Goal: Task Accomplishment & Management: Manage account settings

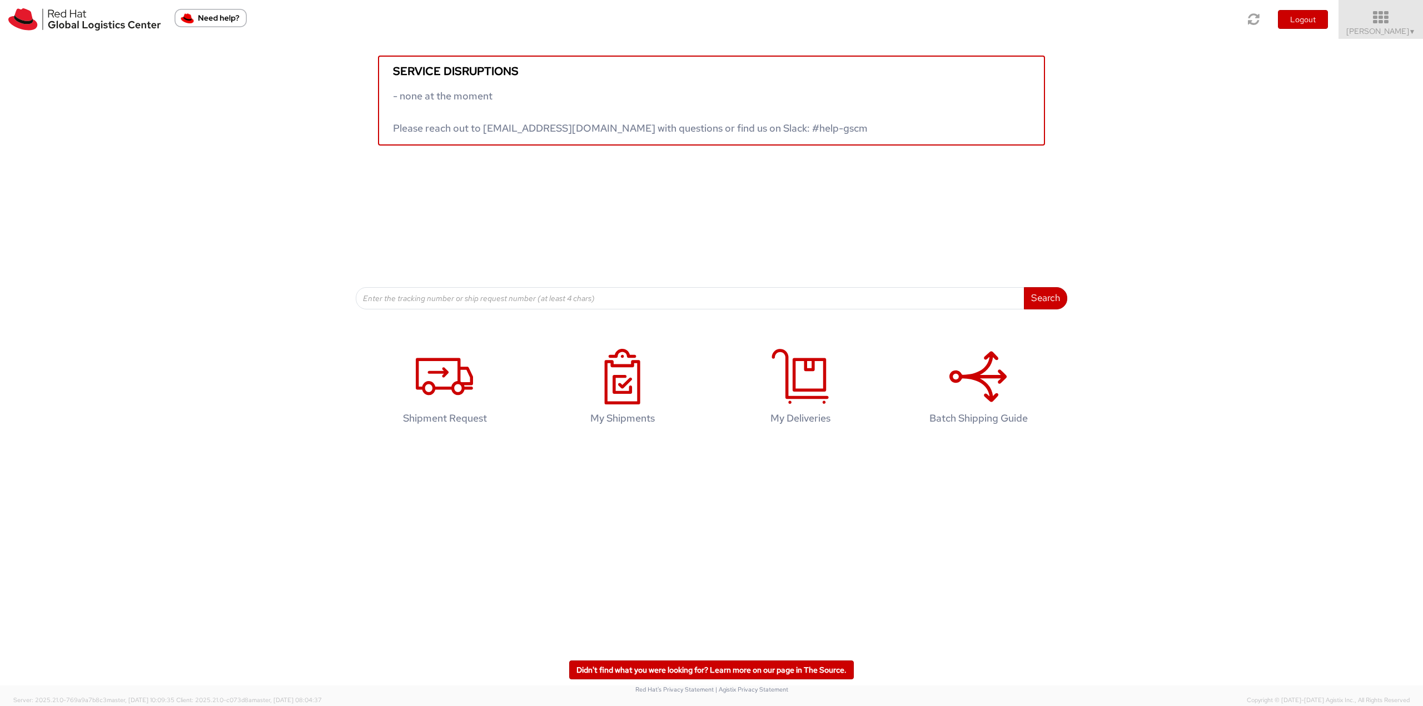
click at [1066, 12] on icon at bounding box center [1380, 18] width 97 height 16
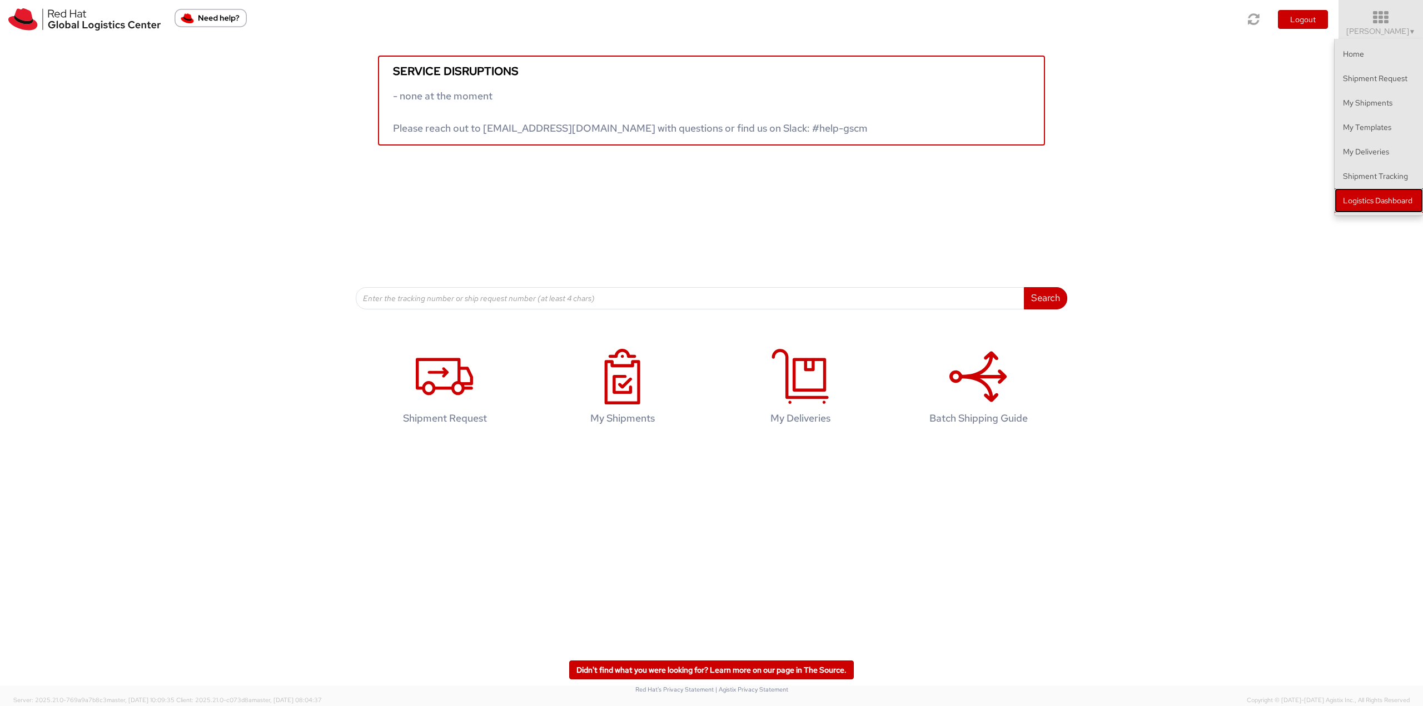
click at [1066, 204] on link "Logistics Dashboard" at bounding box center [1378, 200] width 88 height 24
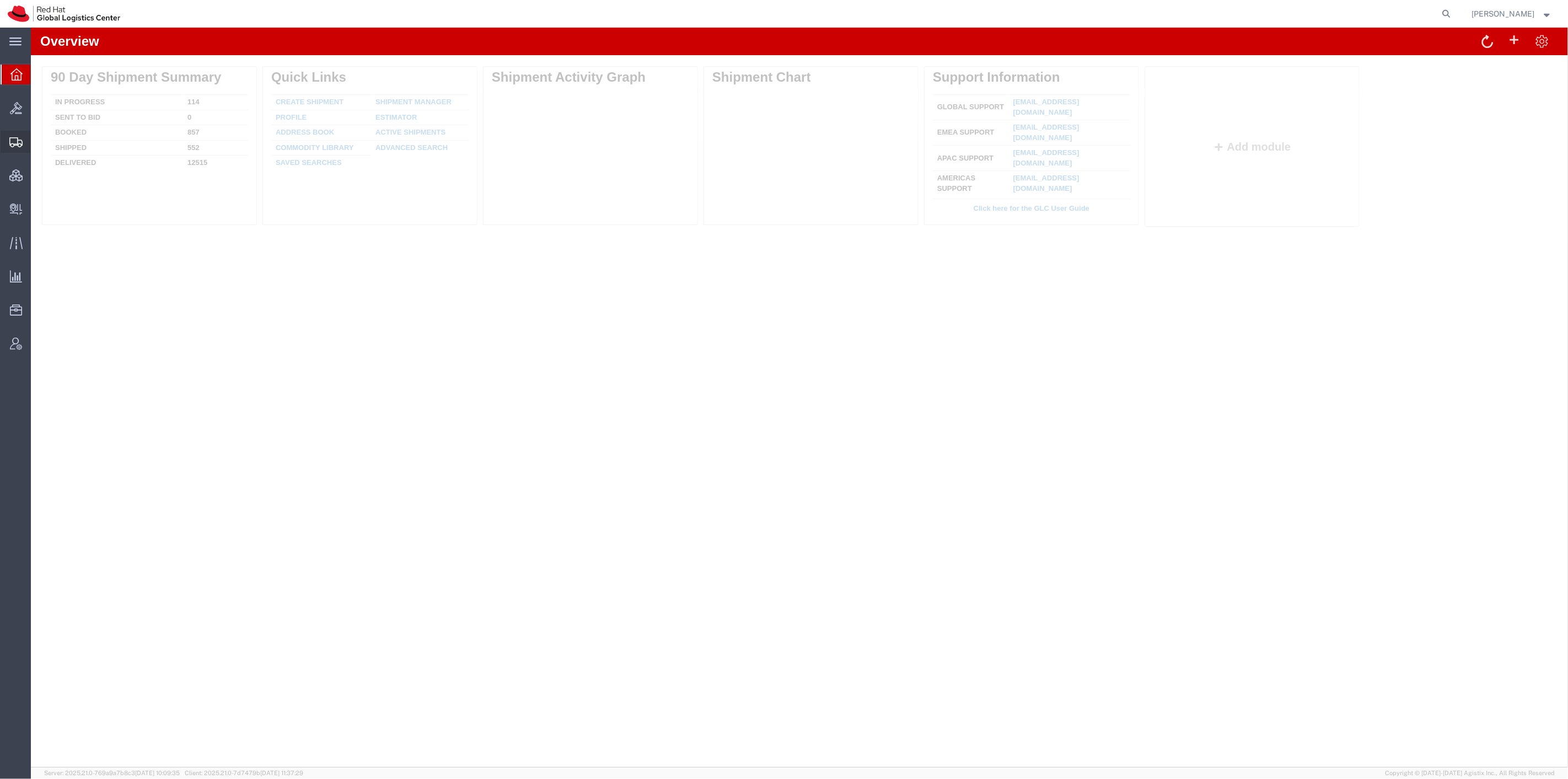
click at [0, 0] on span "Shipment Manager" at bounding box center [0, 0] width 0 height 0
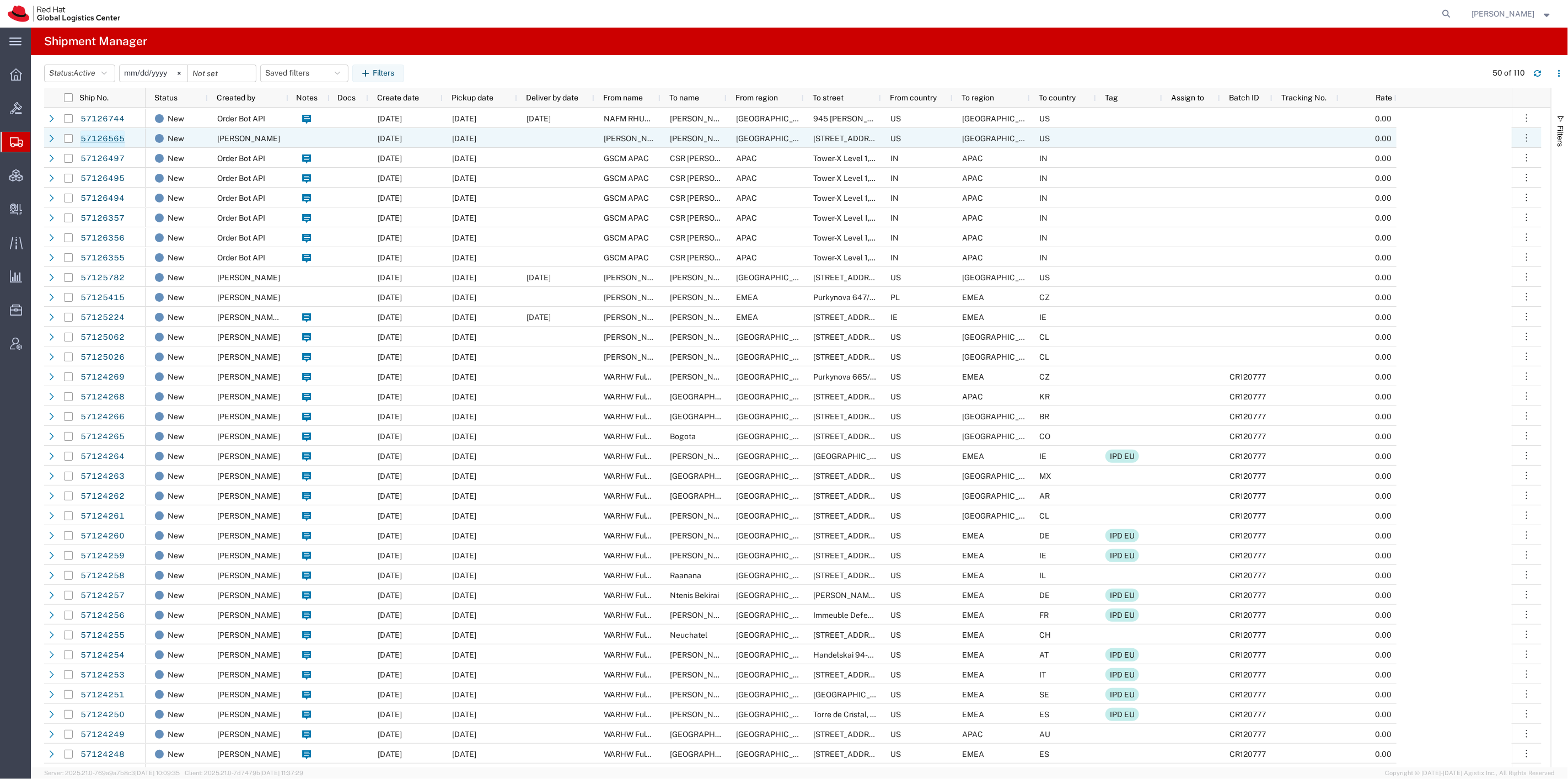
click at [108, 136] on link "57126565" at bounding box center [103, 139] width 46 height 18
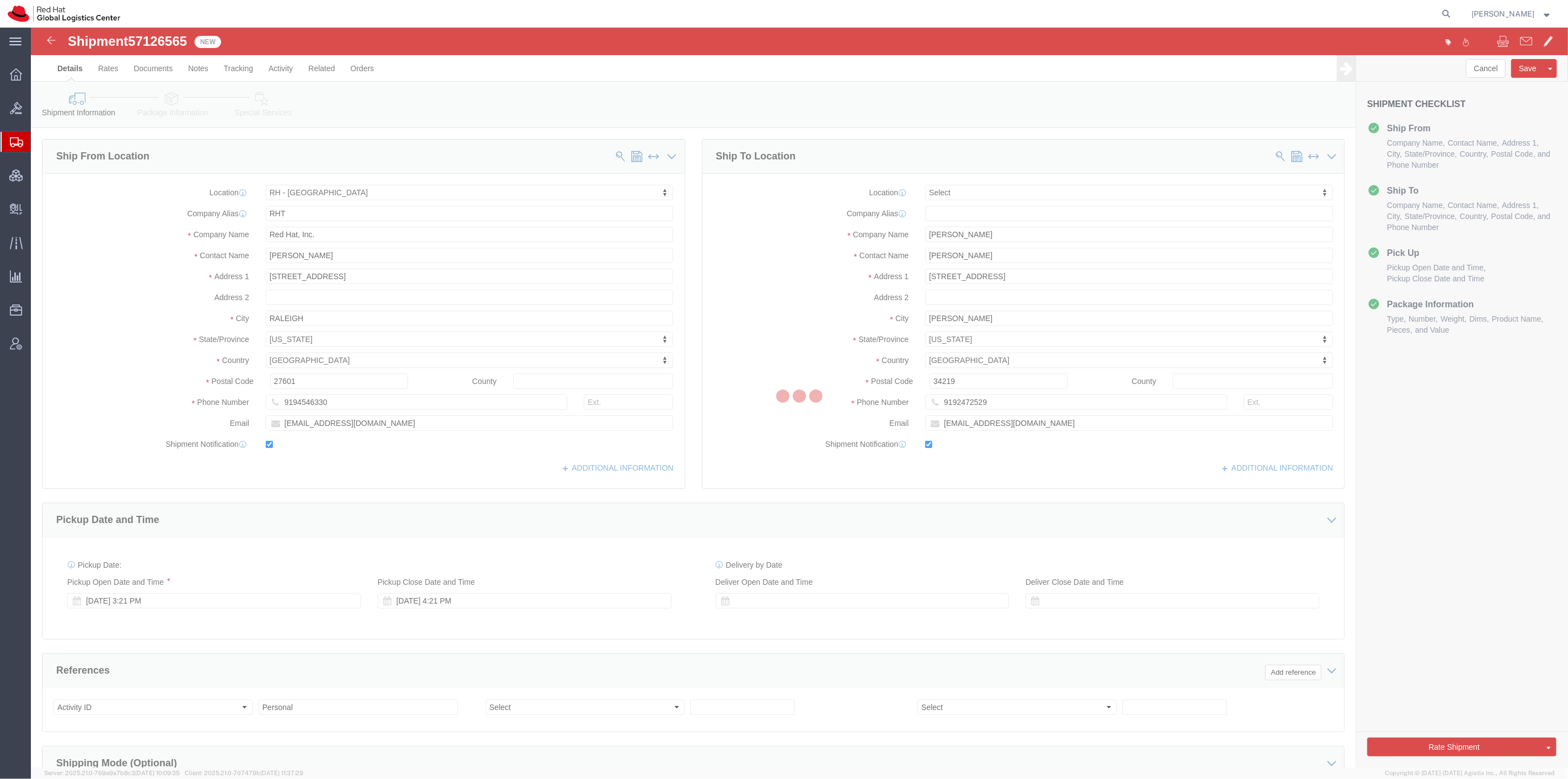
select select "38014"
select select
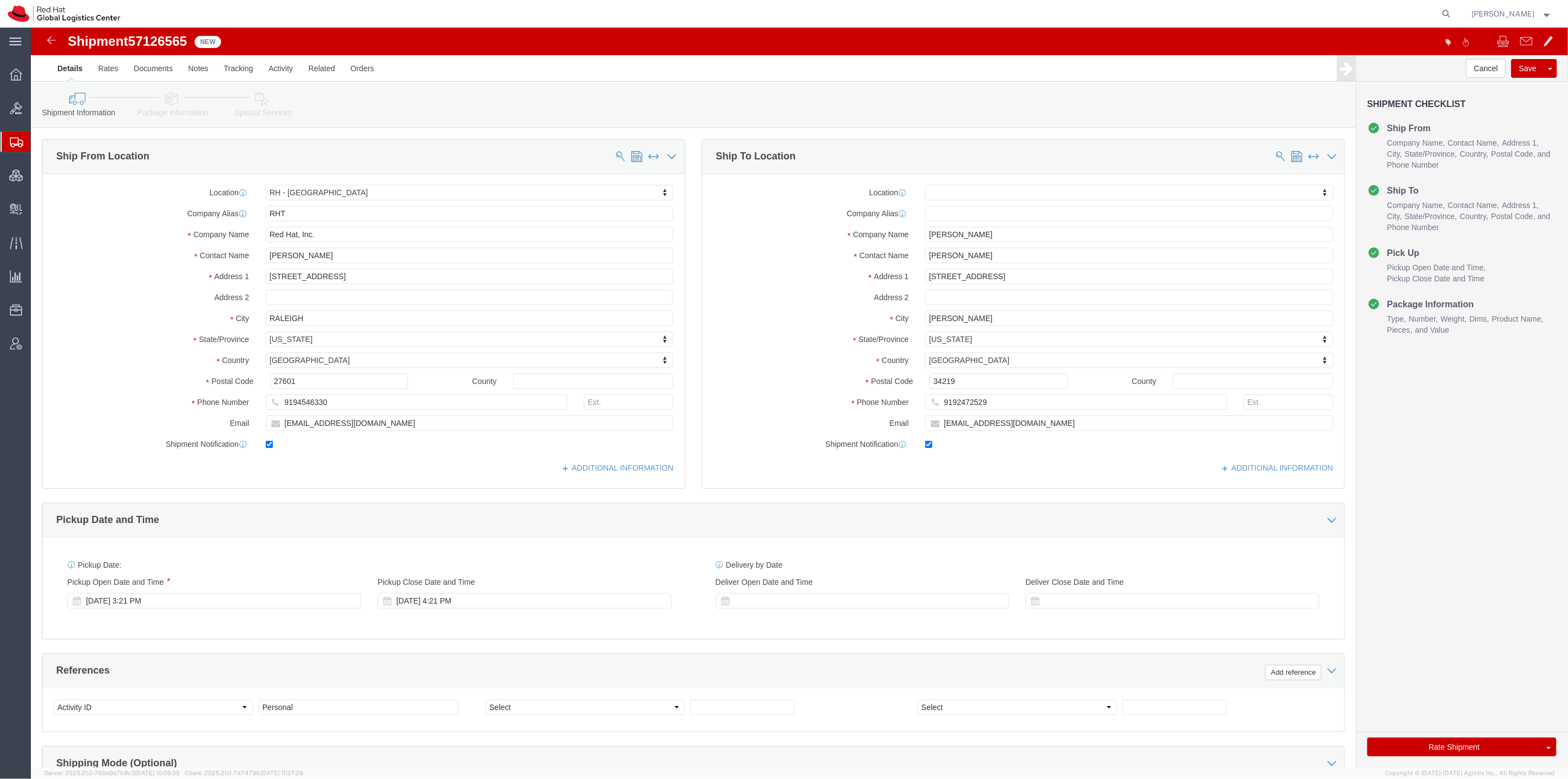
click link "Package Information"
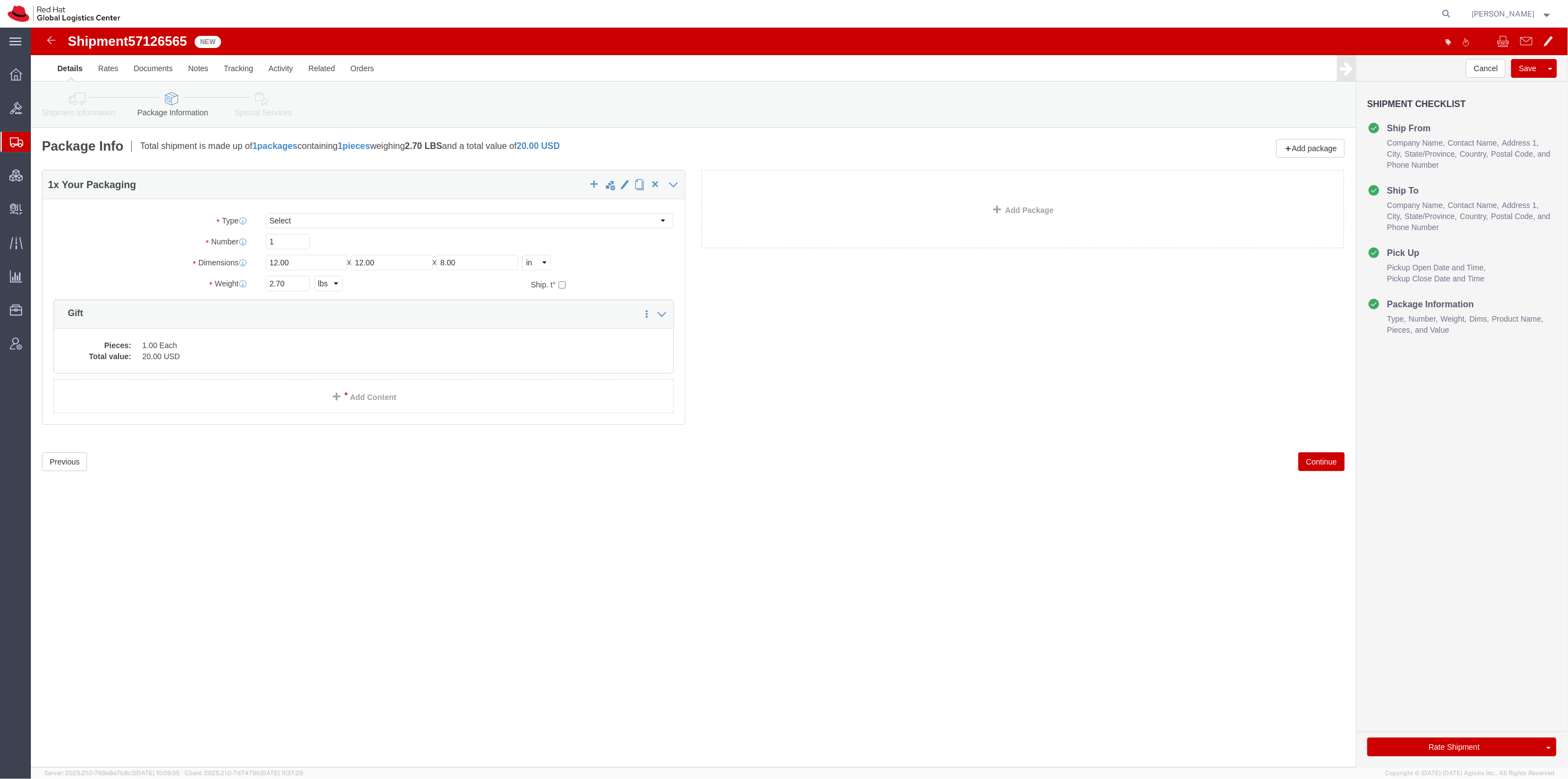
click link "Special Services"
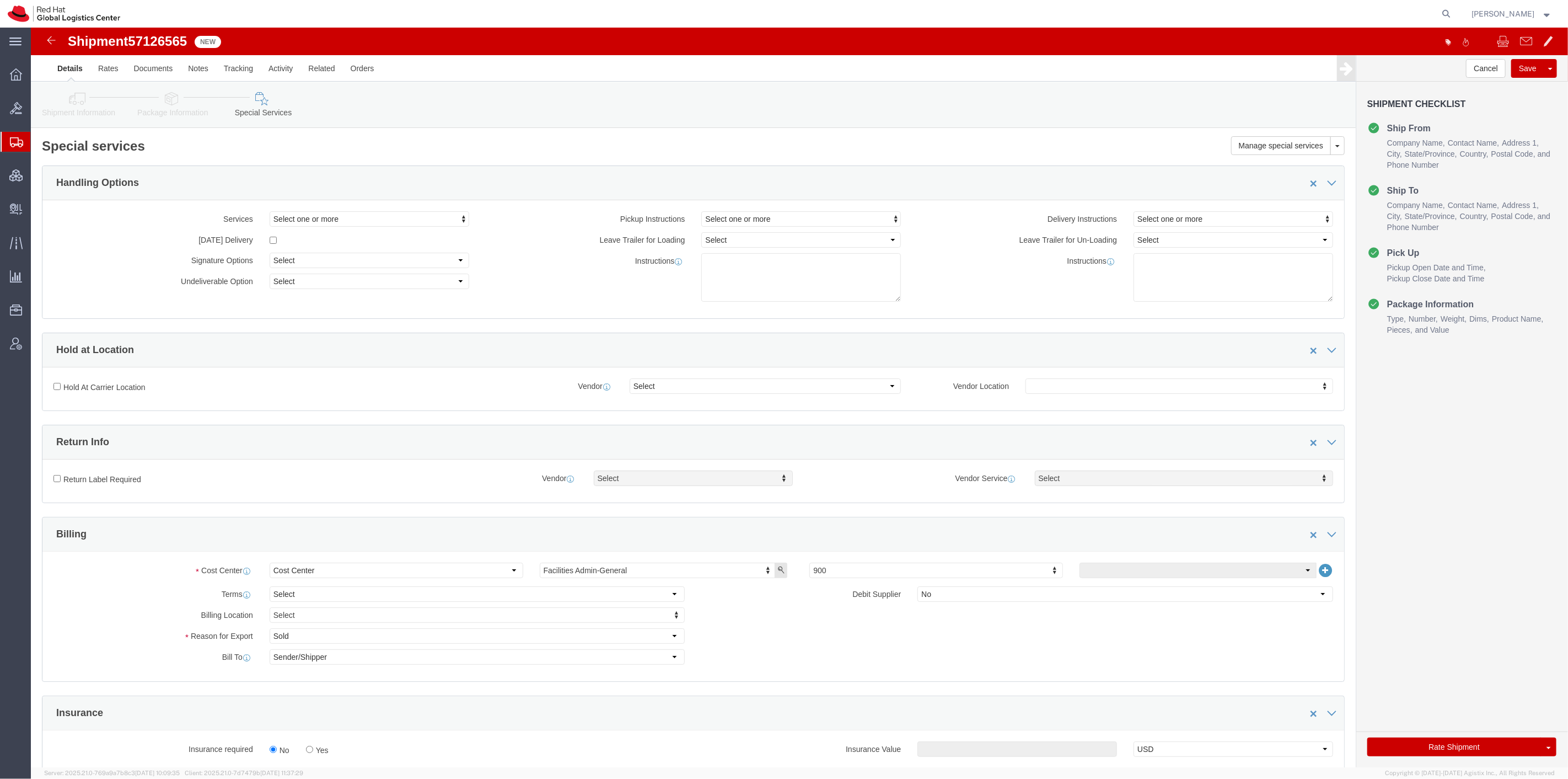
click icon
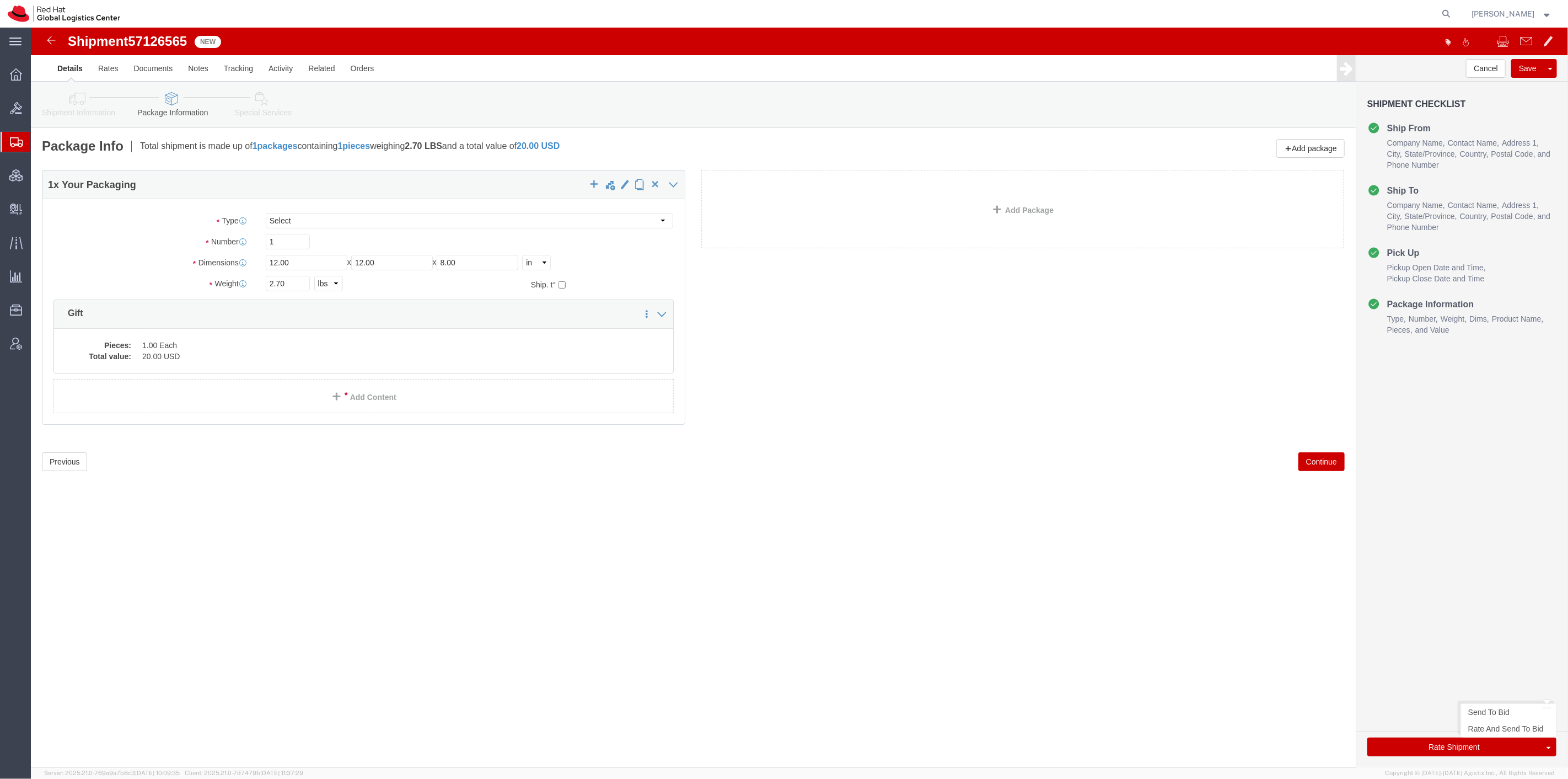
click button "Rate Shipment"
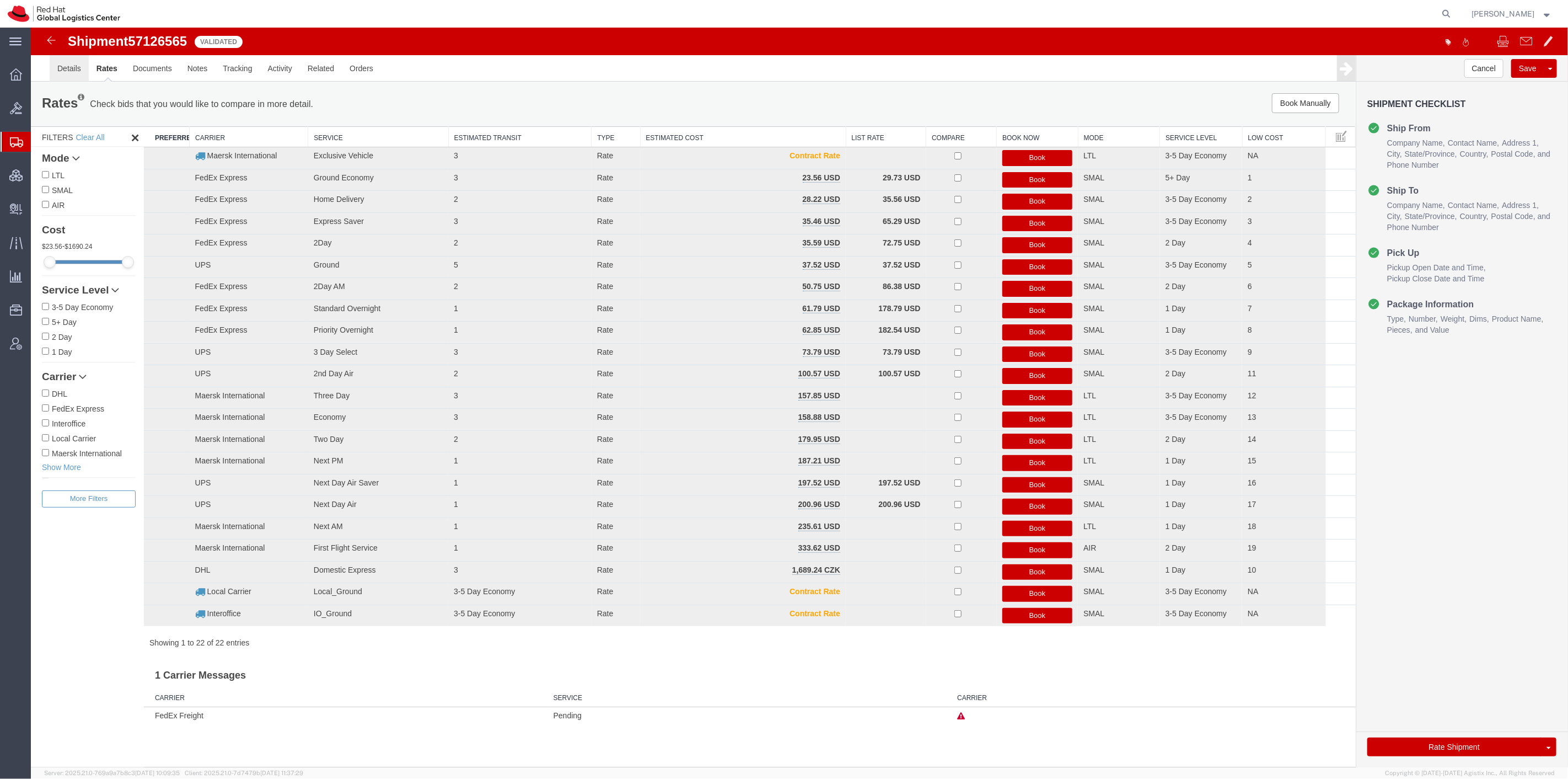
click at [73, 64] on link "Details" at bounding box center [67, 68] width 39 height 27
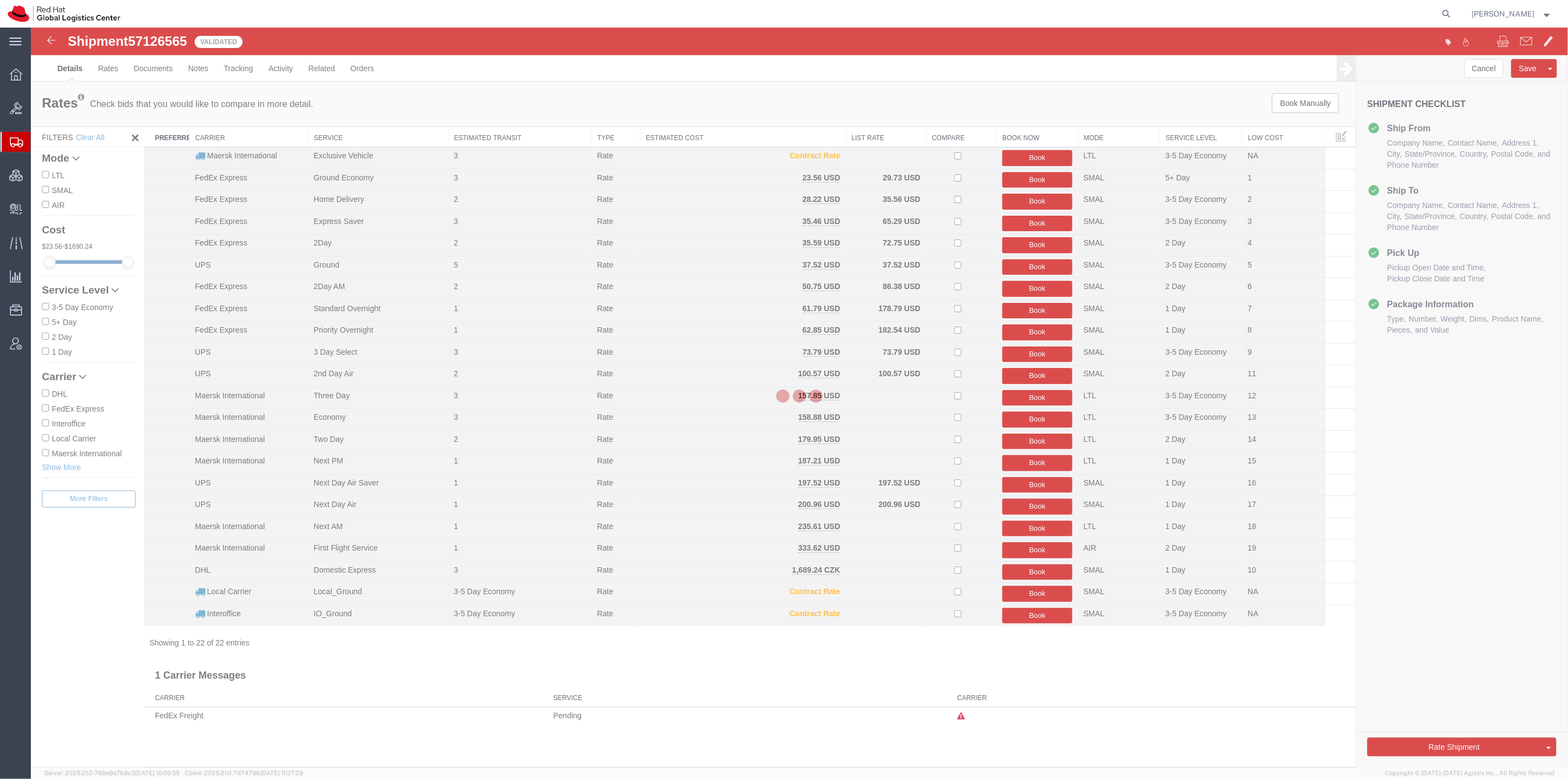
select select "38014"
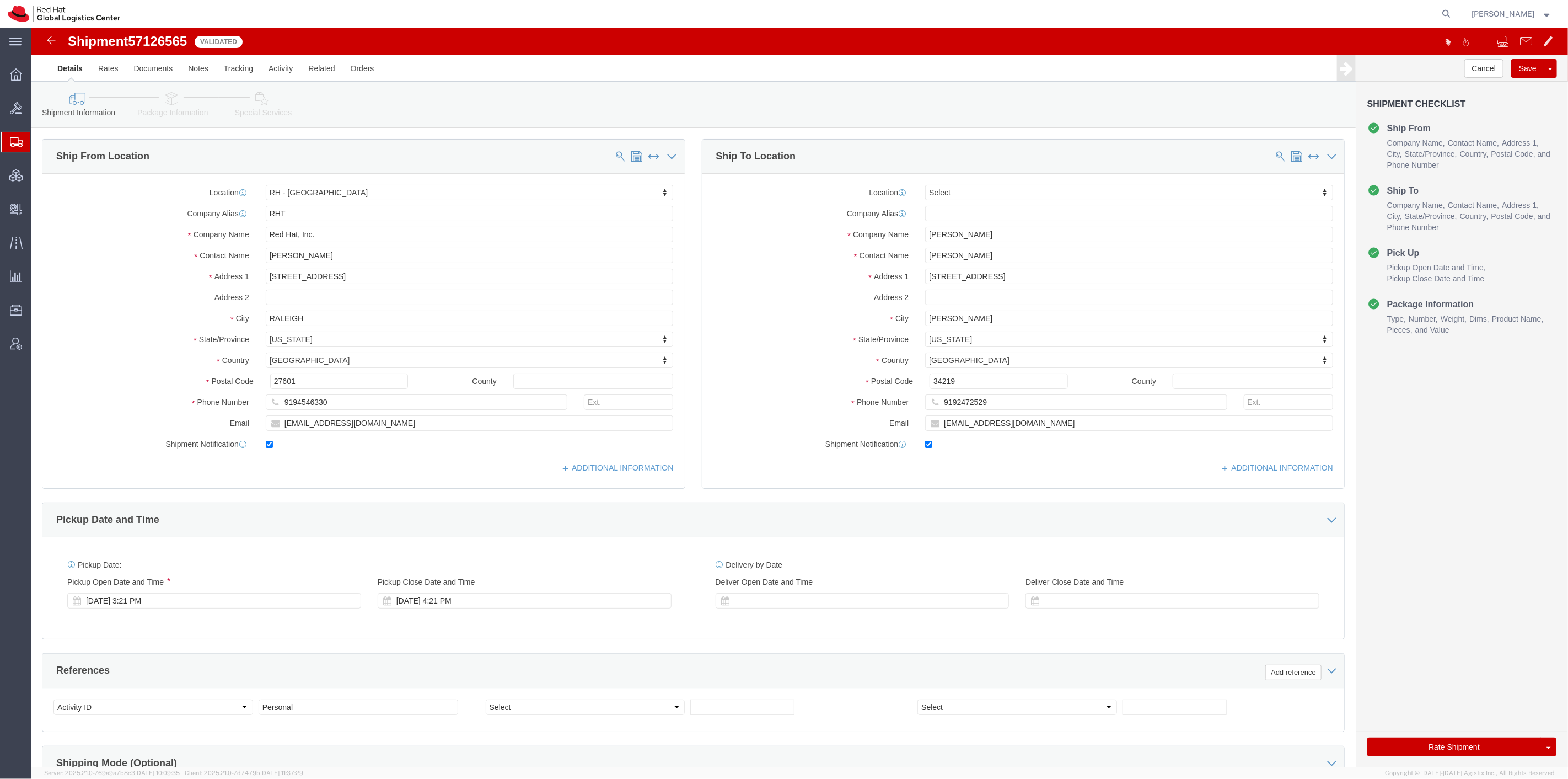
click icon
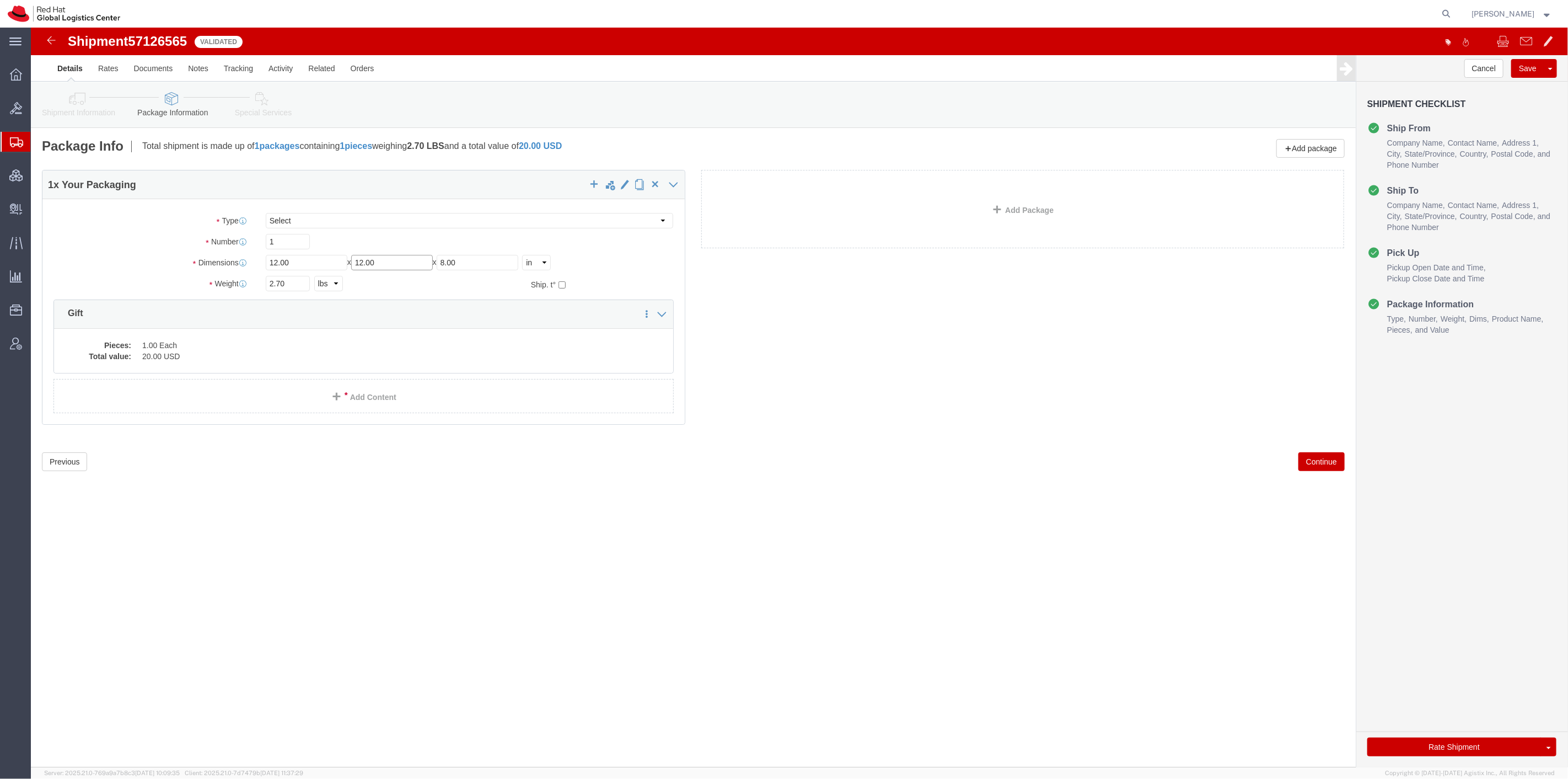
click input "12.00"
type input "1"
type input "10"
click button "Rate Shipment"
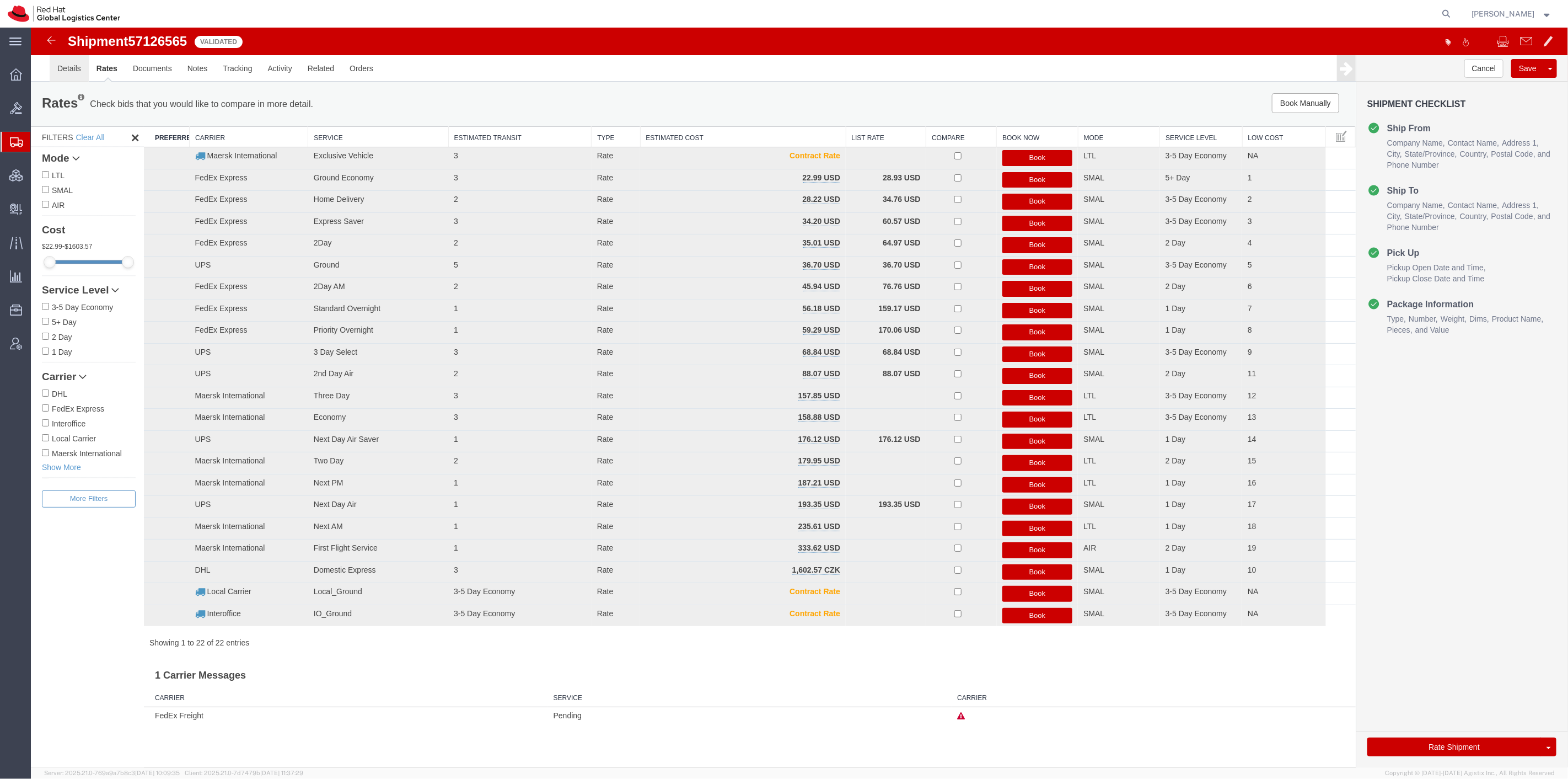
click at [74, 70] on link "Details" at bounding box center [67, 68] width 39 height 27
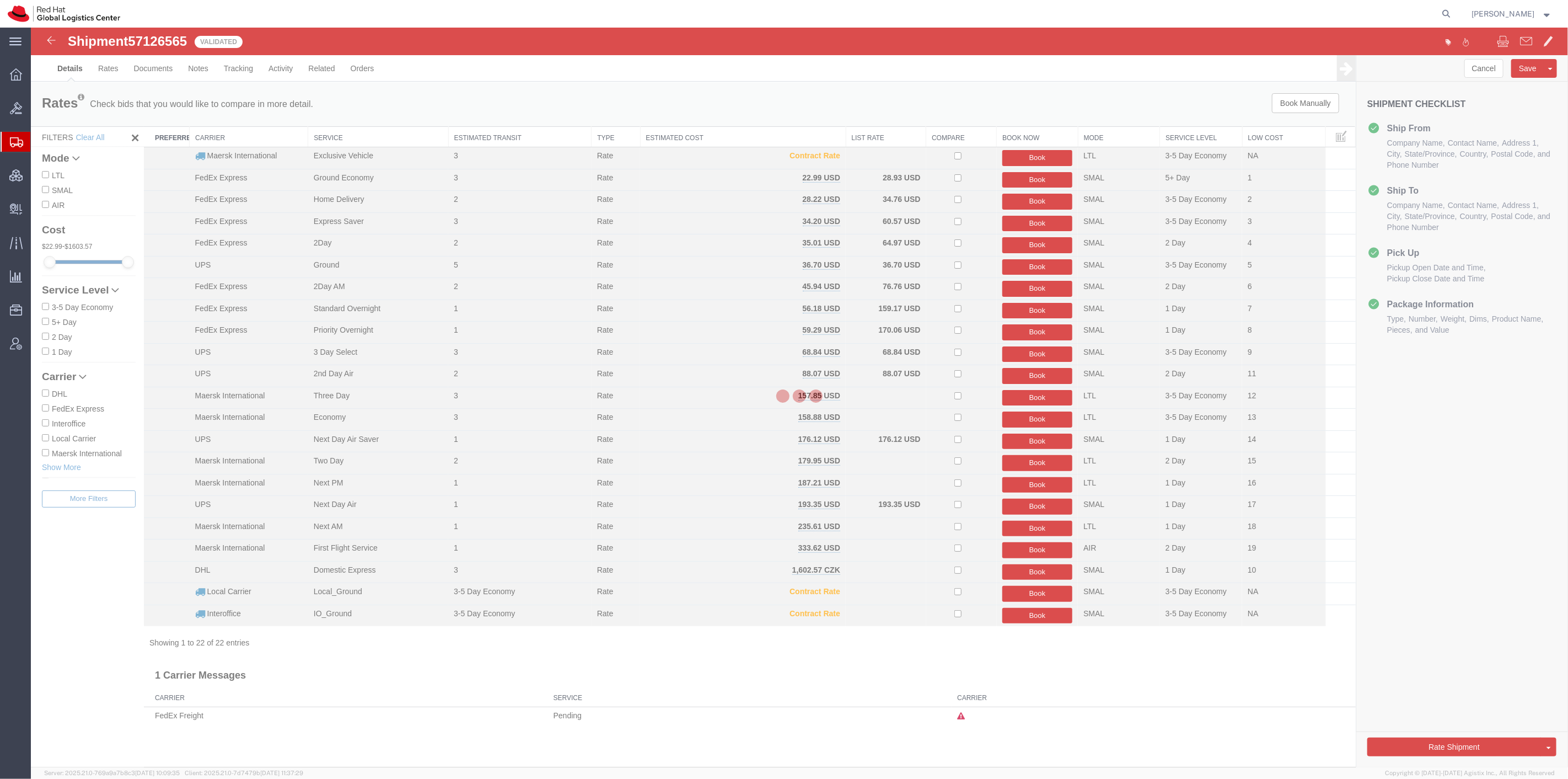
select select "38014"
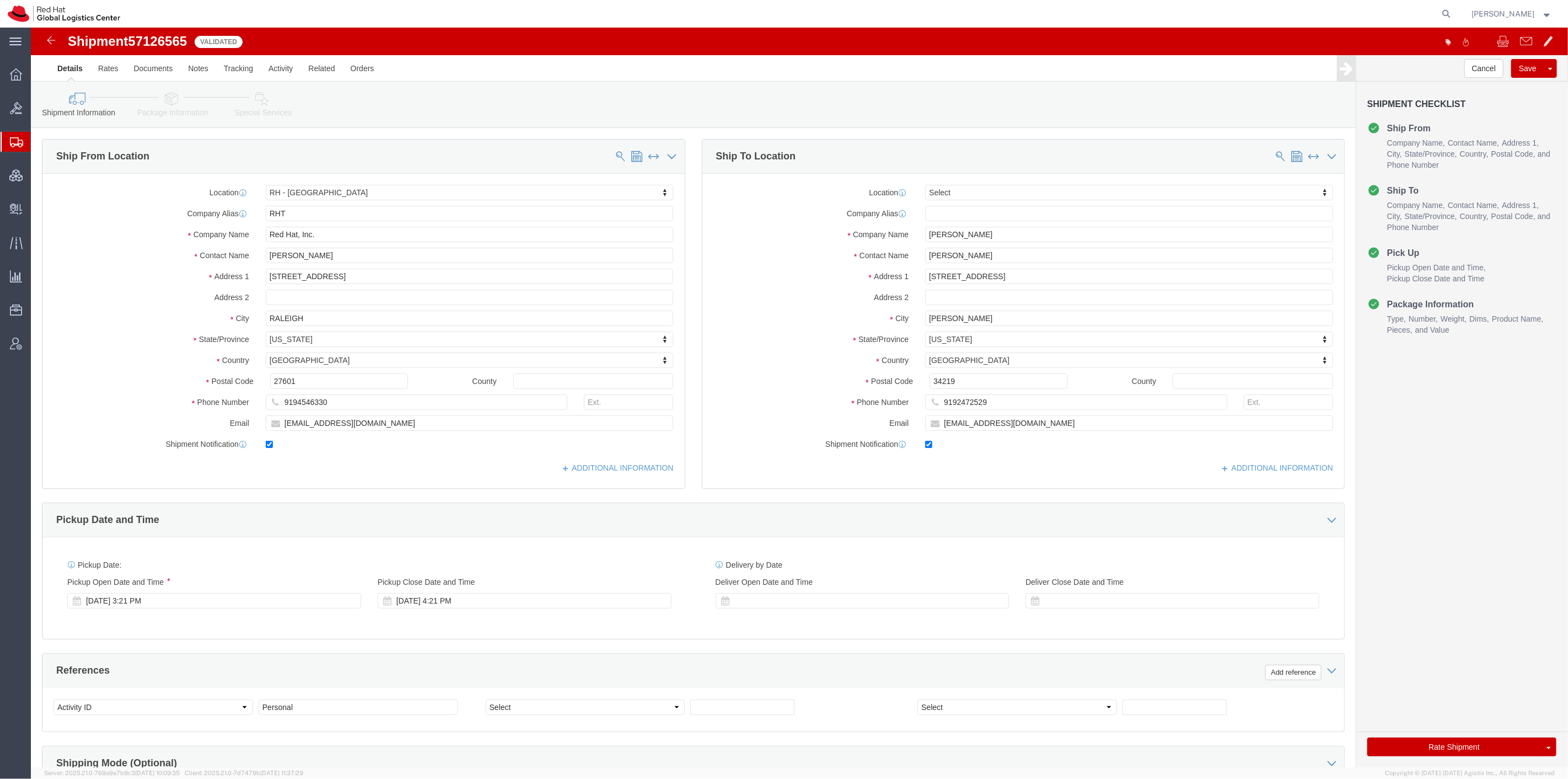
click link "Package Information"
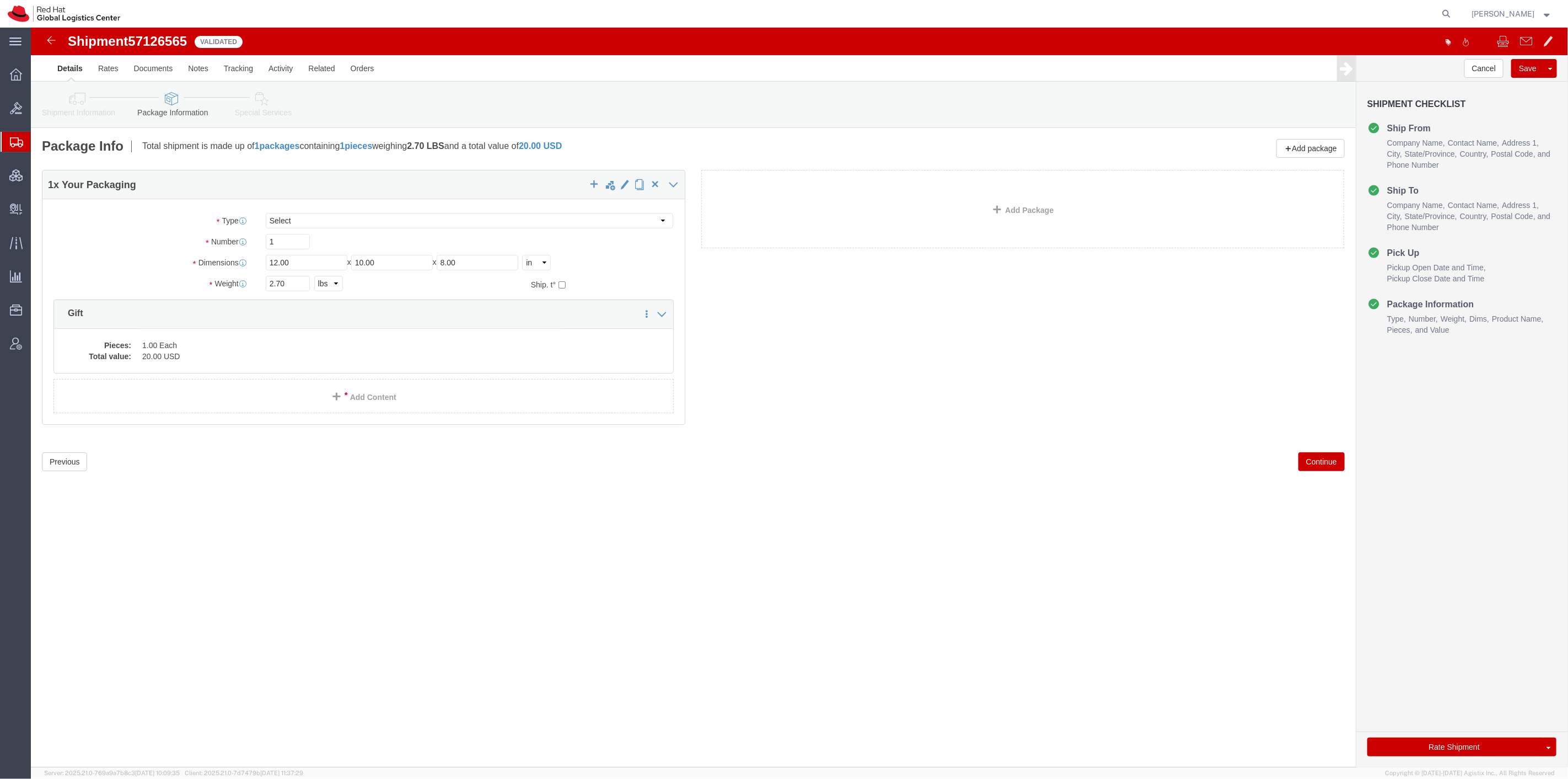
click icon
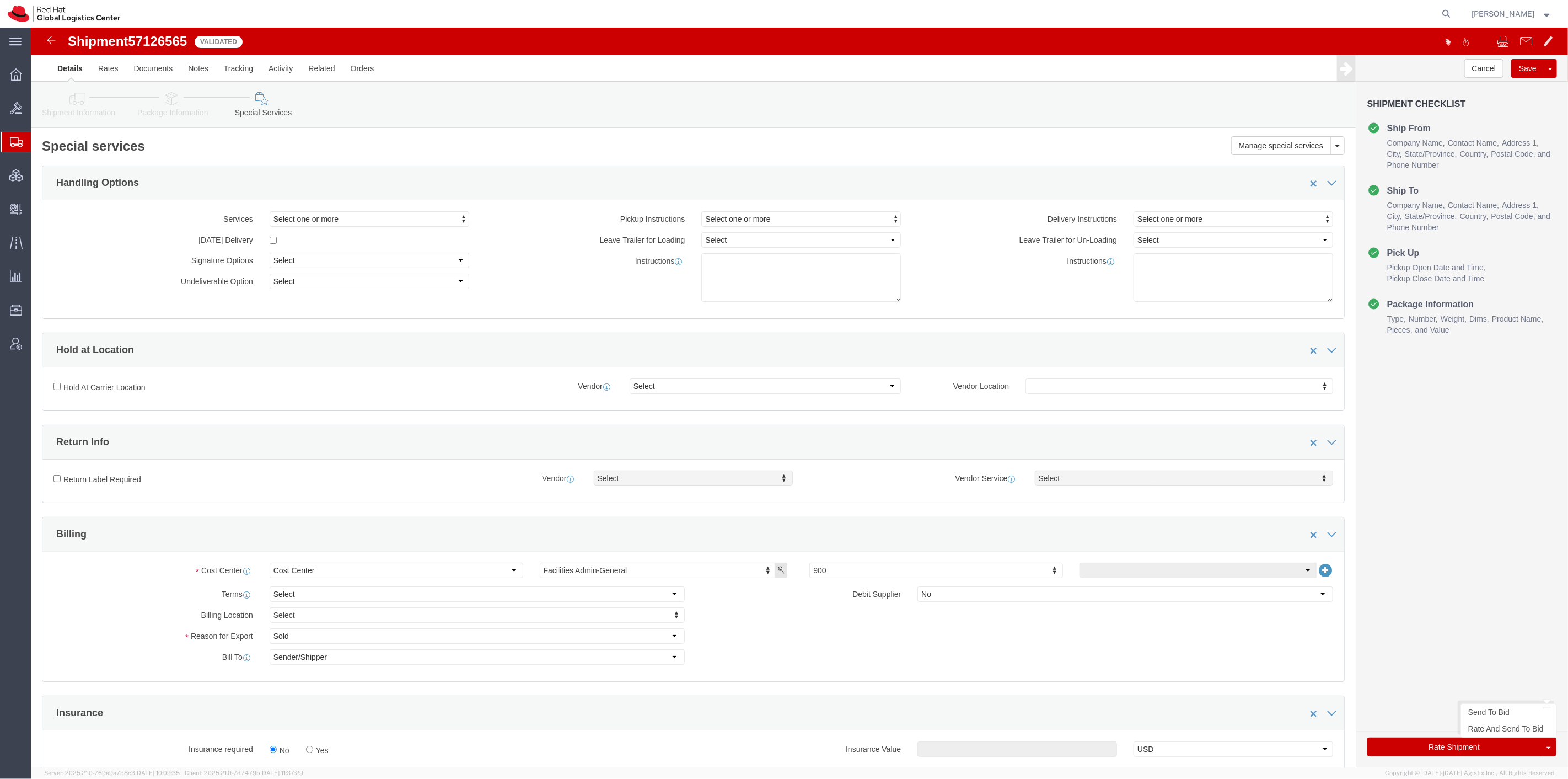
click button "Rate Shipment"
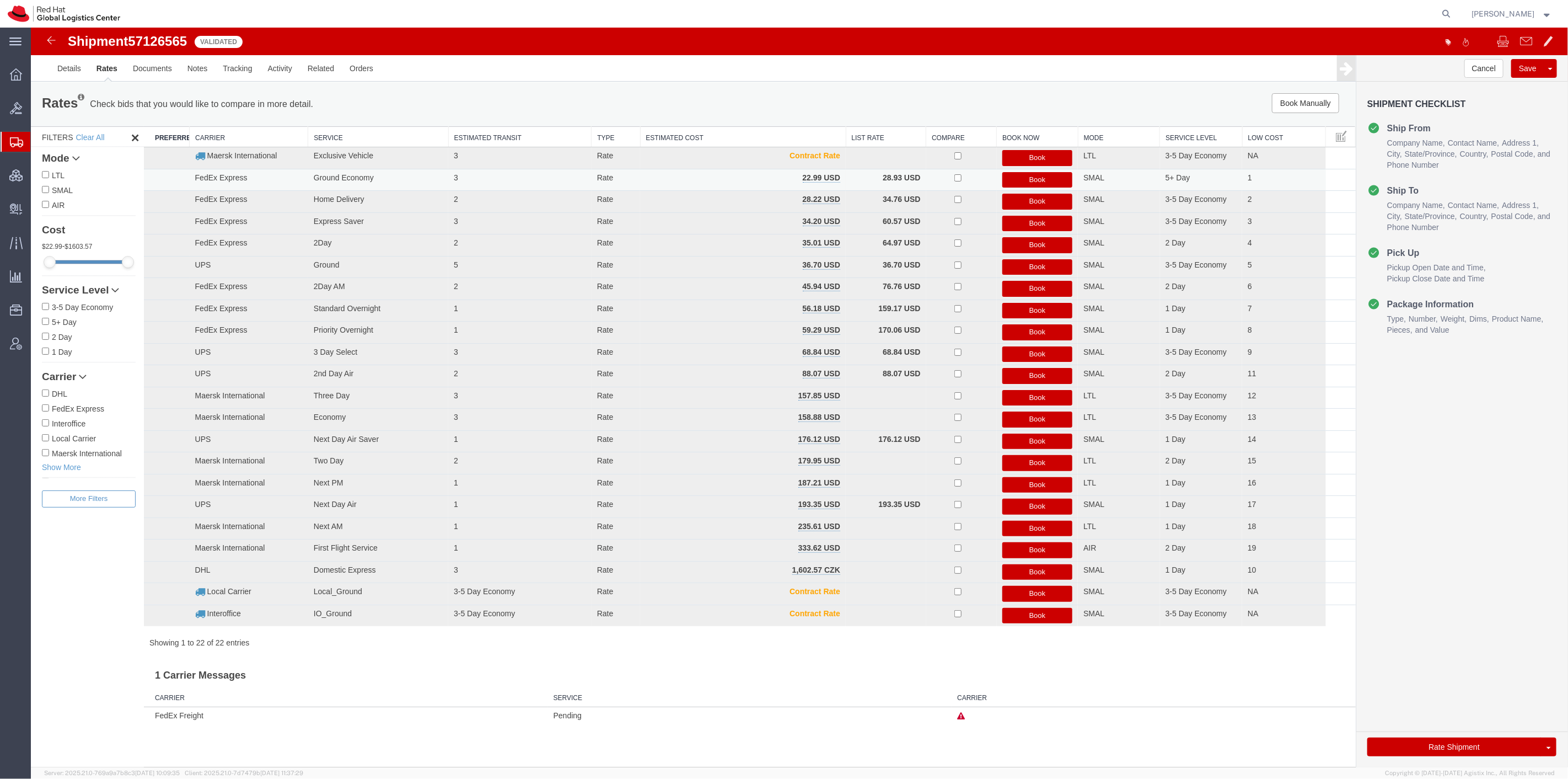
click at [1040, 176] on button "Book" at bounding box center [1037, 180] width 70 height 16
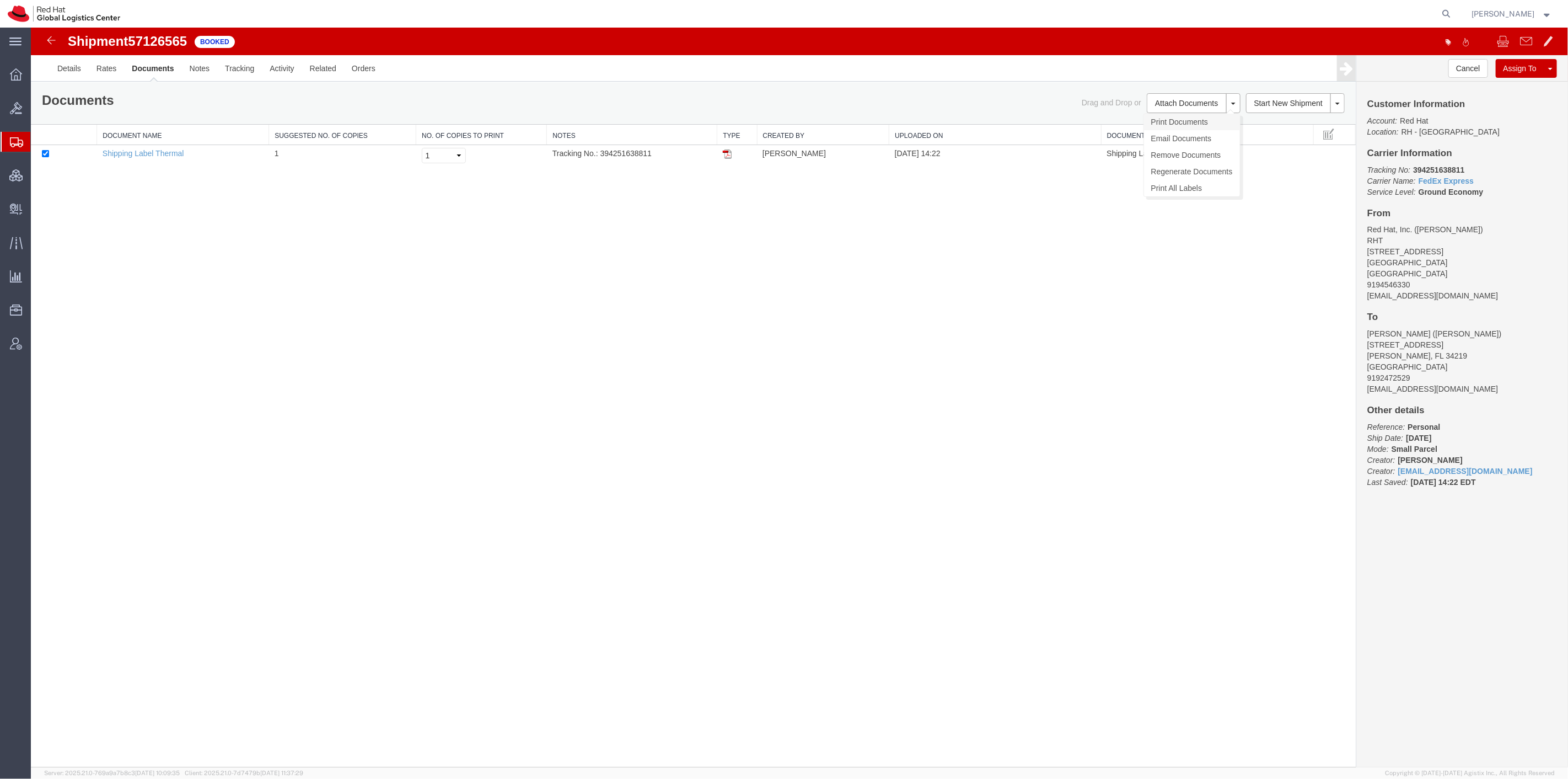
click at [1184, 116] on link "Print Documents" at bounding box center [1192, 121] width 96 height 17
click at [51, 31] on link at bounding box center [51, 40] width 22 height 22
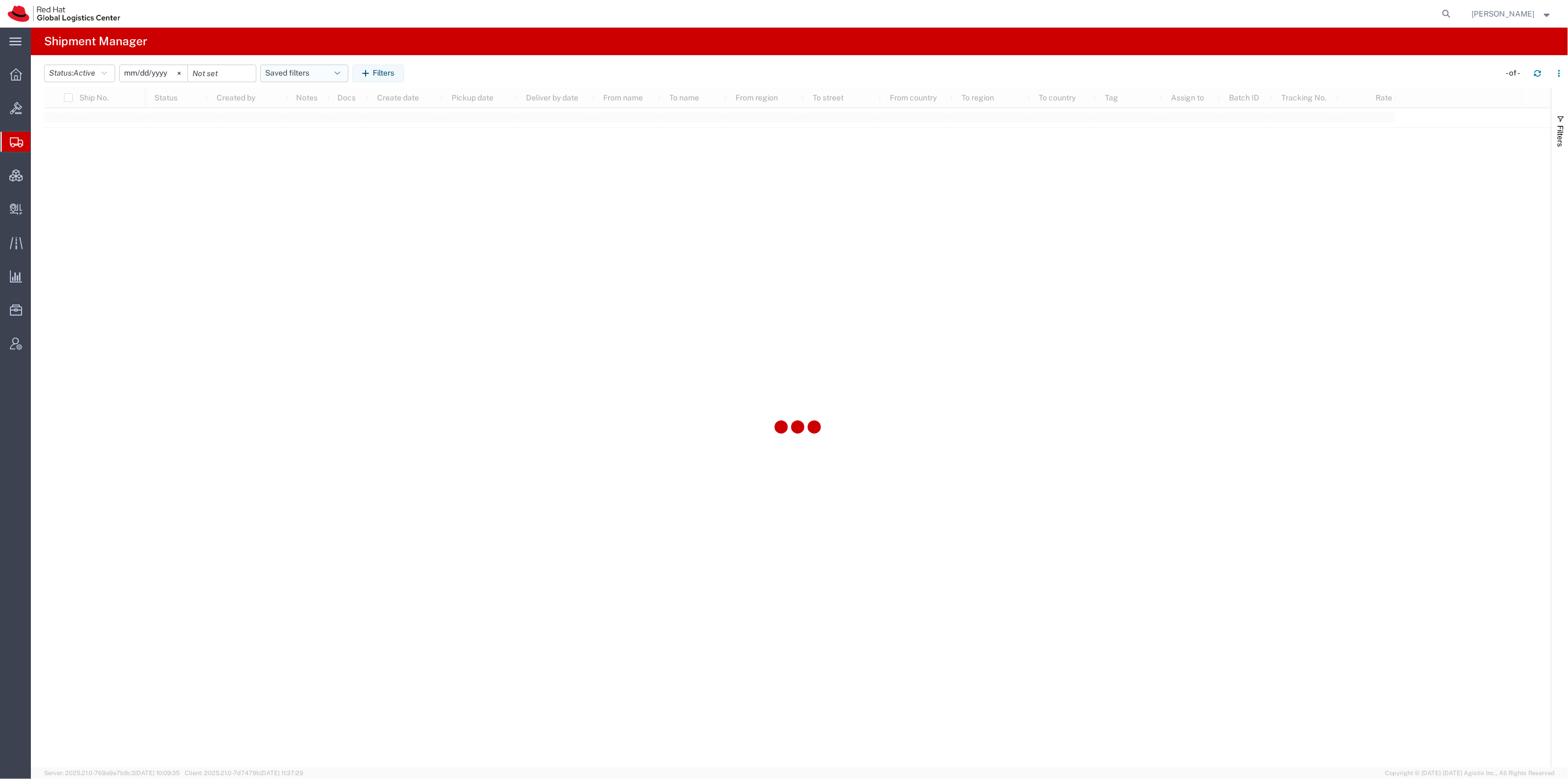
click at [308, 72] on button "Saved filters" at bounding box center [304, 73] width 88 height 18
click at [324, 133] on span "SR" at bounding box center [334, 142] width 145 height 21
type input "[DATE]"
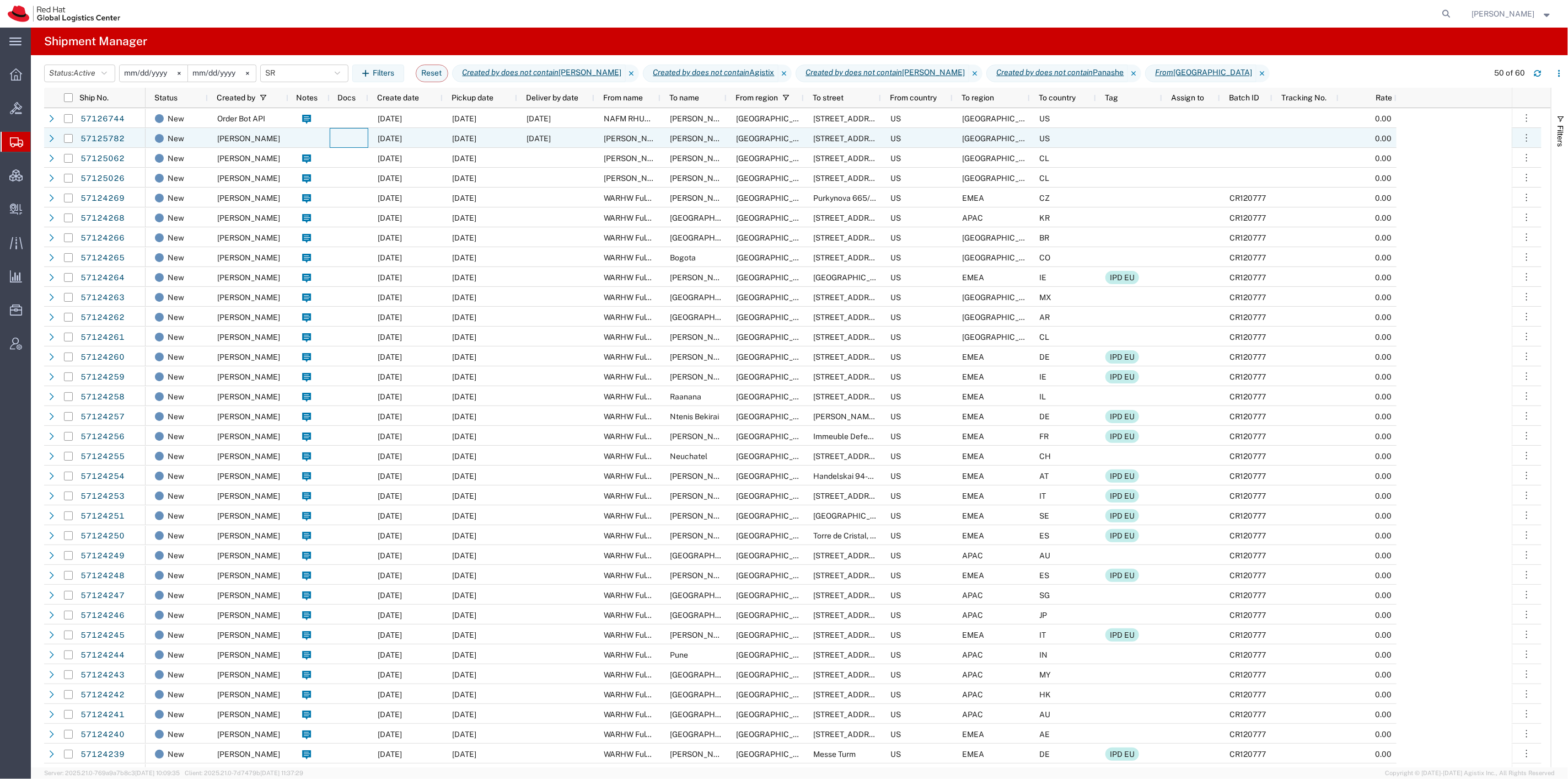
click at [340, 136] on div at bounding box center [348, 138] width 39 height 20
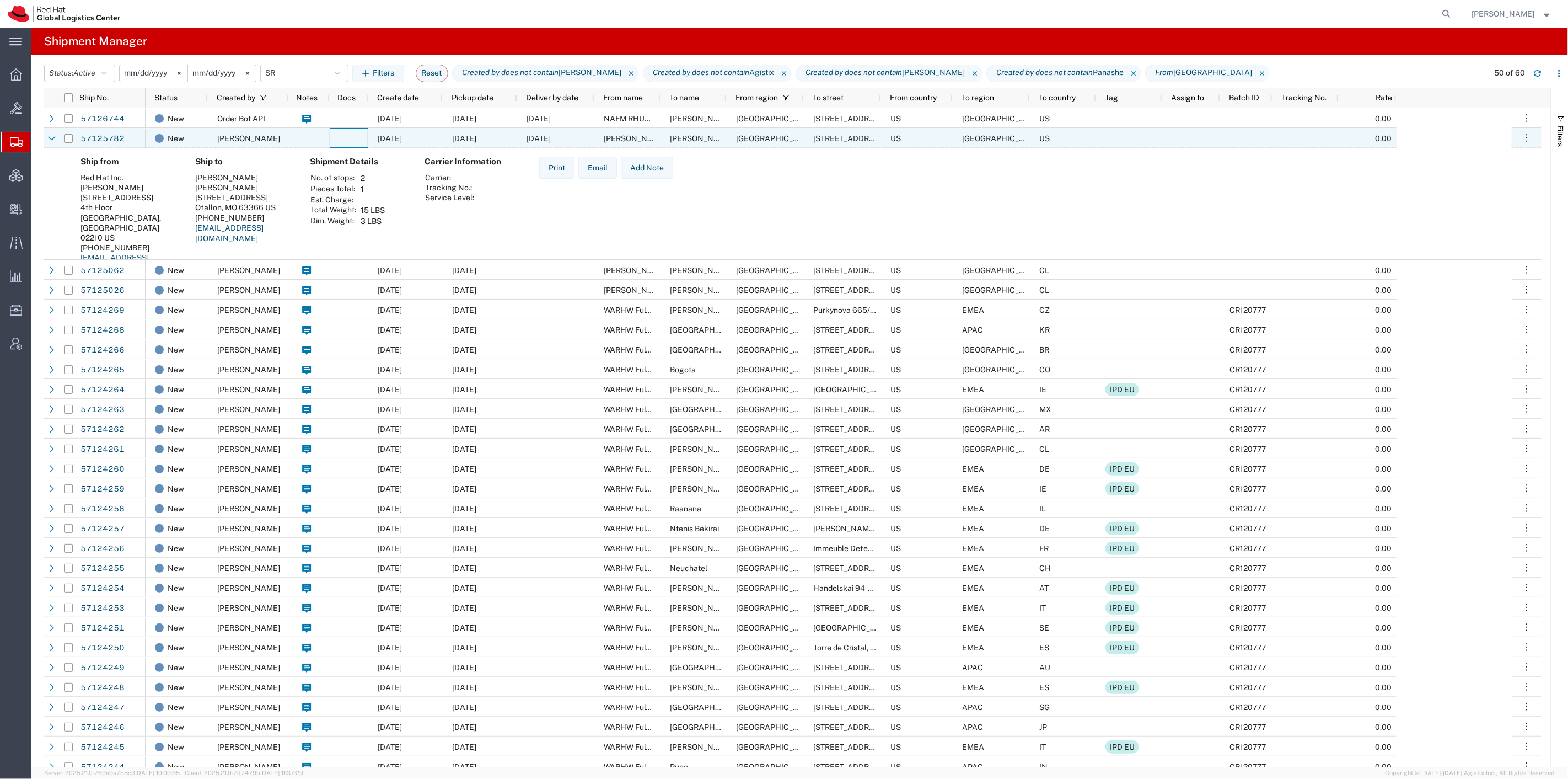
click at [340, 136] on div at bounding box center [348, 138] width 39 height 20
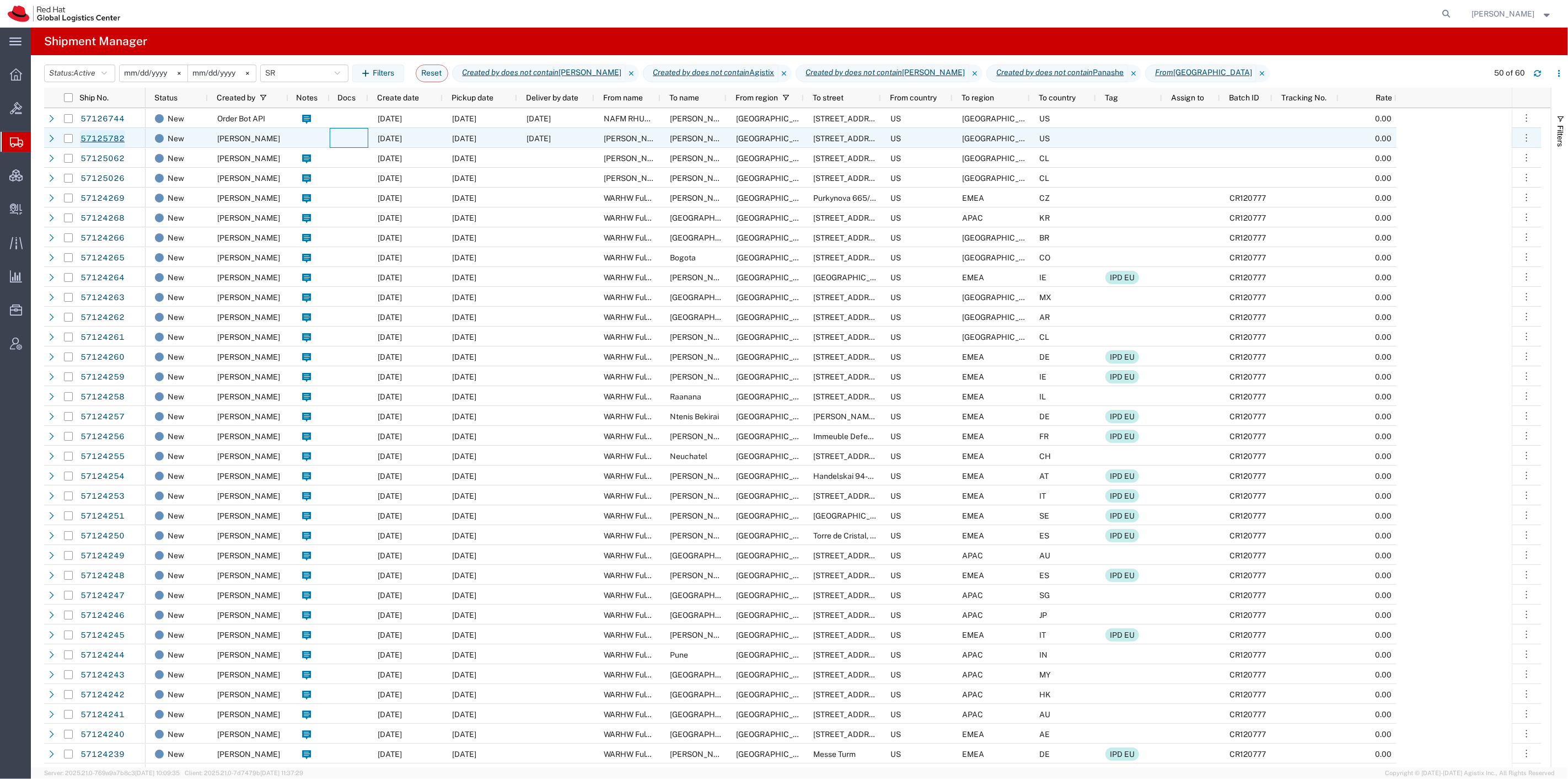
click at [103, 141] on link "57125782" at bounding box center [103, 139] width 46 height 18
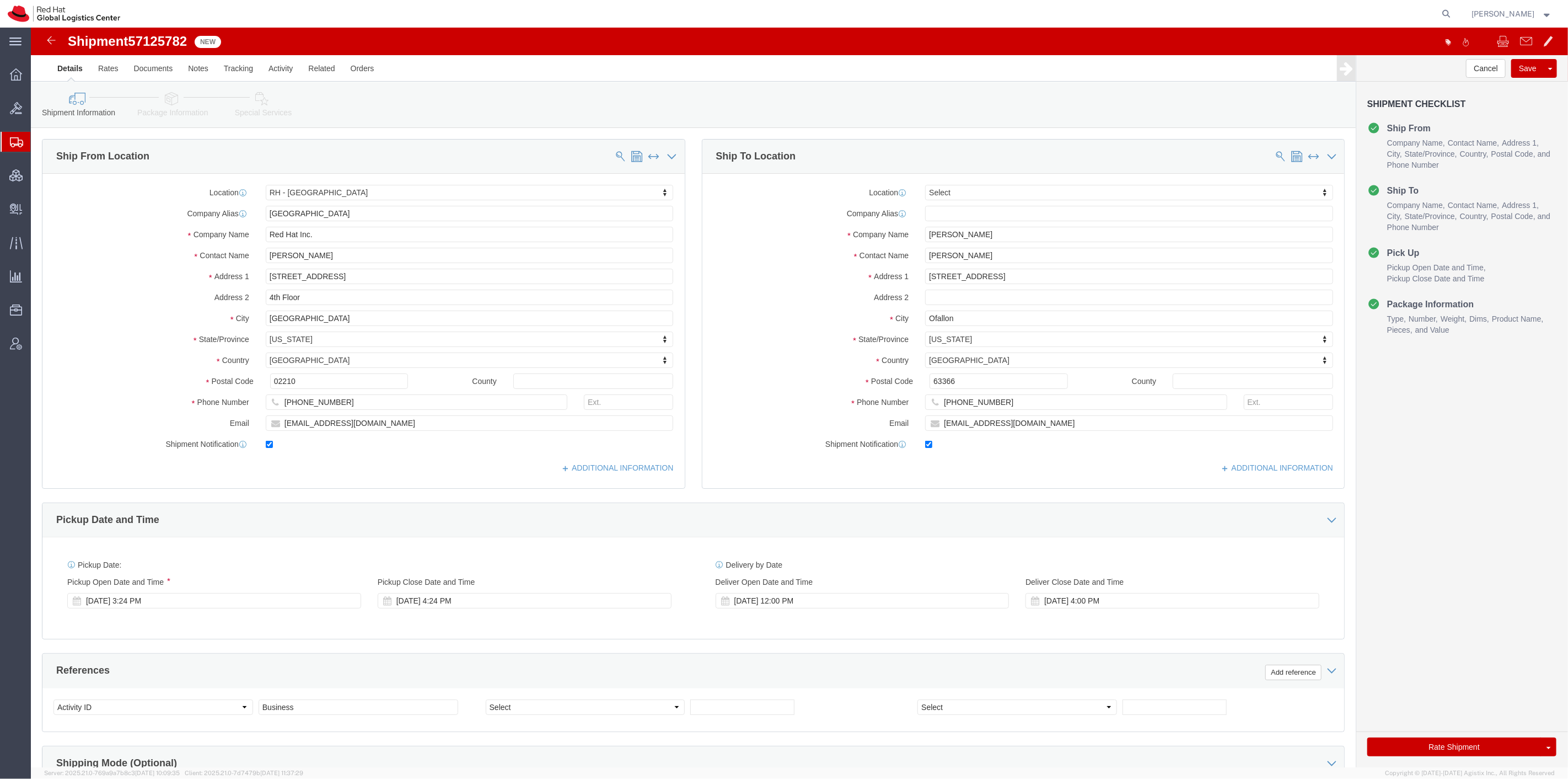
select select "37929"
select select
click icon
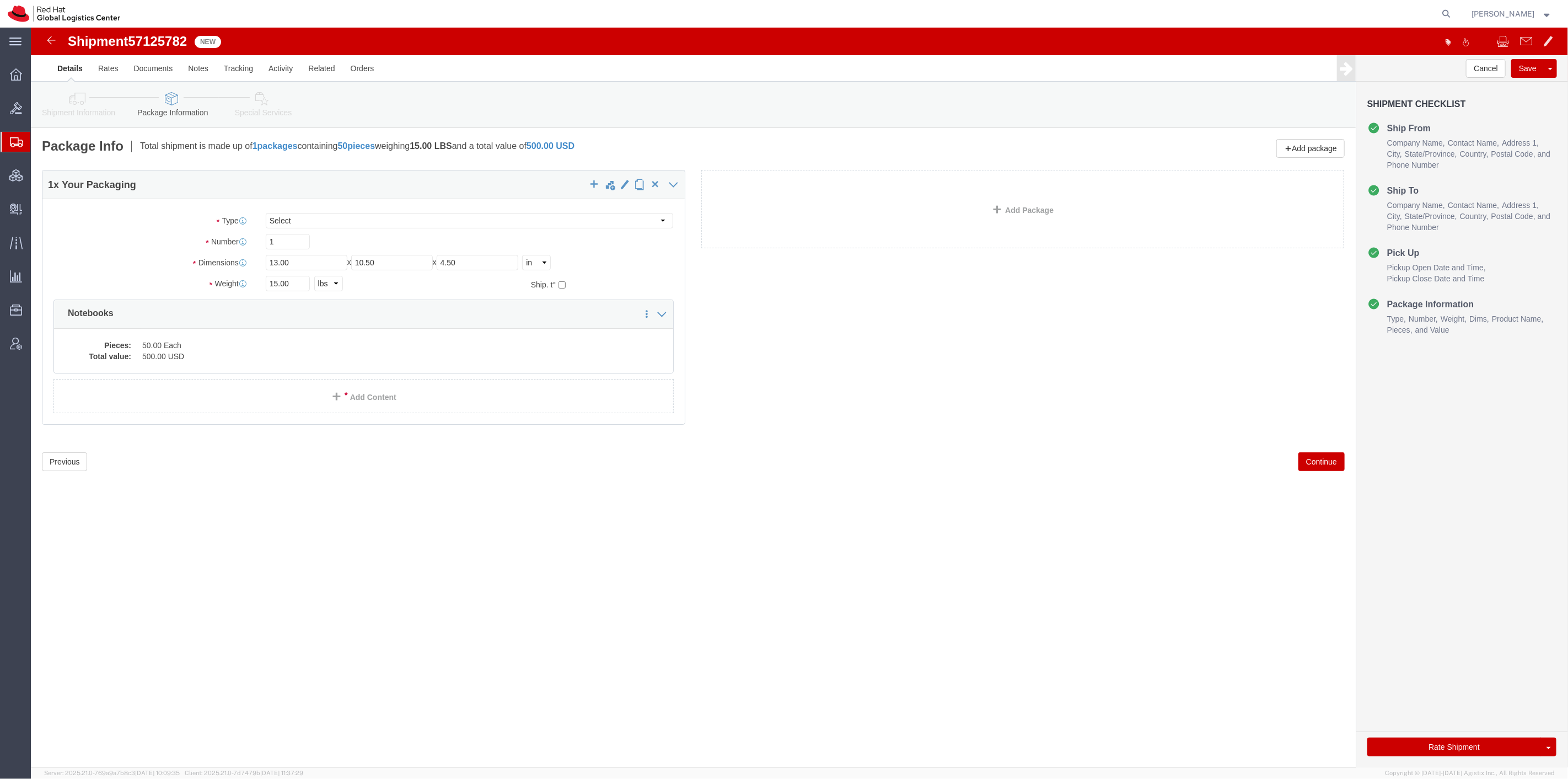
click link "Shipment Information"
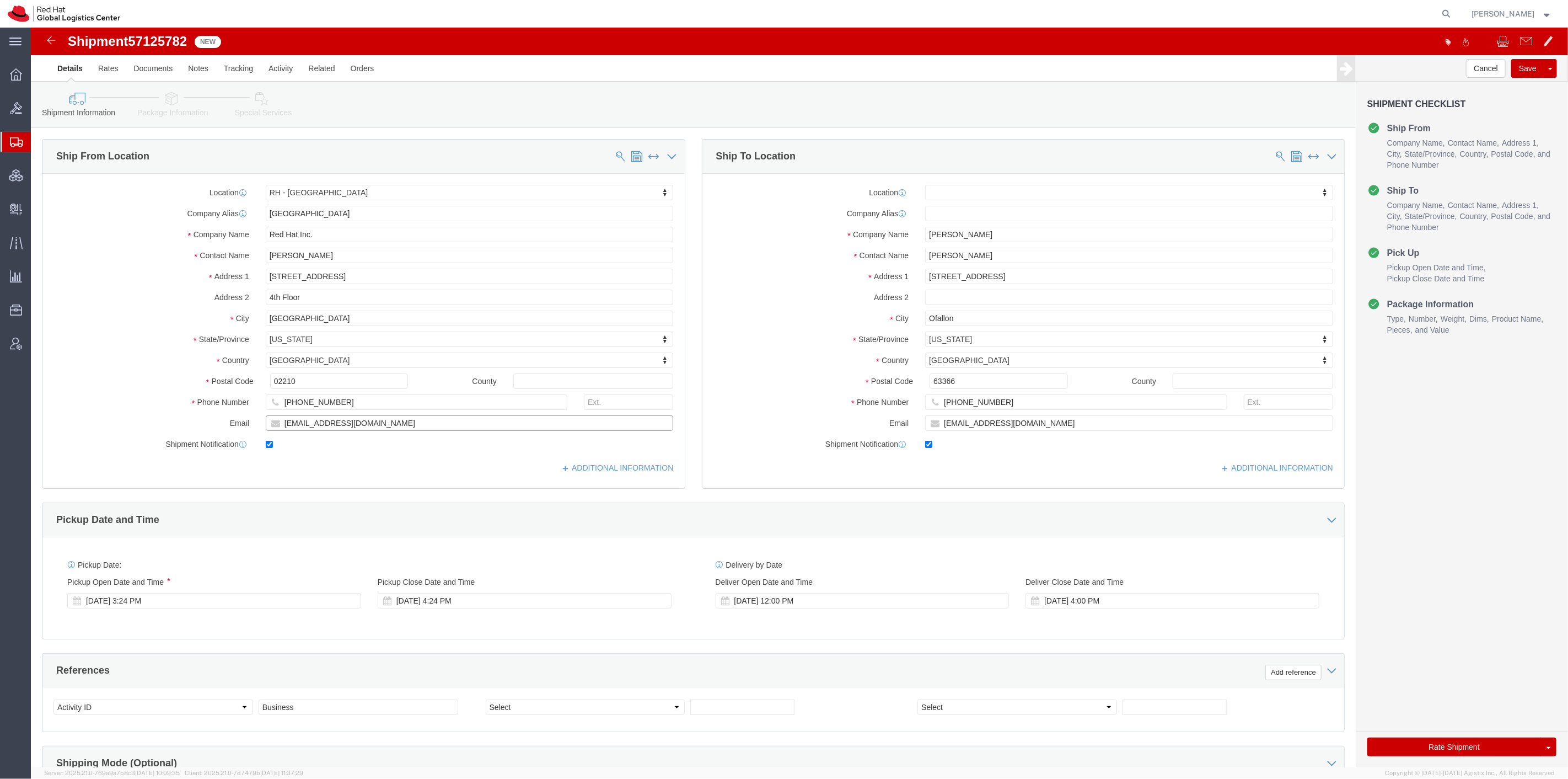
drag, startPoint x: 345, startPoint y: 394, endPoint x: 181, endPoint y: 394, distance: 164.0
click div "Email [EMAIL_ADDRESS][DOMAIN_NAME]"
click icon
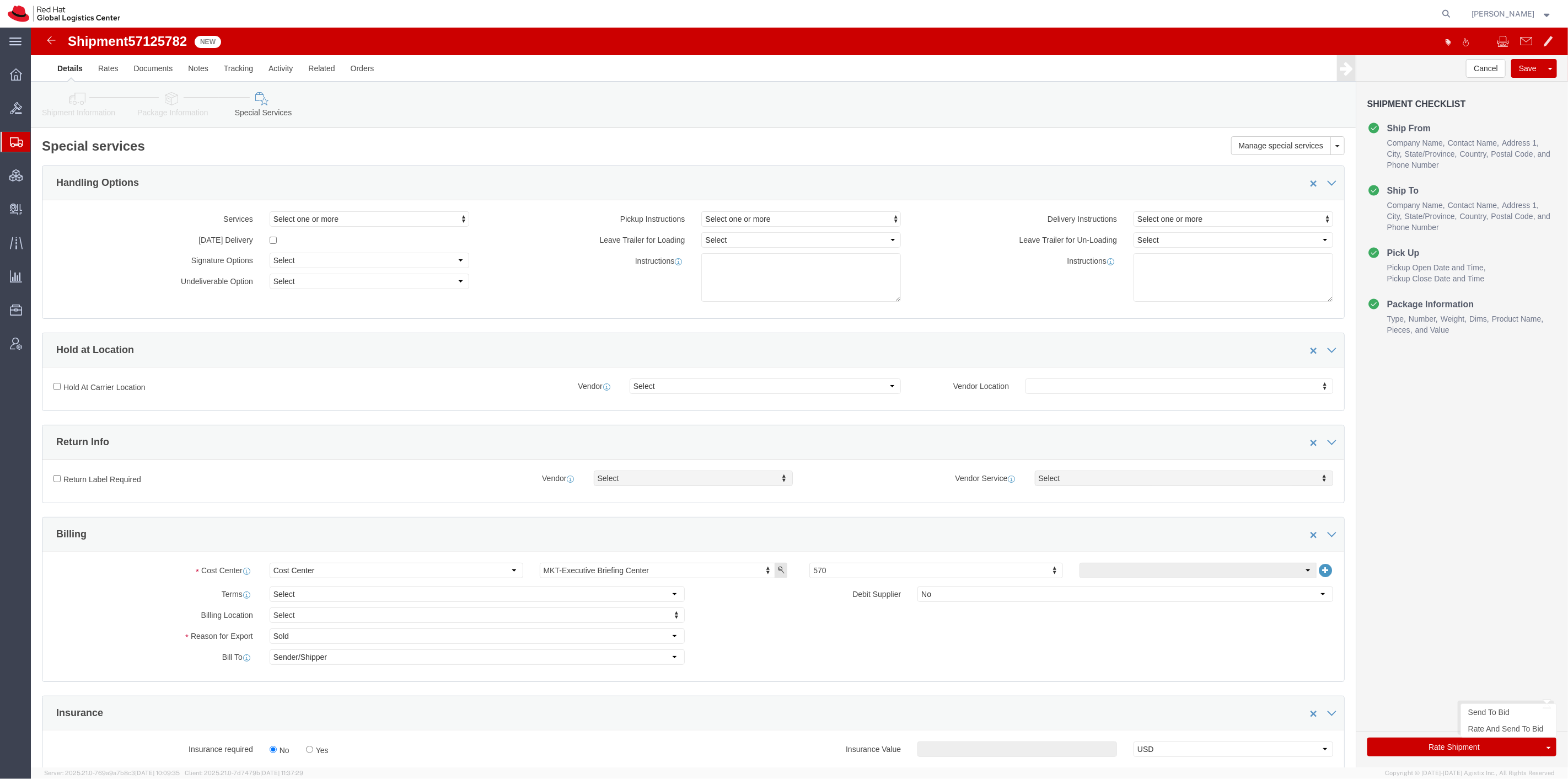
click button "Rate Shipment"
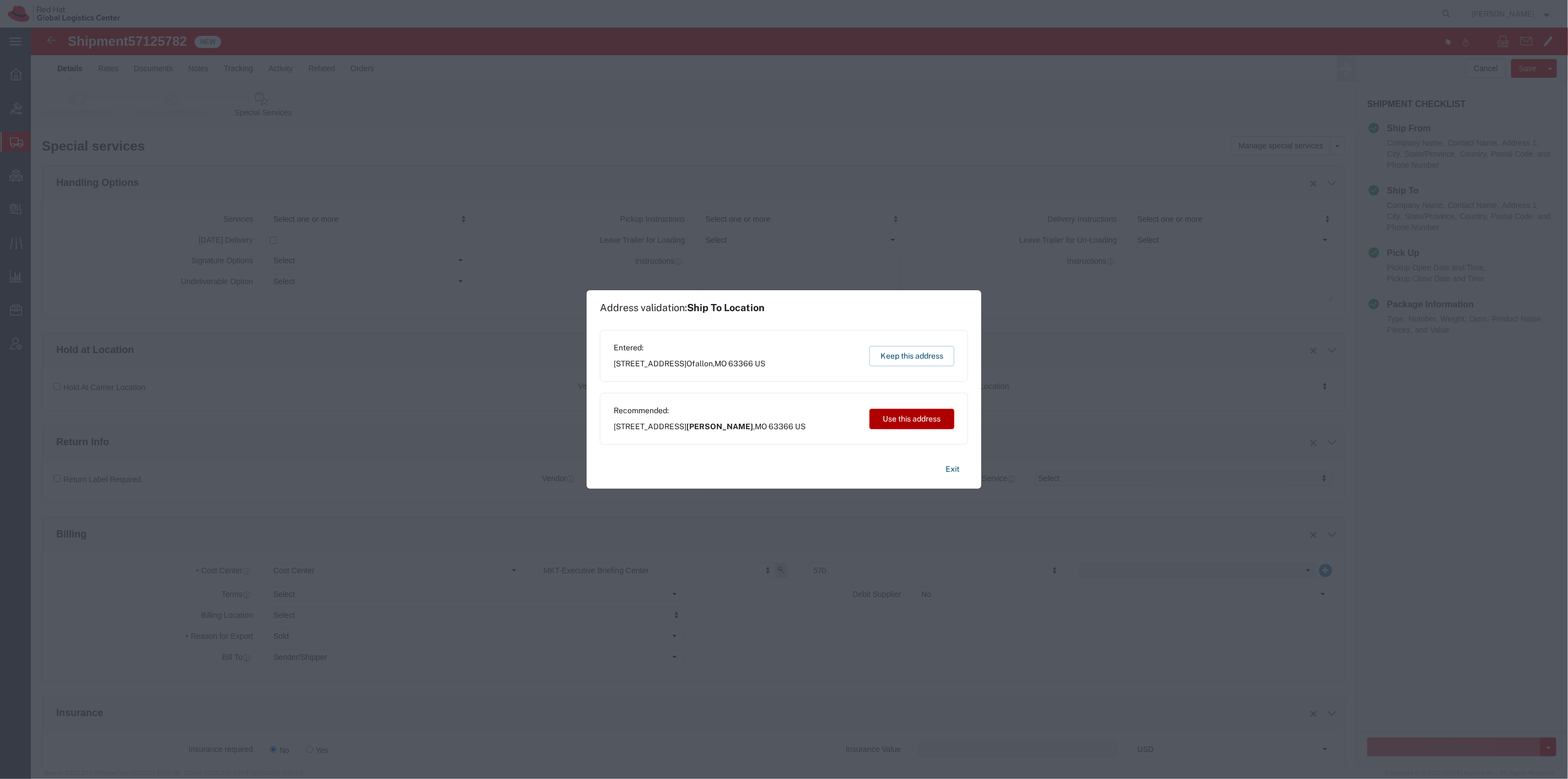
click at [890, 420] on button "Use this address" at bounding box center [912, 419] width 85 height 21
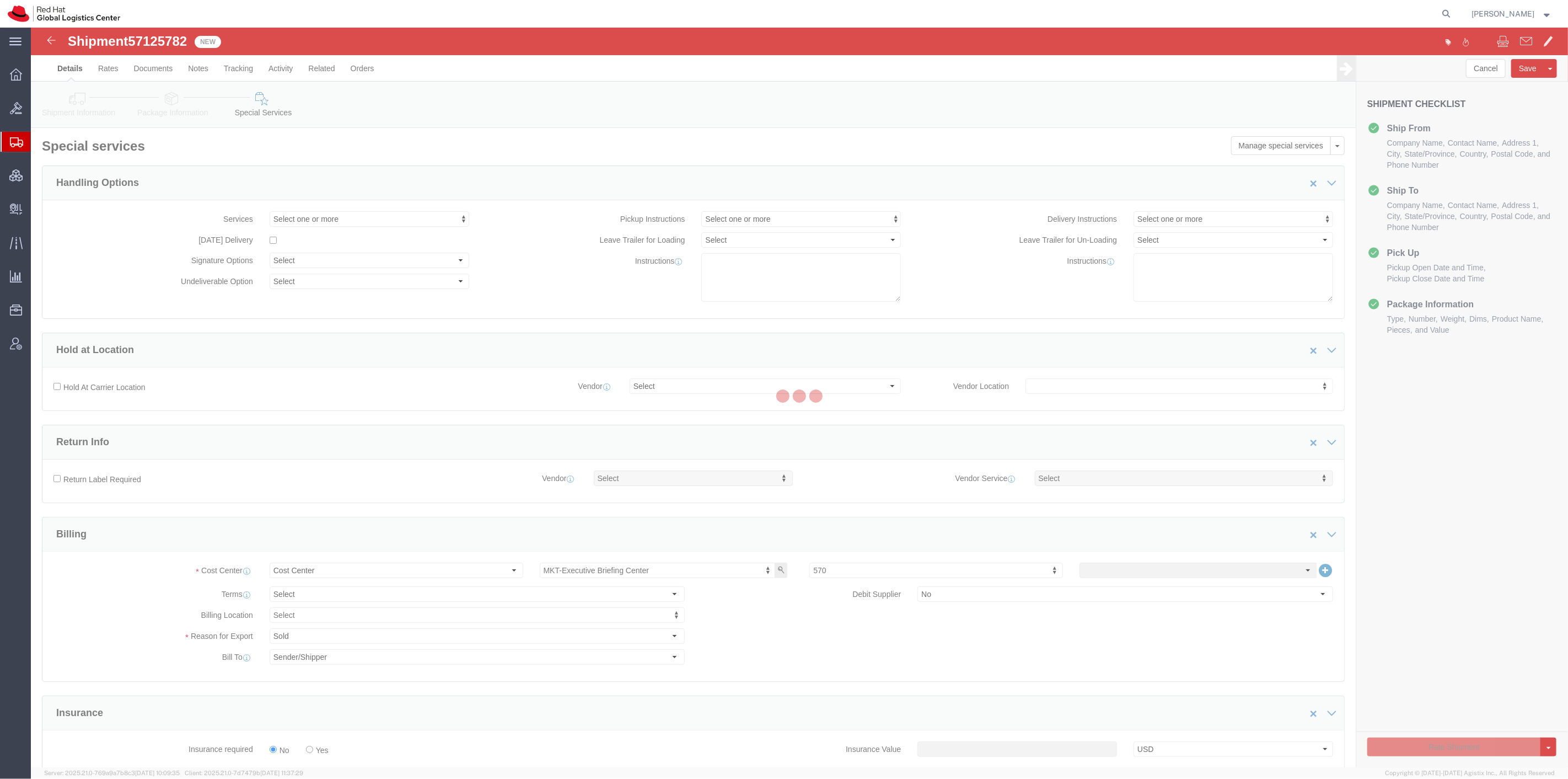
click at [890, 420] on div at bounding box center [799, 397] width 1537 height 739
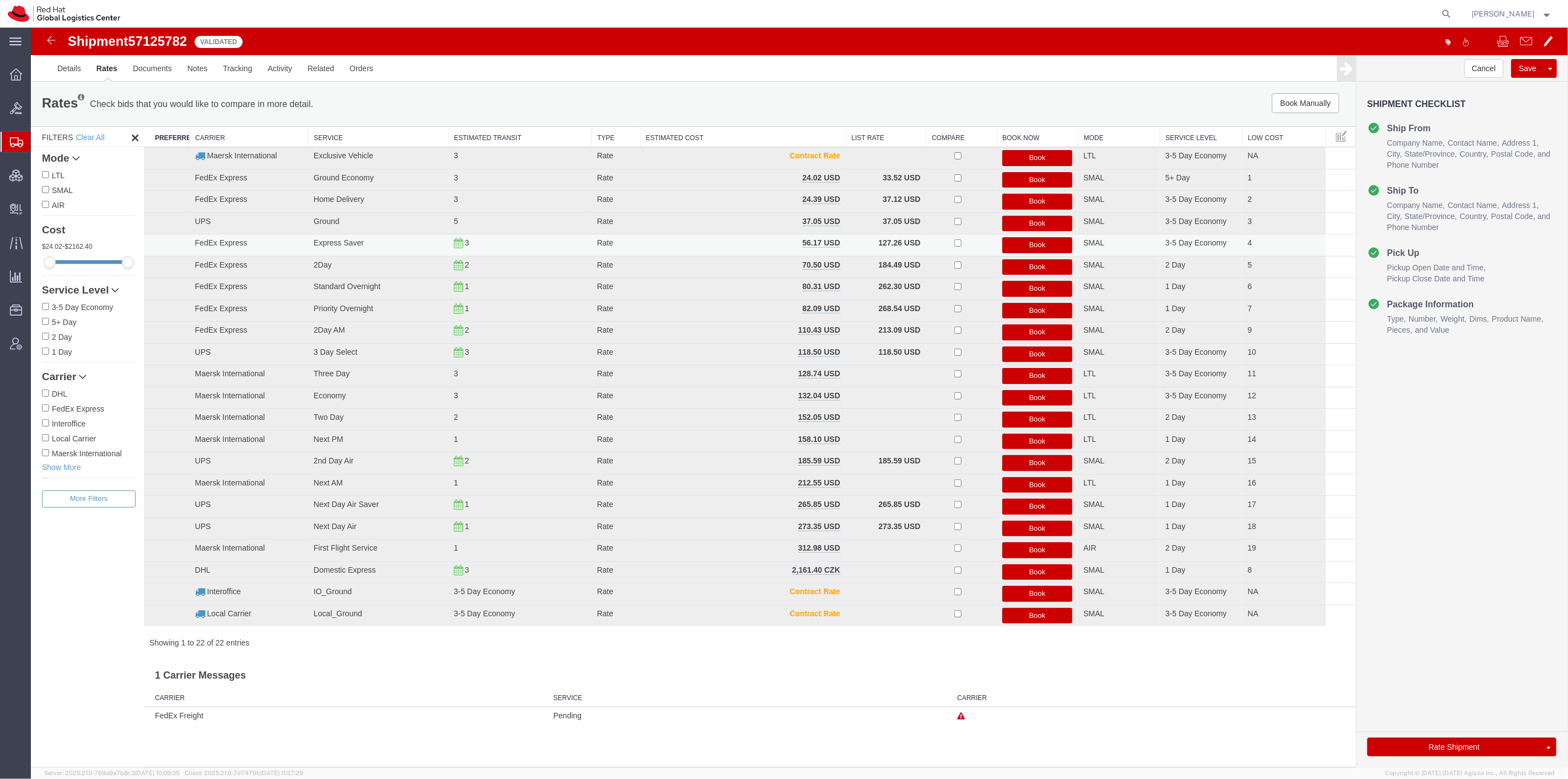
drag, startPoint x: 1022, startPoint y: 262, endPoint x: 1021, endPoint y: 239, distance: 23.0
click at [1021, 239] on tbody "Maersk International Exclusive Vehicle 3 Rate Contract Rate Book LTL 3-5 Day Ec…" at bounding box center [748, 386] width 1212 height 479
click at [1021, 239] on button "Book" at bounding box center [1037, 245] width 70 height 16
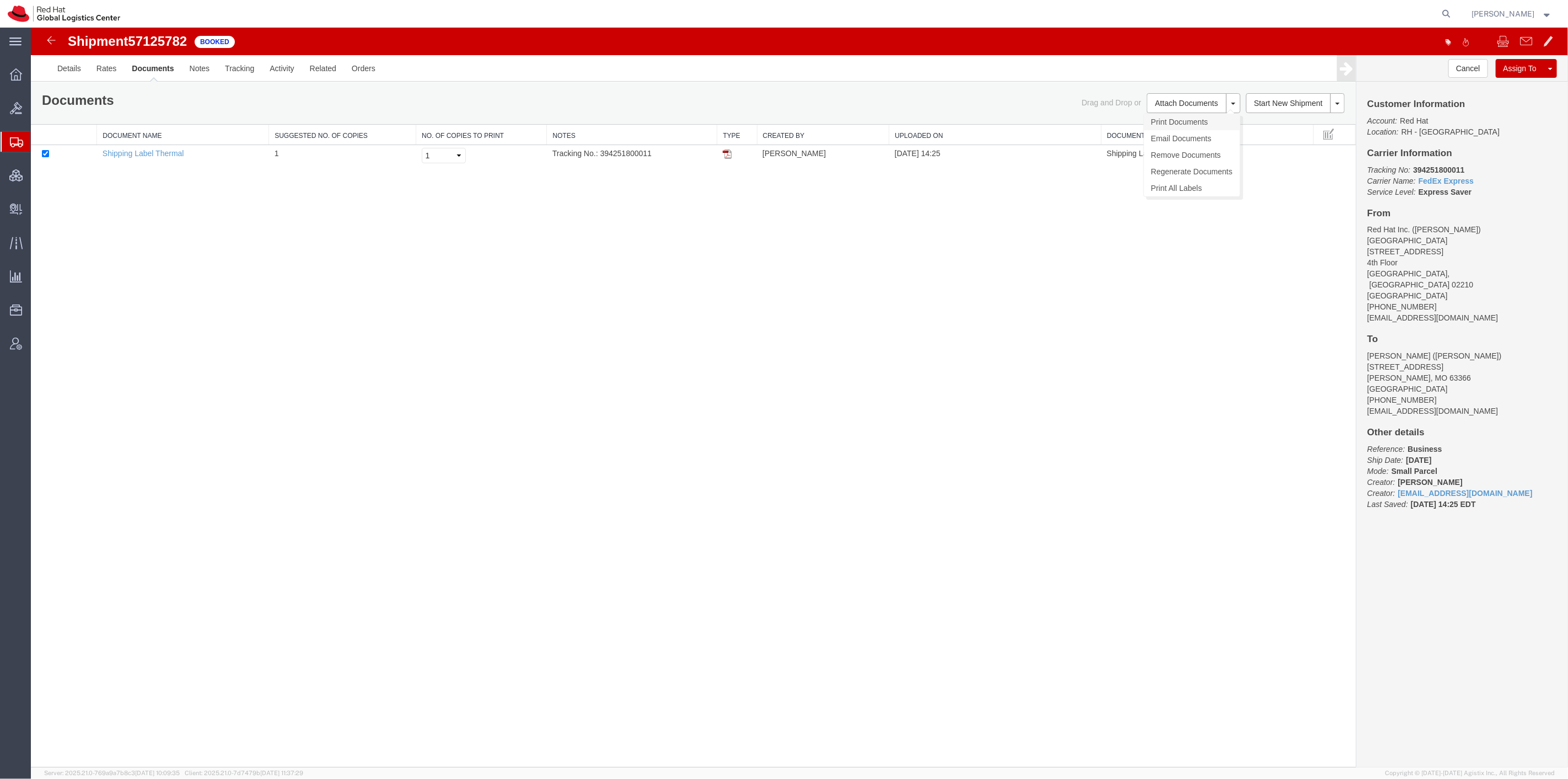
click at [1183, 122] on link "Print Documents" at bounding box center [1192, 121] width 96 height 17
click at [1183, 133] on link "Email Documents" at bounding box center [1192, 138] width 96 height 17
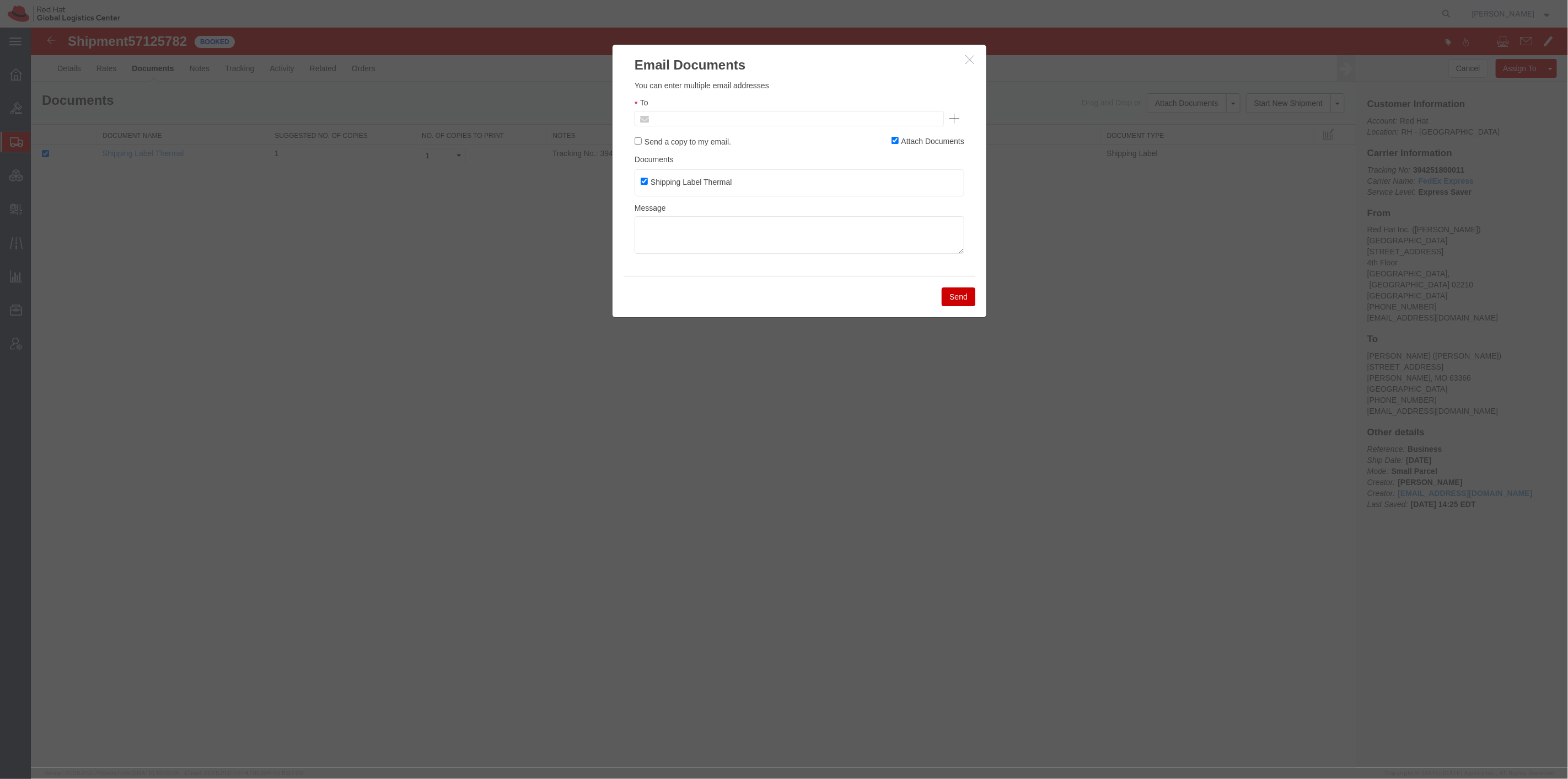
drag, startPoint x: 675, startPoint y: 96, endPoint x: 665, endPoint y: 121, distance: 26.9
click at [665, 121] on input "text" at bounding box center [715, 118] width 129 height 14
paste input "[EMAIL_ADDRESS][DOMAIN_NAME]"
type input "[EMAIL_ADDRESS][DOMAIN_NAME]"
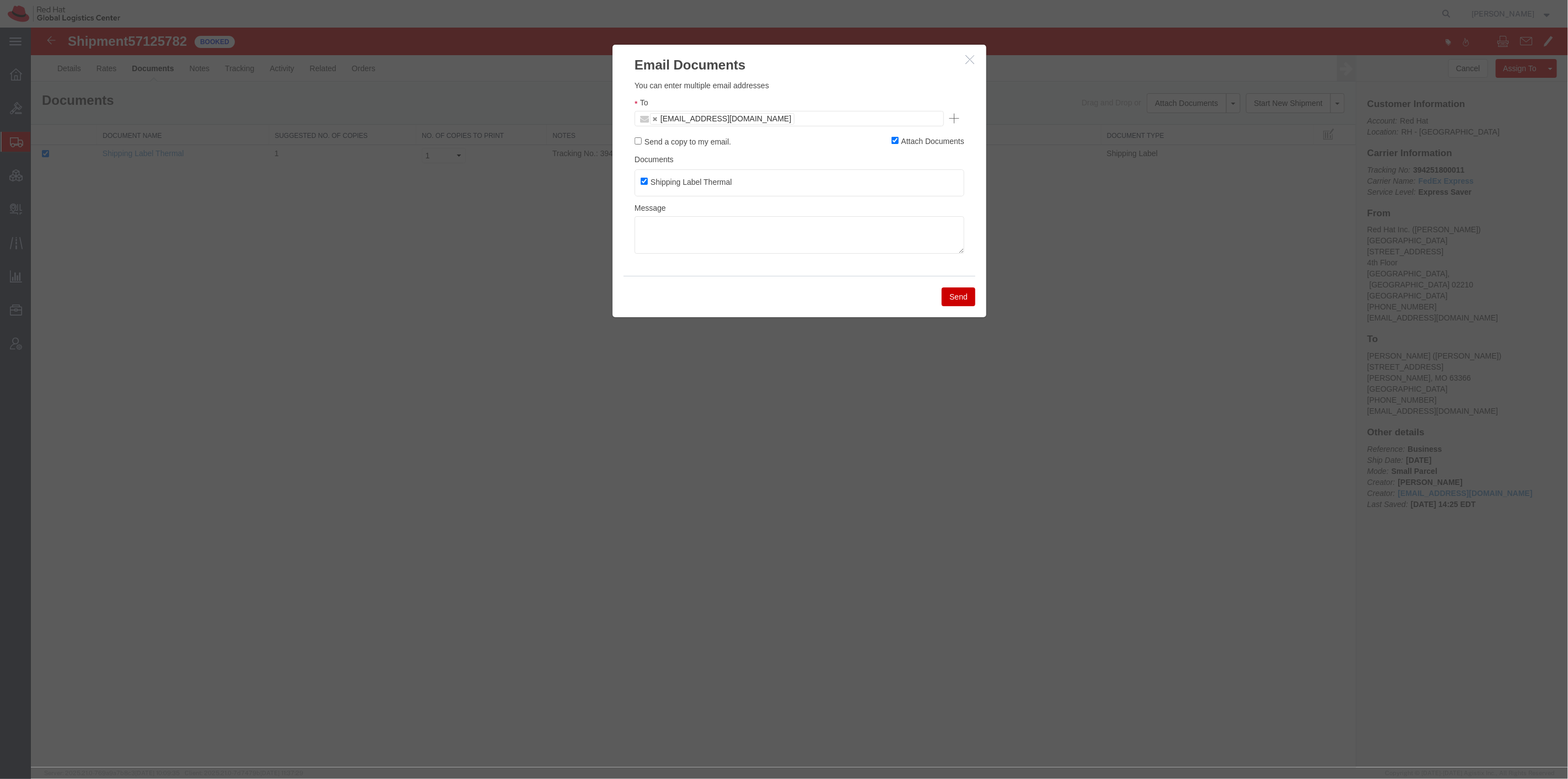
click at [951, 297] on button "Send" at bounding box center [959, 297] width 34 height 19
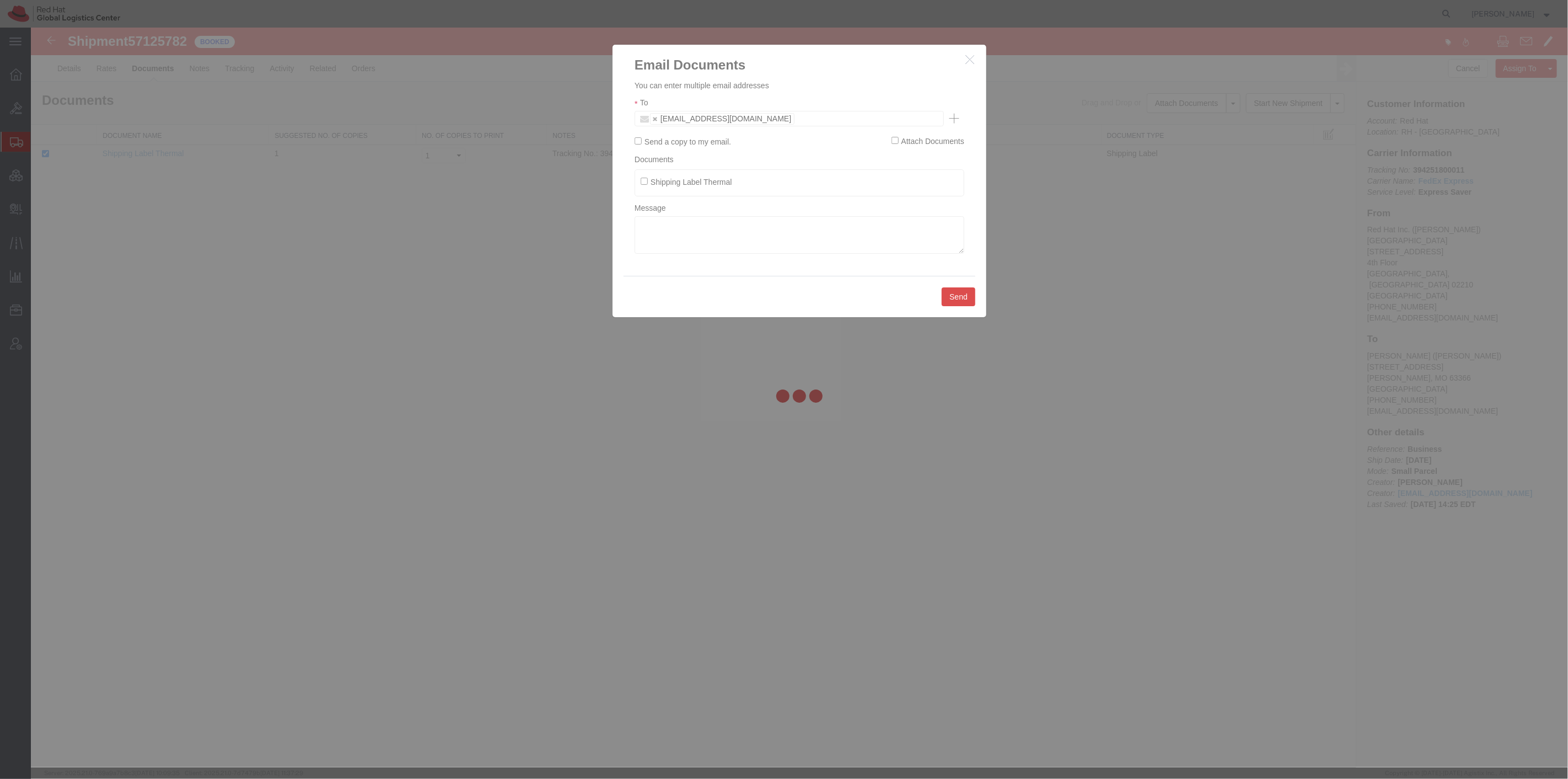
checkbox input "false"
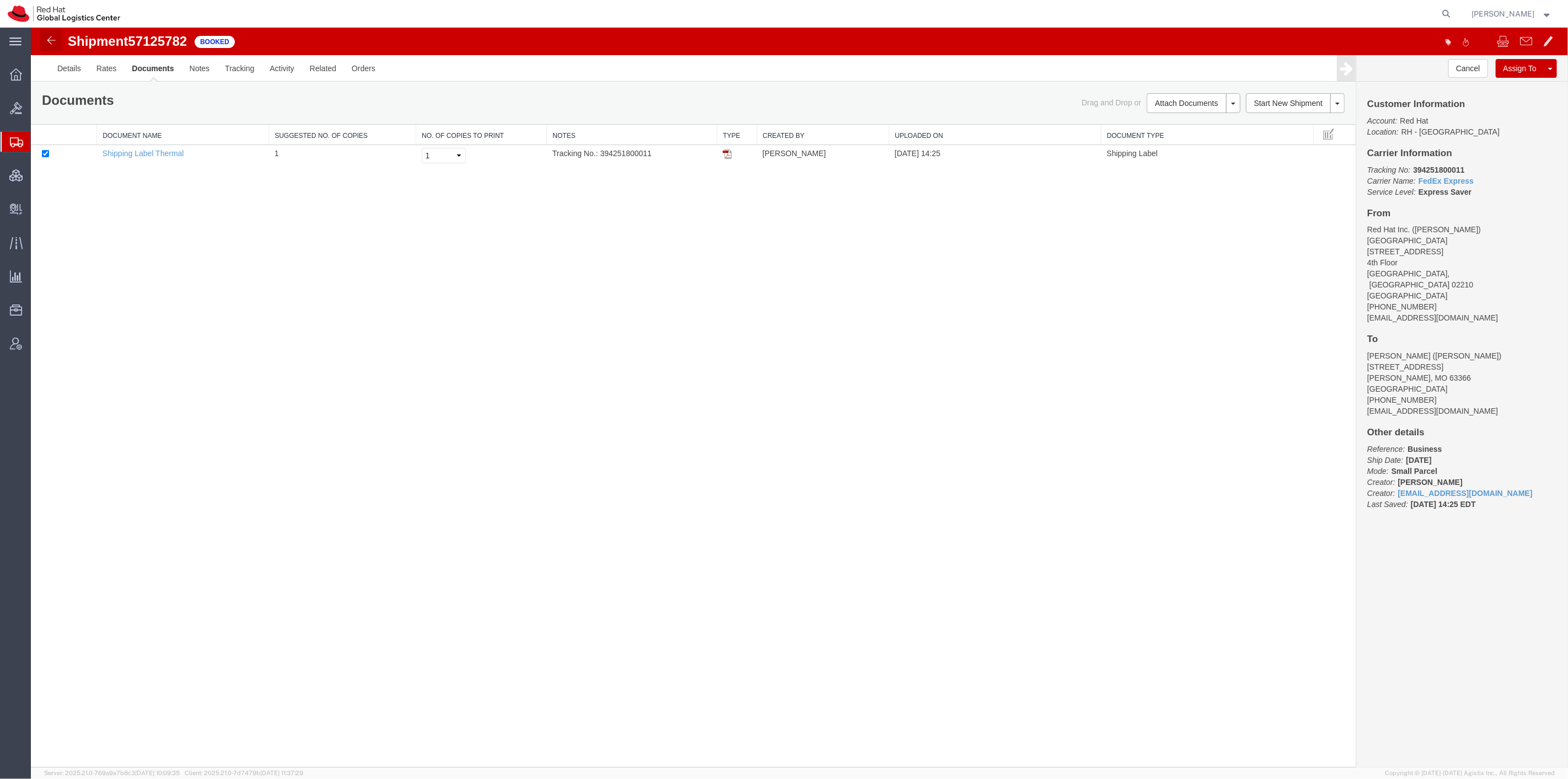
click at [52, 41] on img at bounding box center [50, 40] width 13 height 13
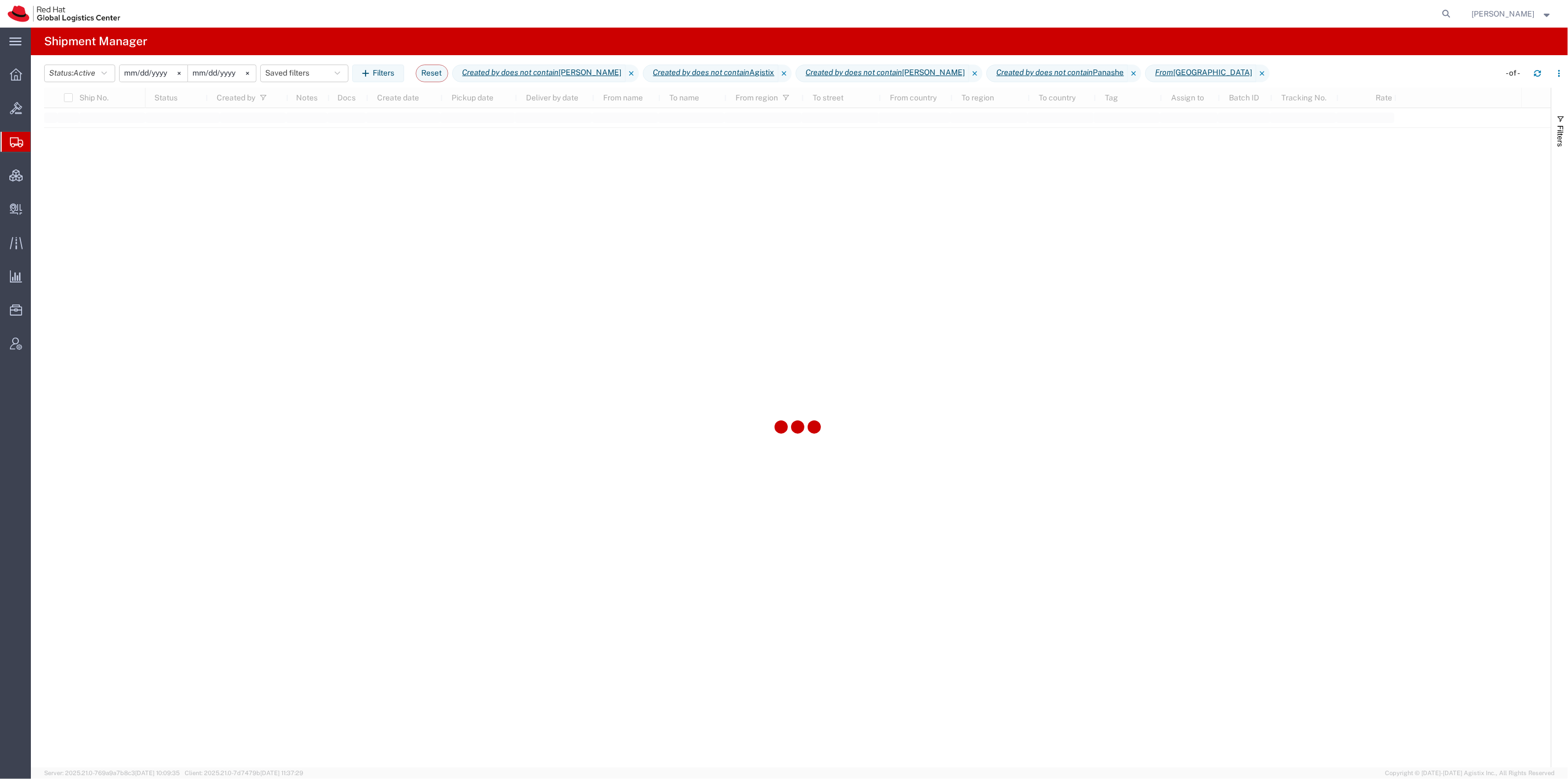
click at [0, 0] on span "Shipment Manager" at bounding box center [0, 0] width 0 height 0
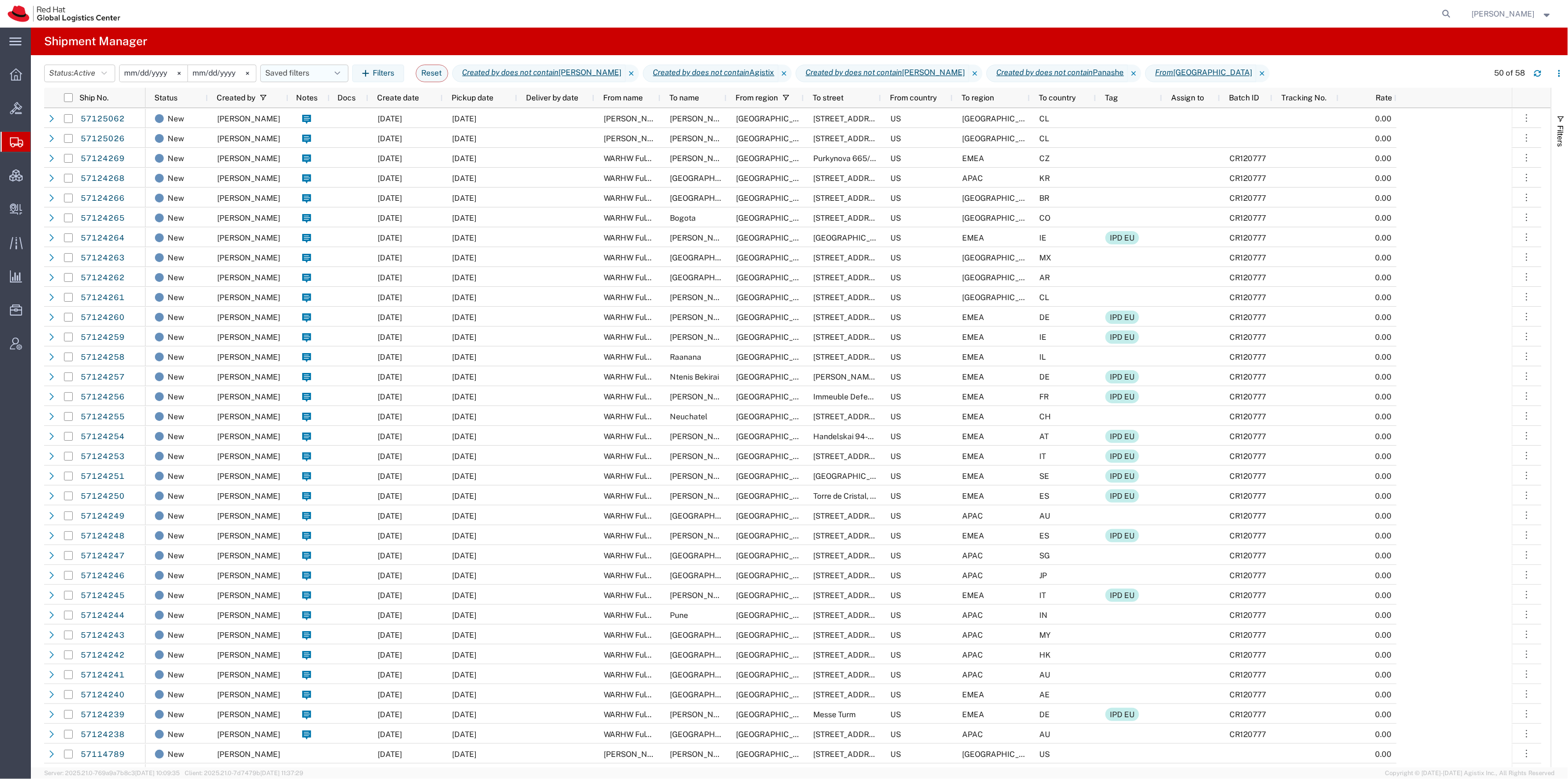
click at [299, 65] on button "Saved filters" at bounding box center [304, 73] width 88 height 18
click at [305, 136] on span "SR" at bounding box center [334, 142] width 145 height 21
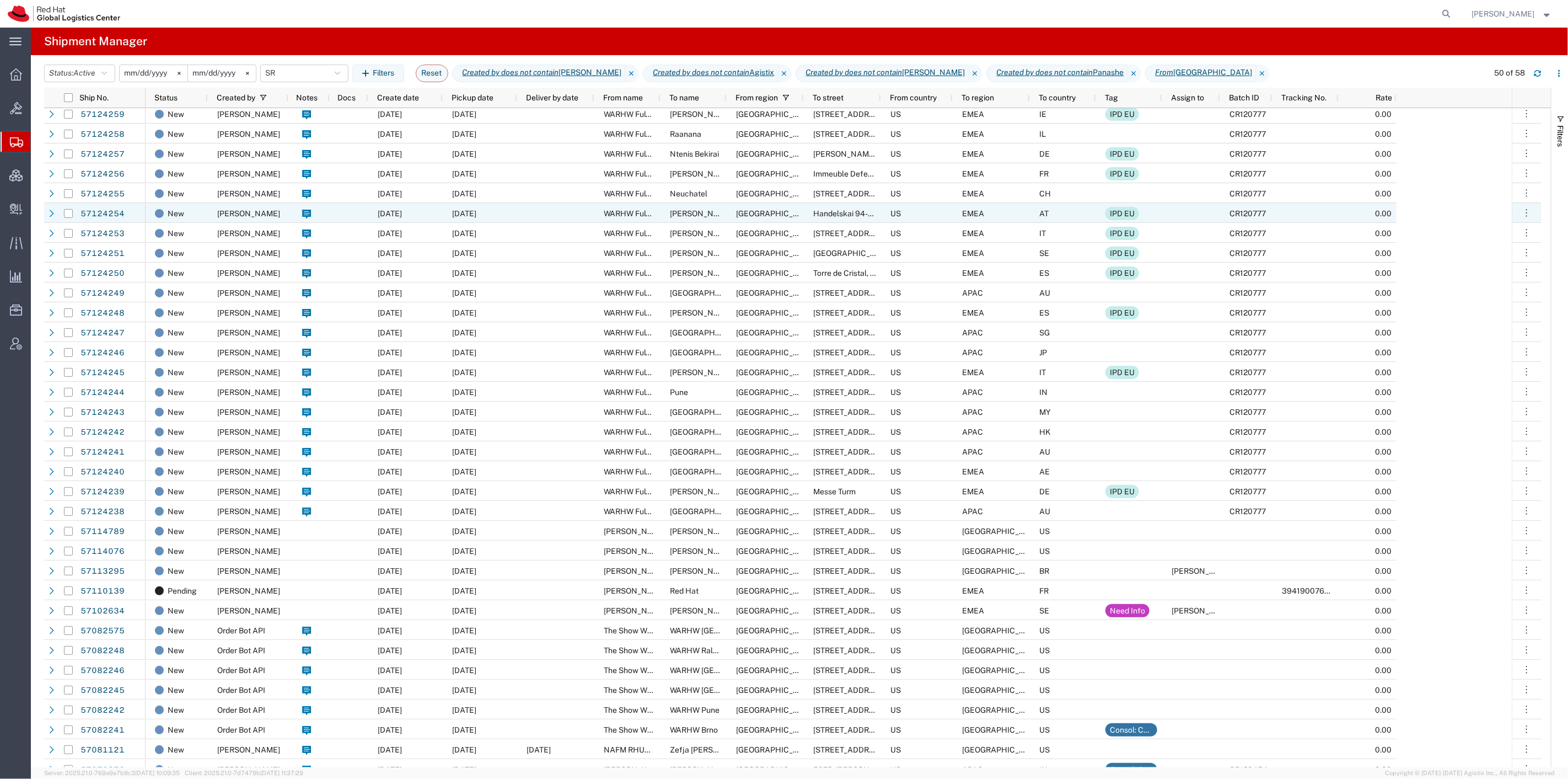
scroll to position [245, 0]
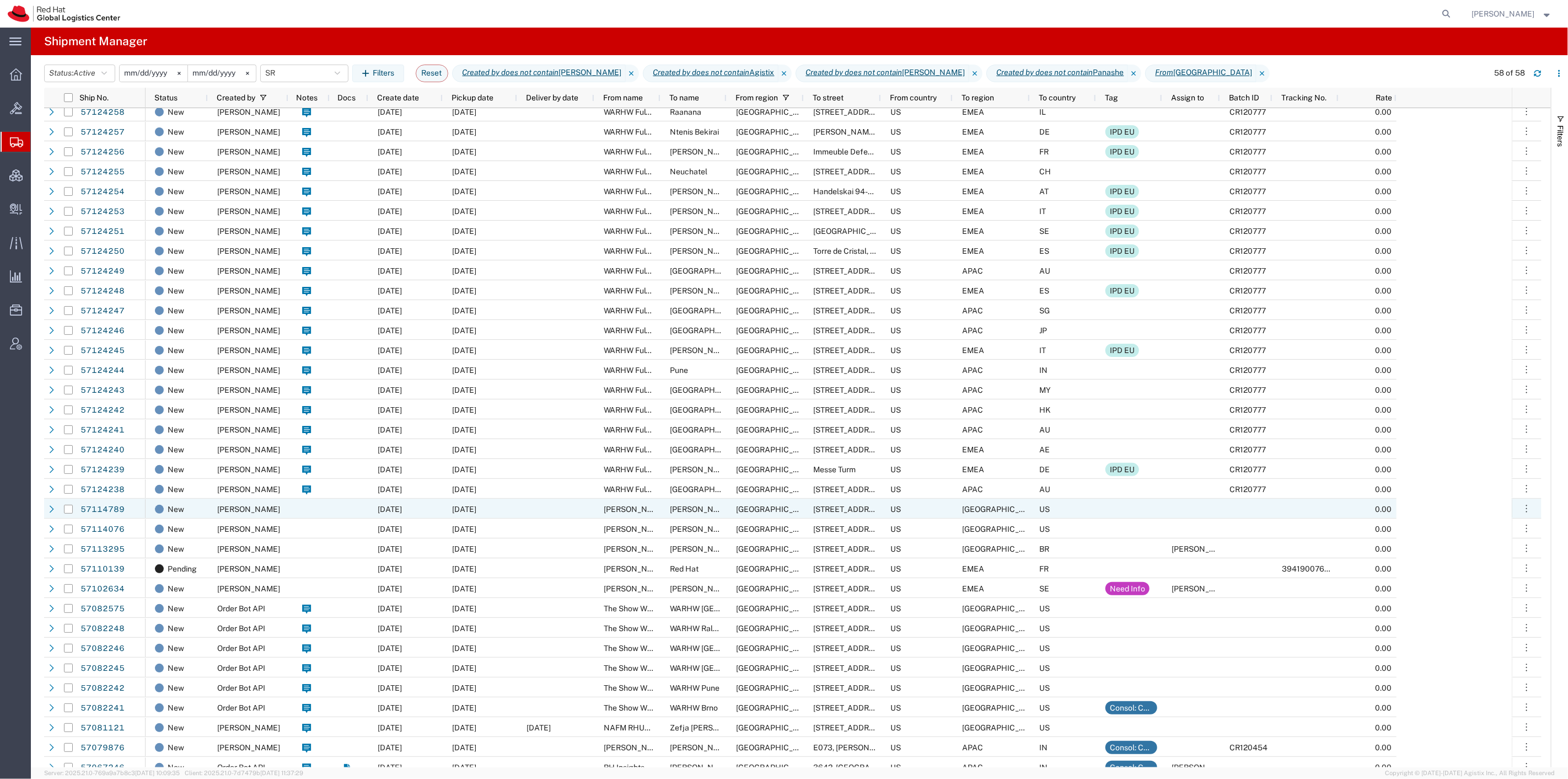
click at [288, 508] on div "[PERSON_NAME]" at bounding box center [248, 508] width 80 height 20
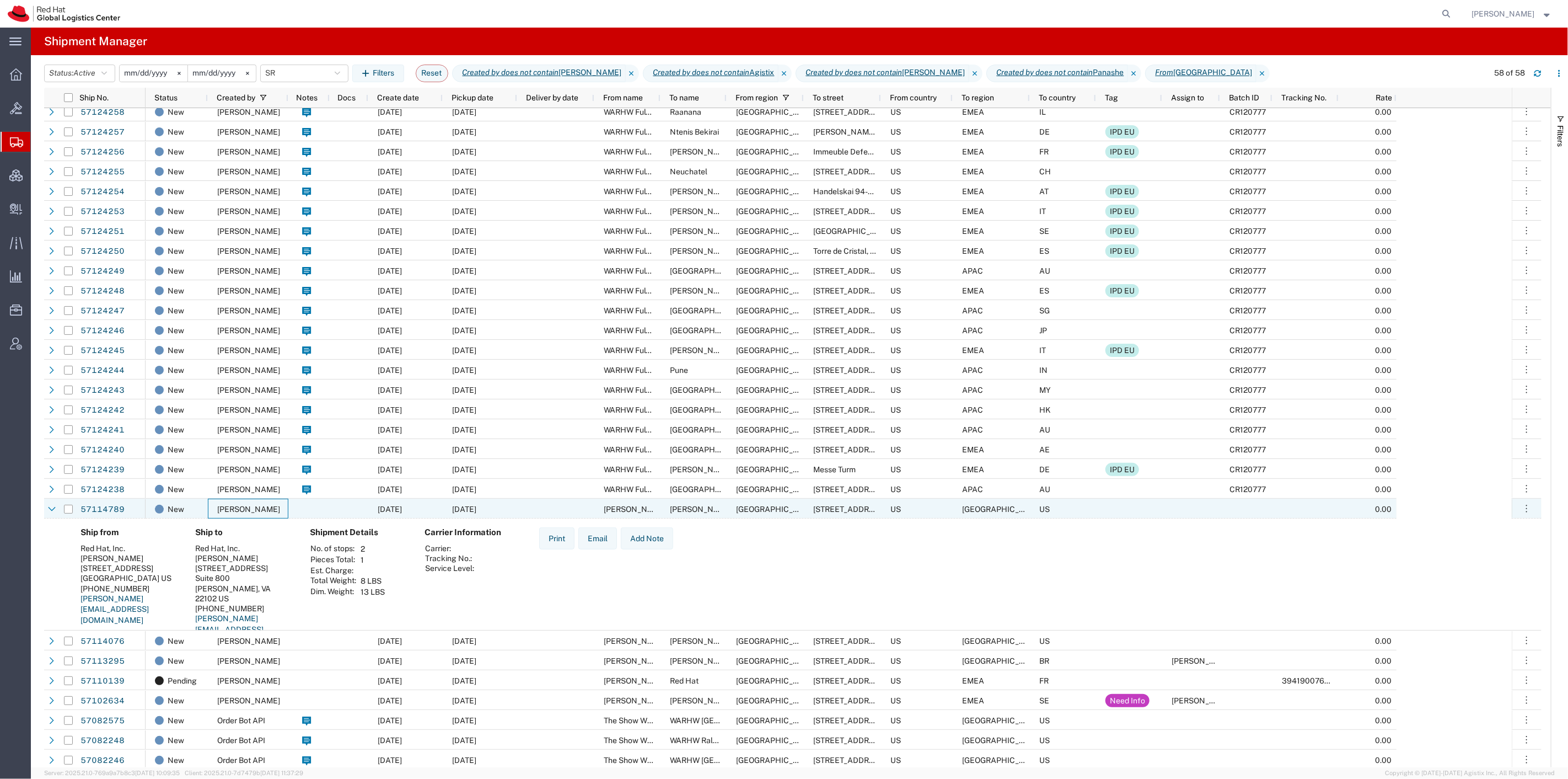
click at [266, 511] on div "[PERSON_NAME]" at bounding box center [248, 508] width 80 height 20
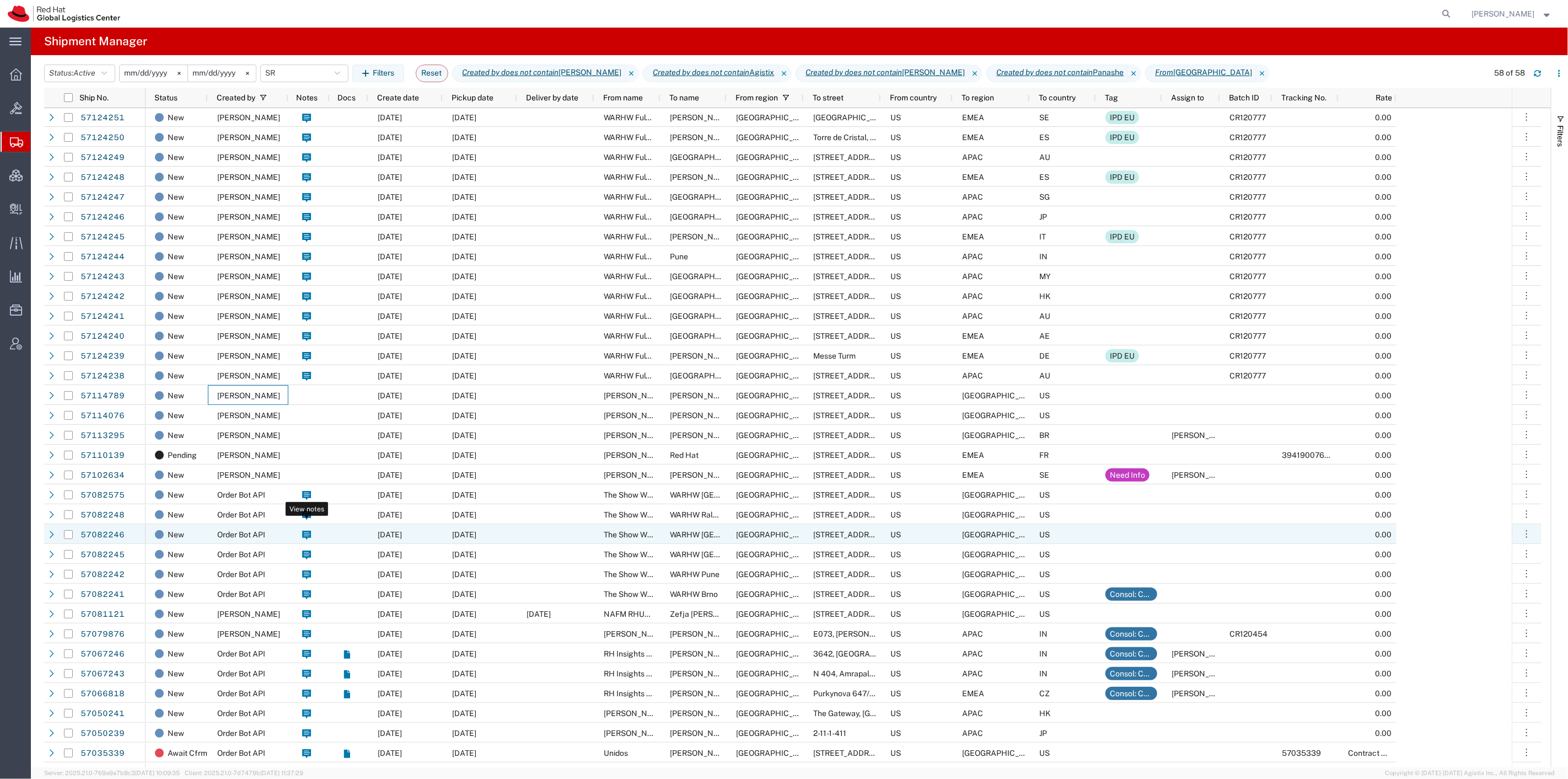
scroll to position [367, 0]
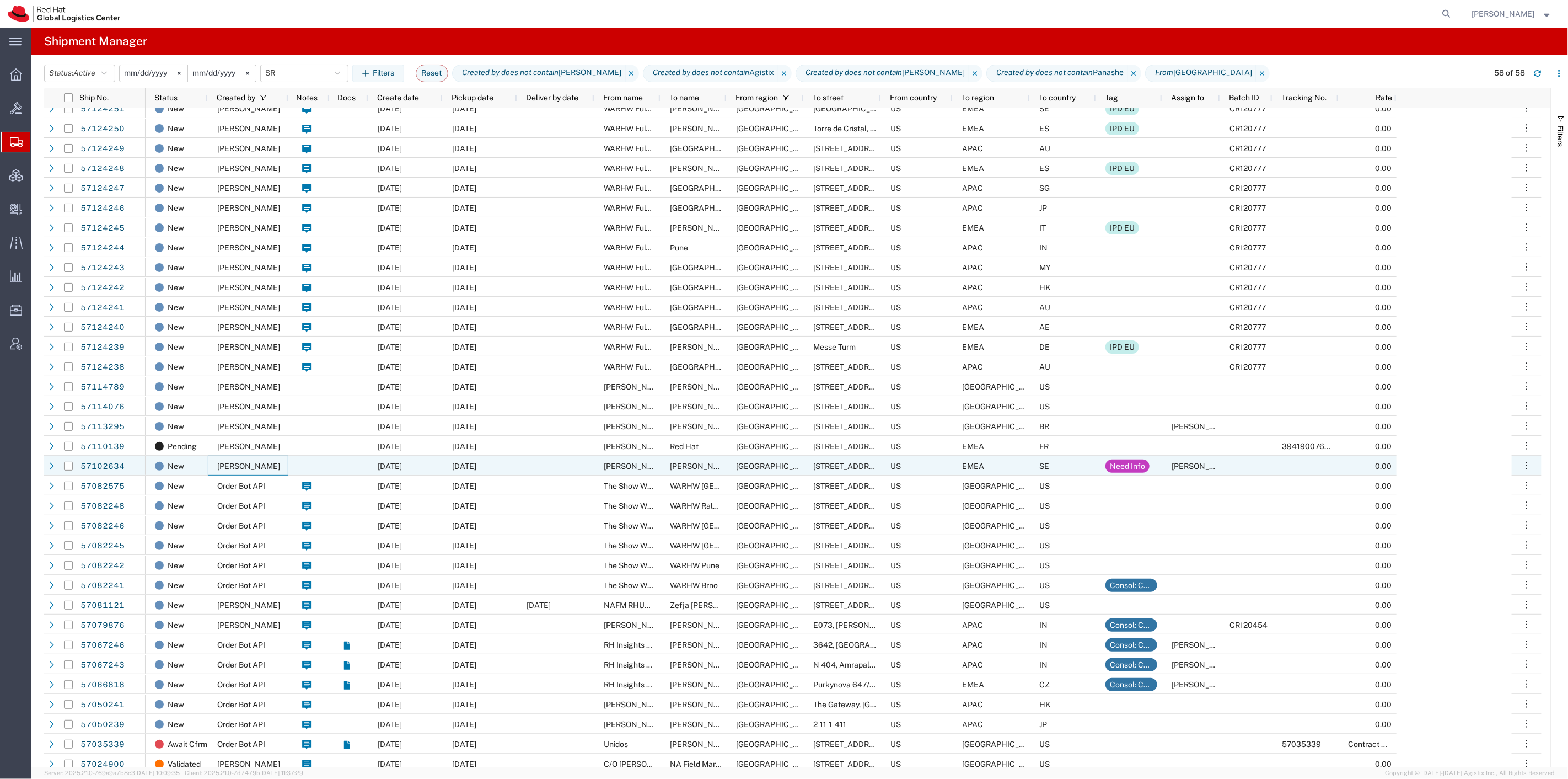
click at [280, 460] on div "[PERSON_NAME]" at bounding box center [248, 465] width 80 height 20
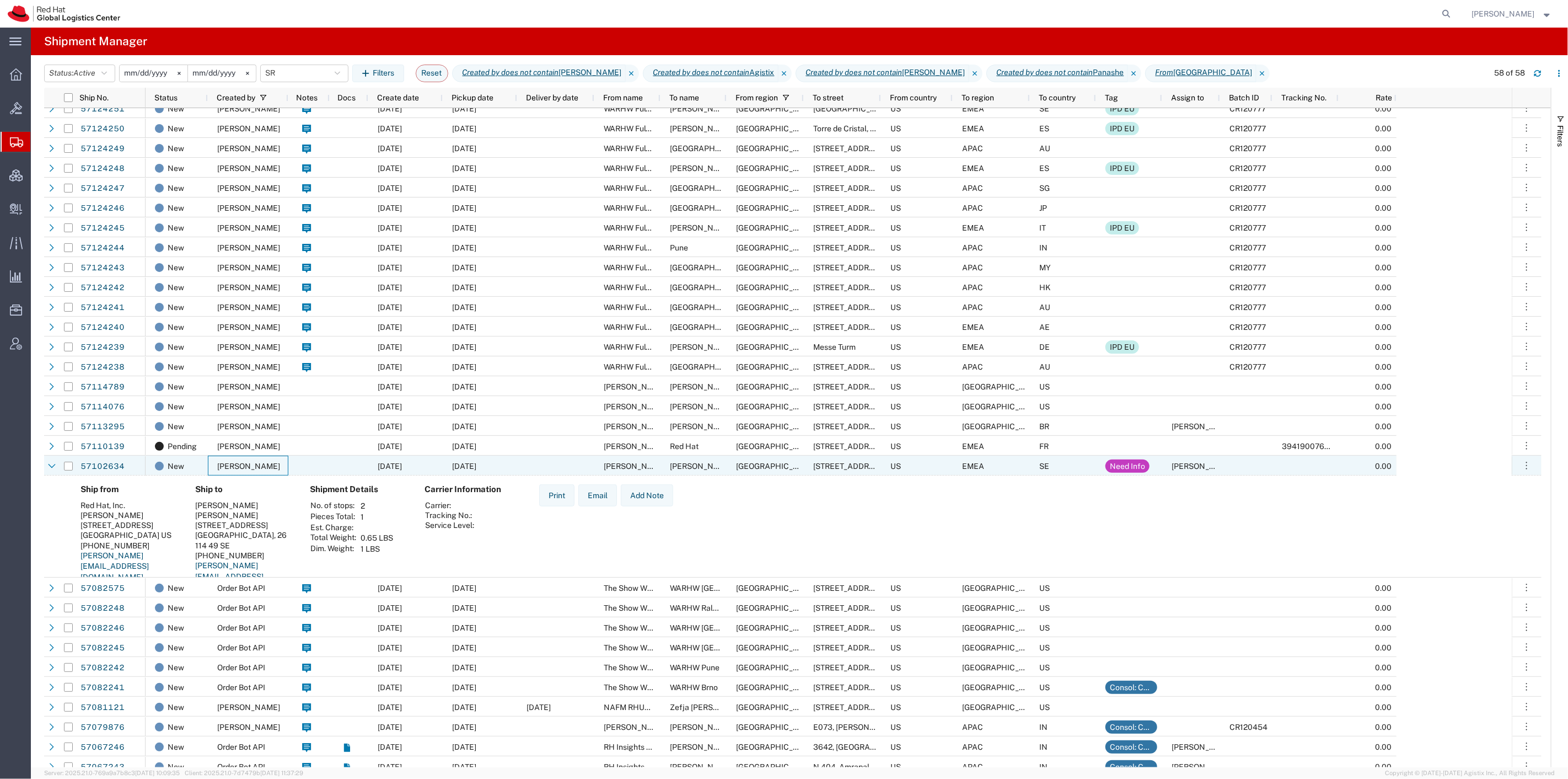
click at [280, 460] on div "[PERSON_NAME]" at bounding box center [248, 465] width 80 height 20
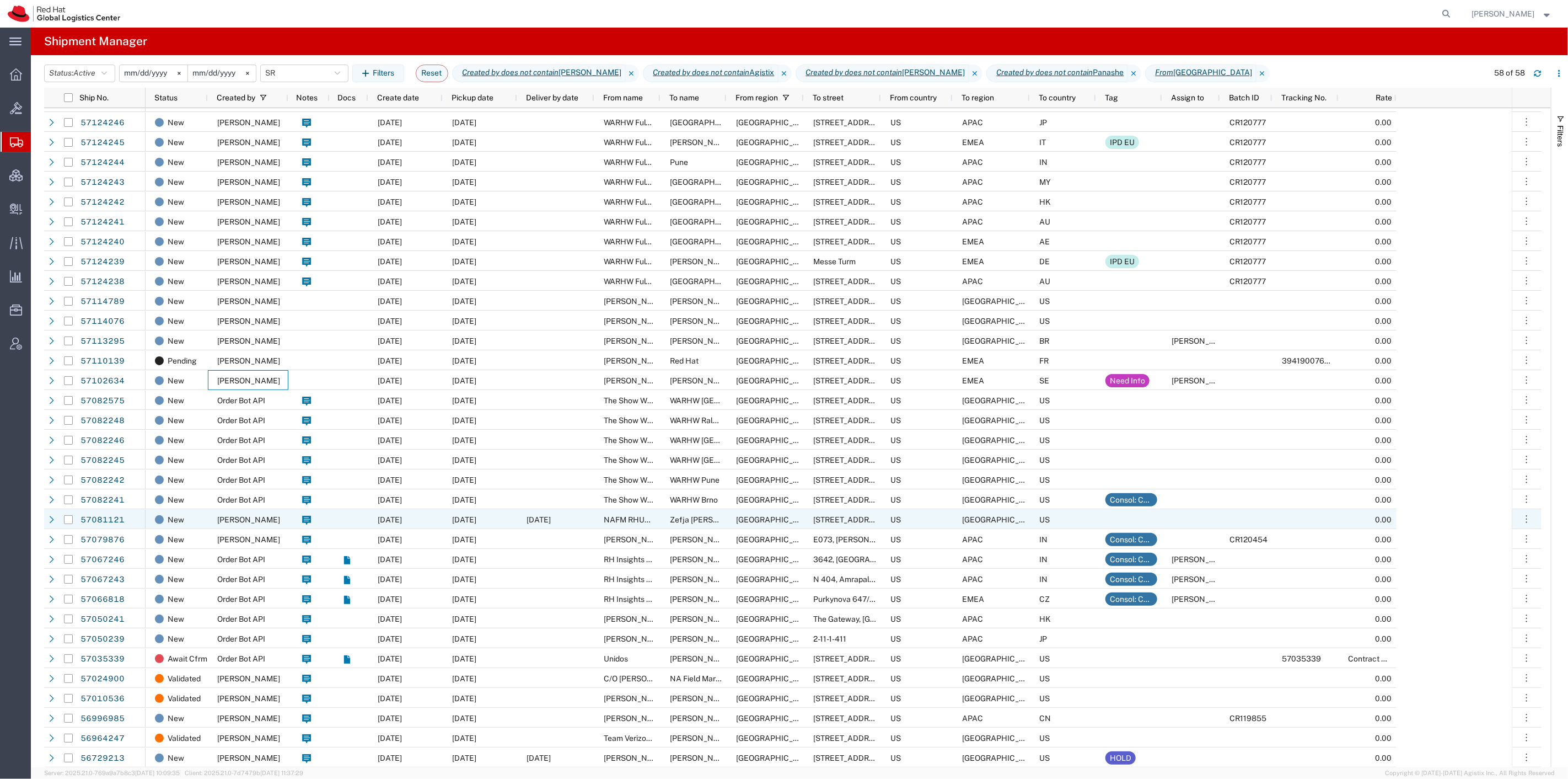
scroll to position [489, 0]
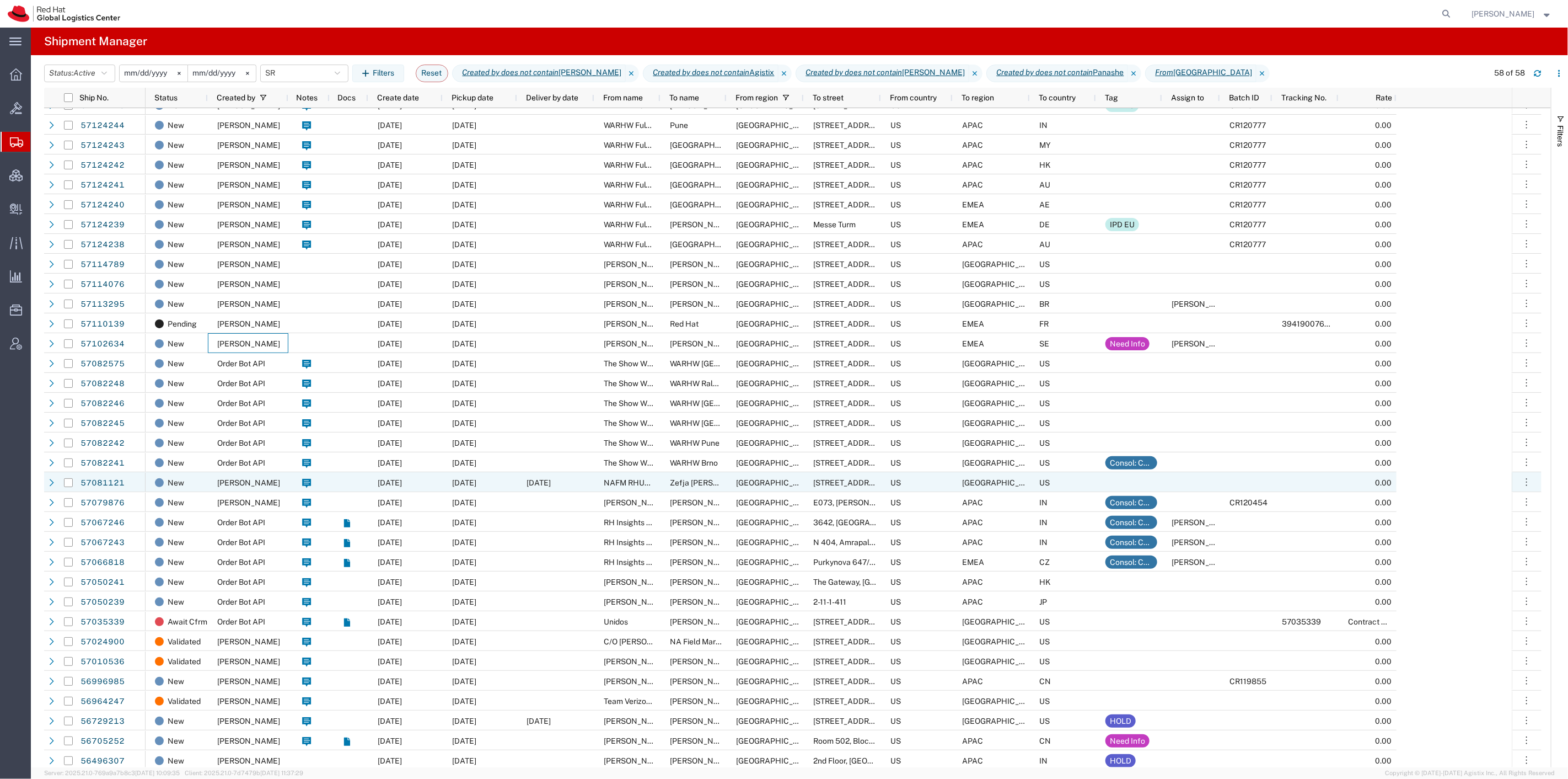
click at [273, 484] on span "[PERSON_NAME]" at bounding box center [248, 482] width 63 height 9
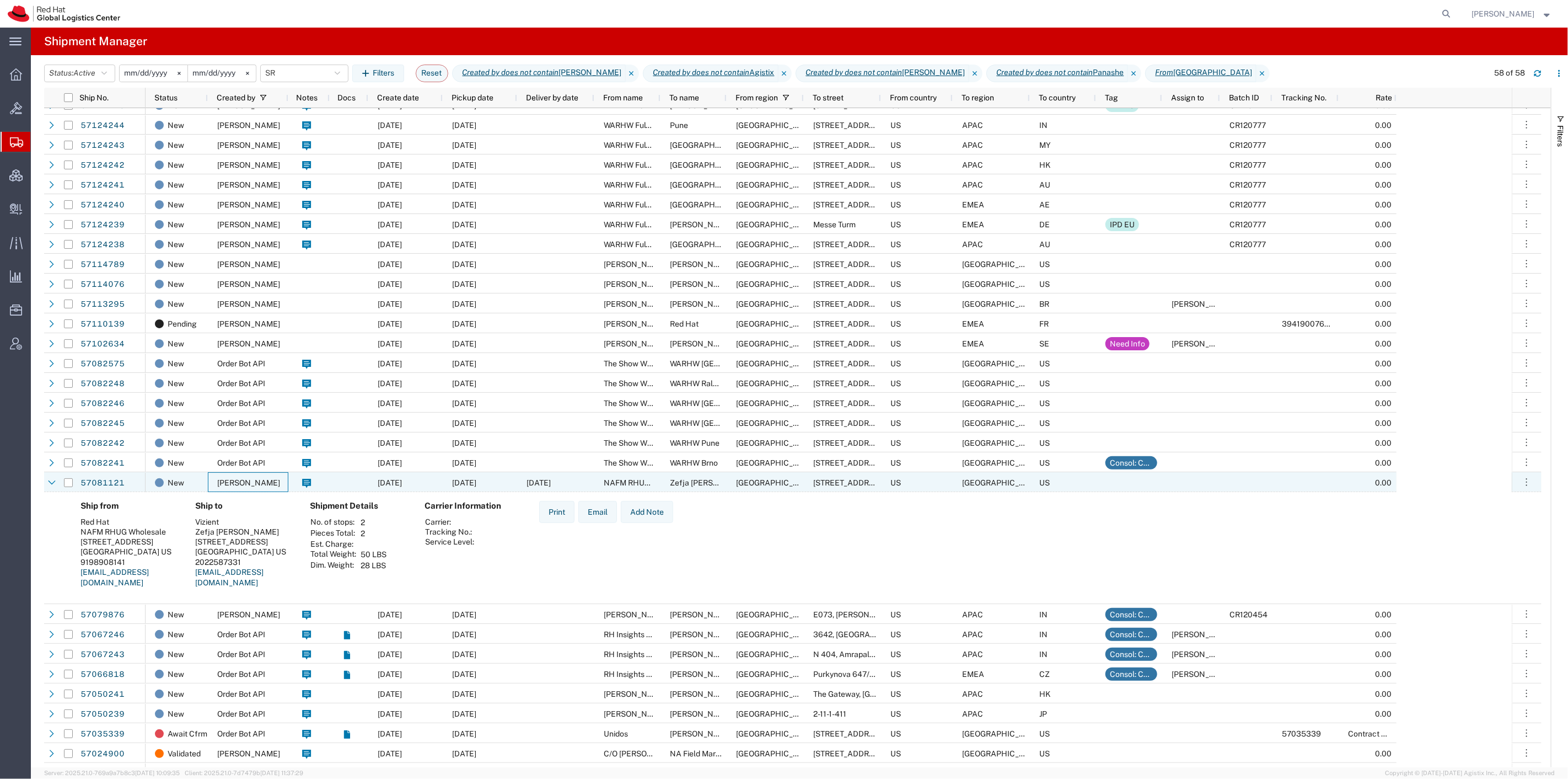
click at [273, 484] on span "[PERSON_NAME]" at bounding box center [248, 482] width 63 height 9
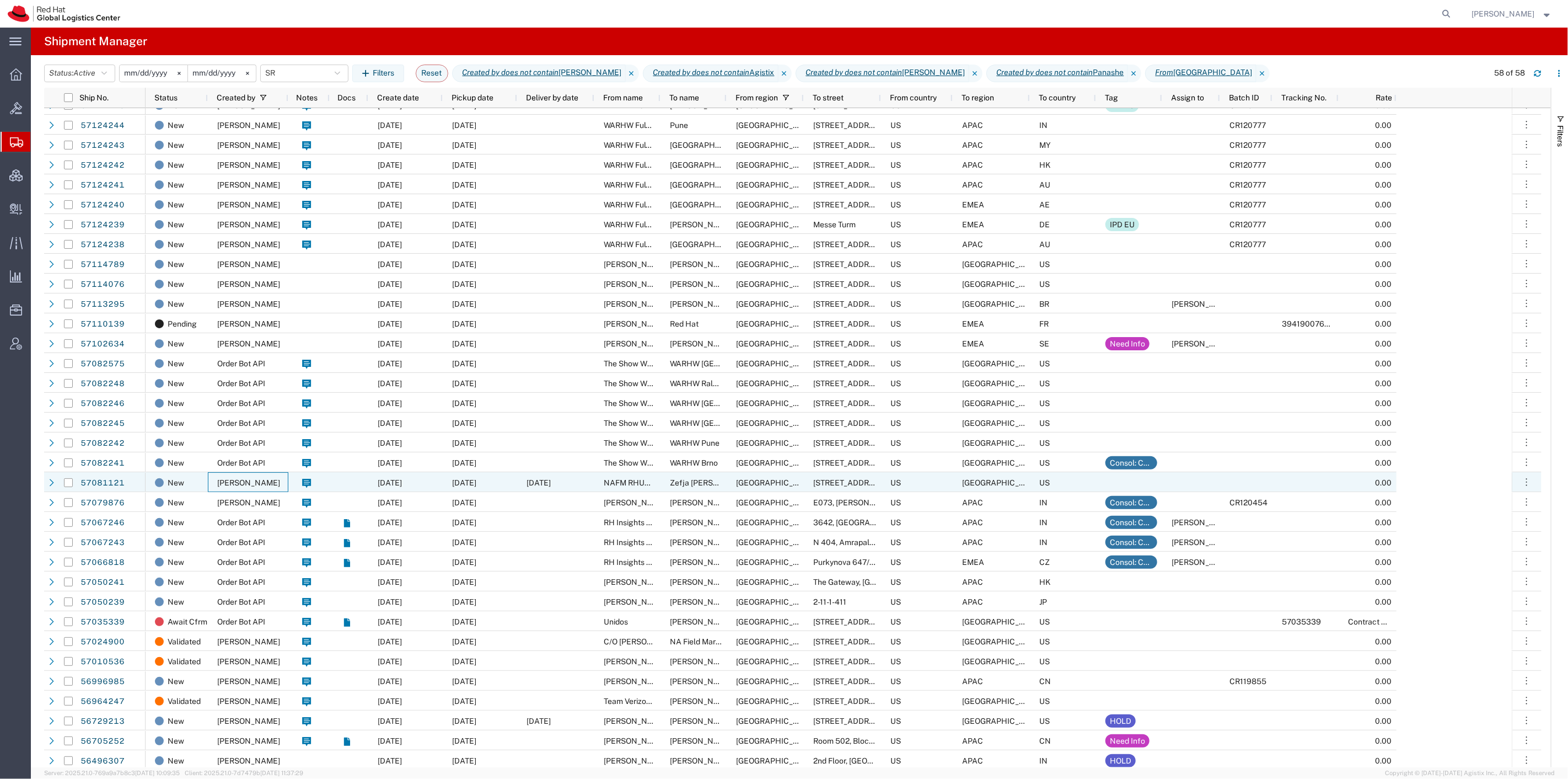
click at [273, 484] on span "[PERSON_NAME]" at bounding box center [248, 482] width 63 height 9
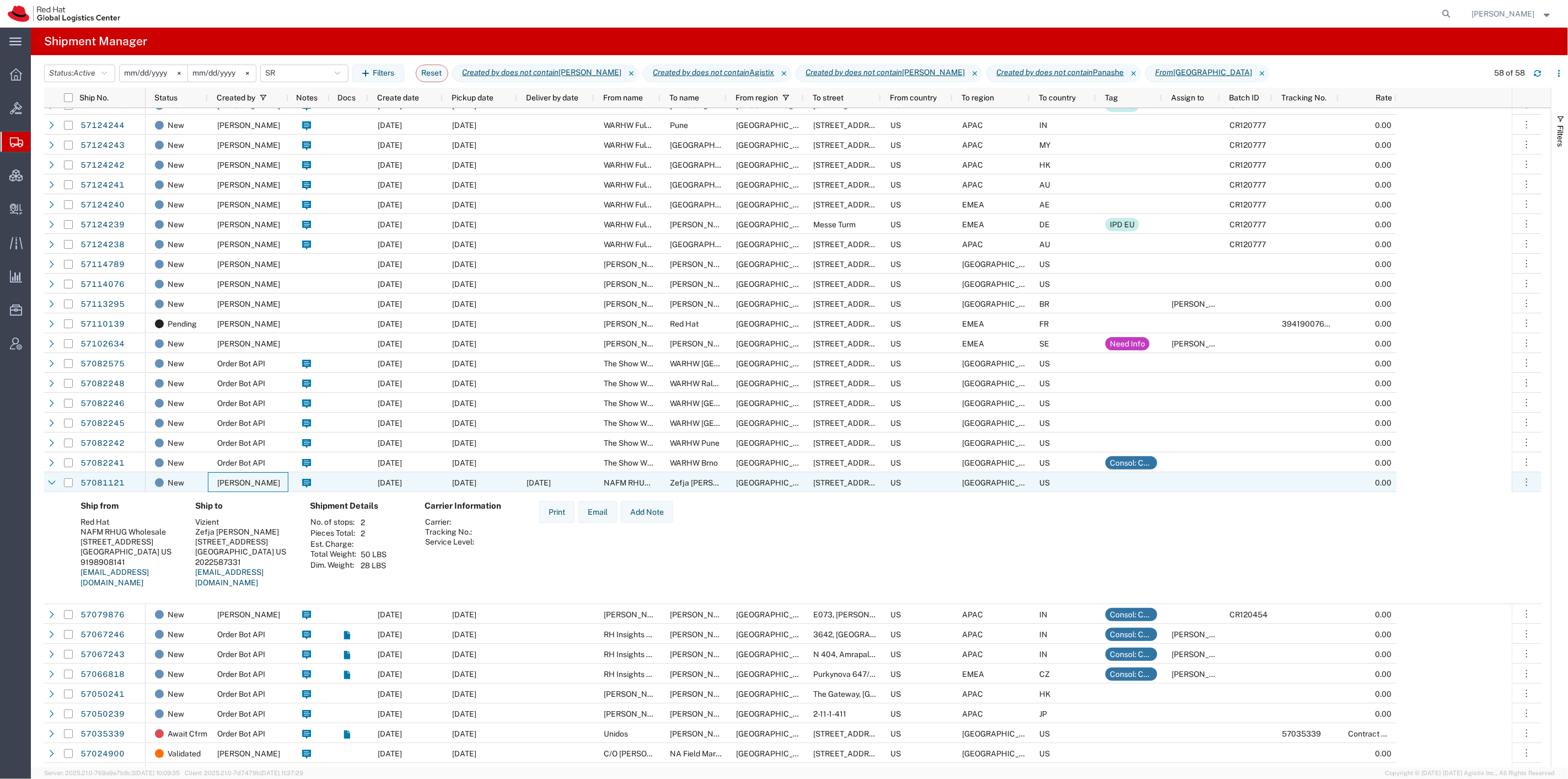
click at [273, 484] on span "[PERSON_NAME]" at bounding box center [248, 482] width 63 height 9
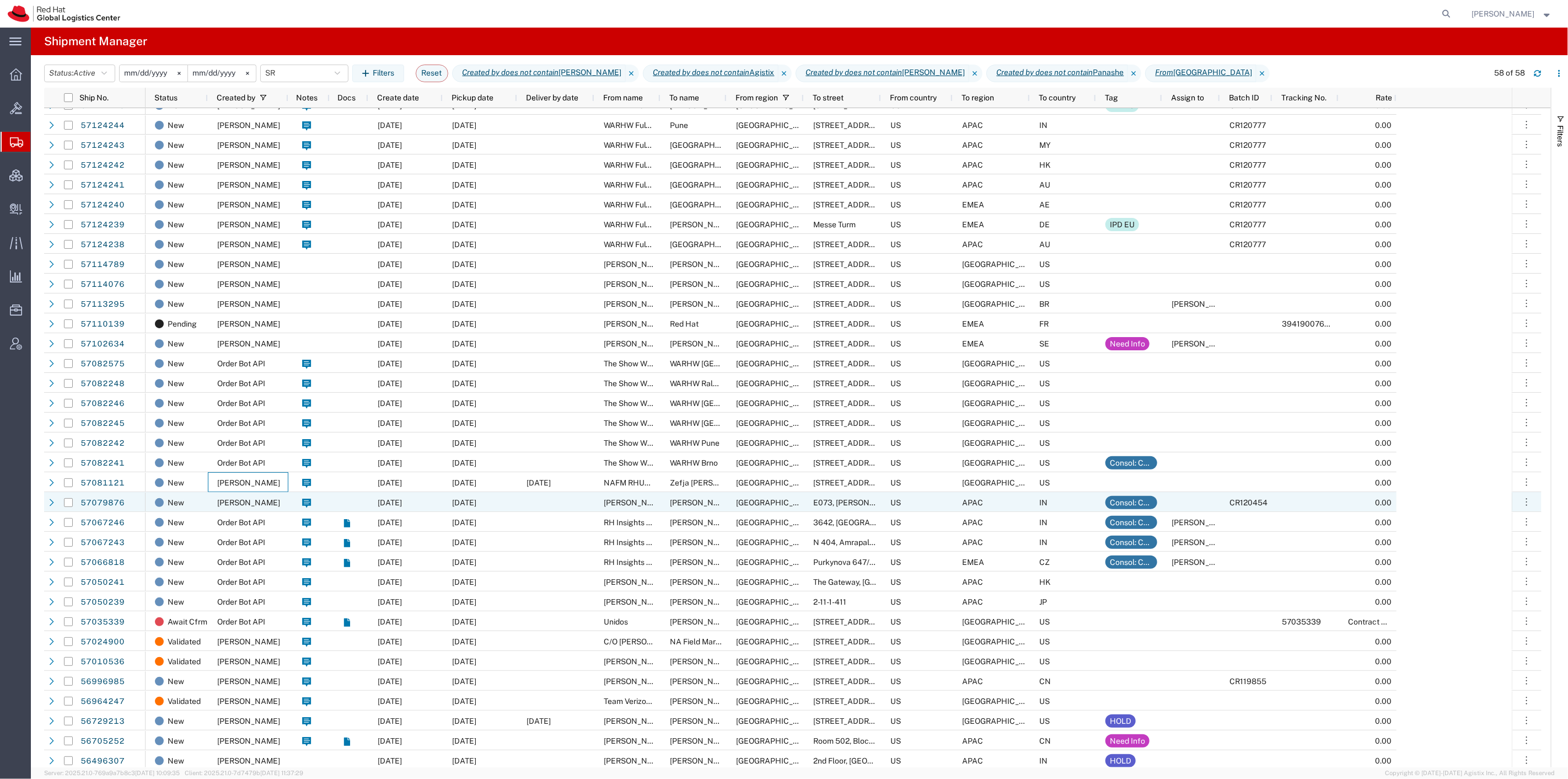
click at [269, 498] on div "[PERSON_NAME]" at bounding box center [248, 502] width 80 height 20
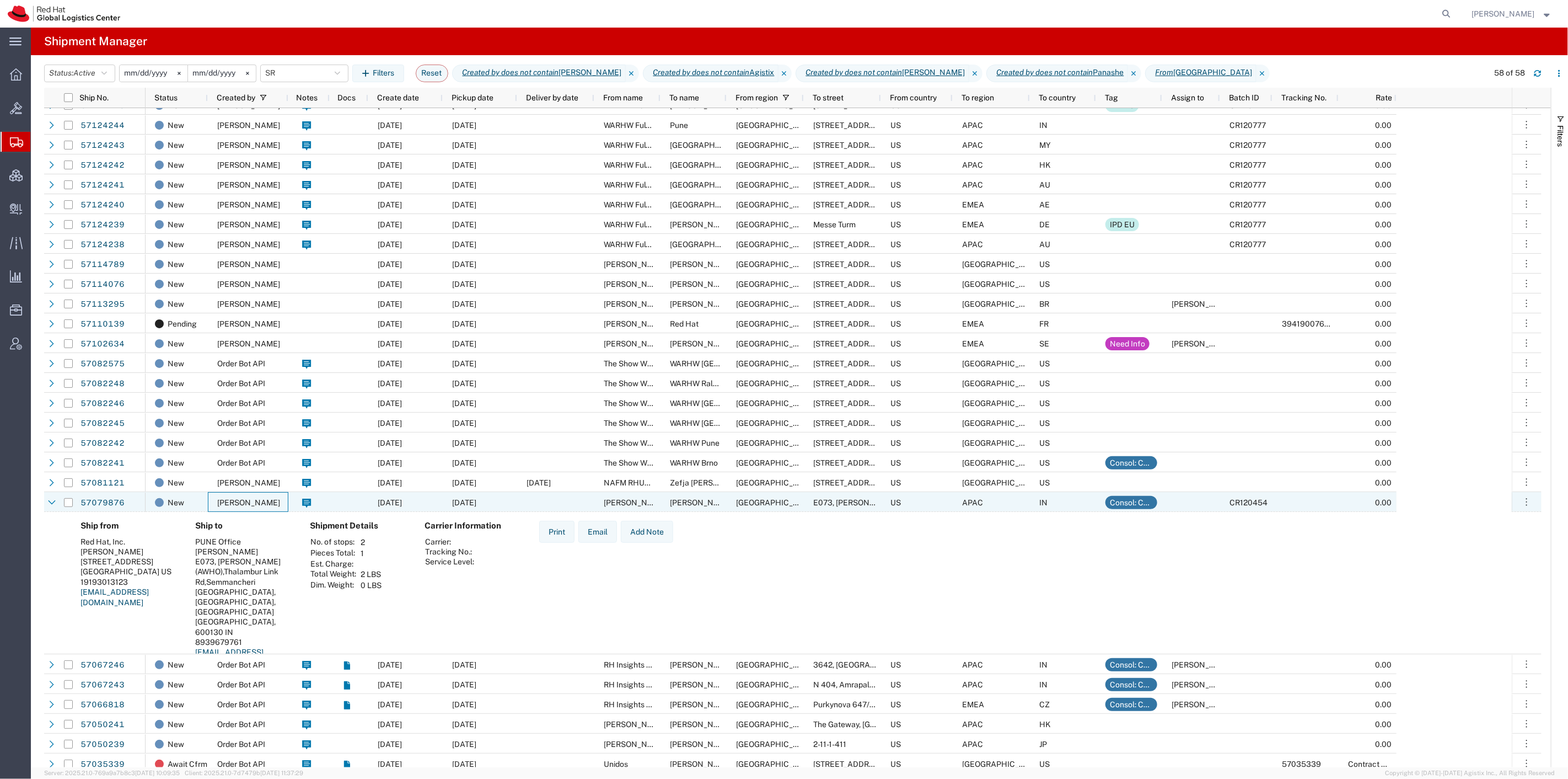
click at [269, 498] on div "[PERSON_NAME]" at bounding box center [248, 502] width 80 height 20
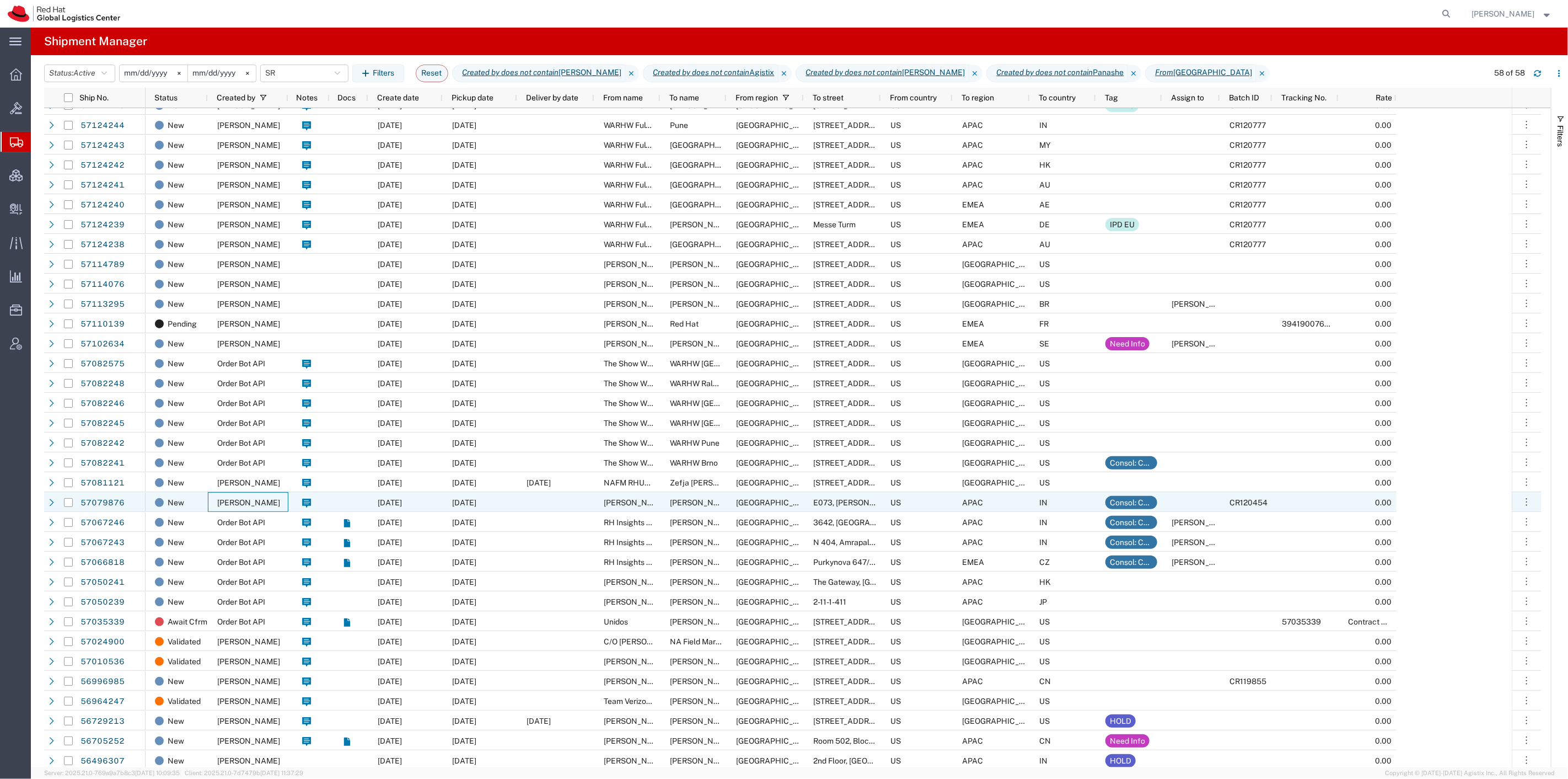
scroll to position [492, 0]
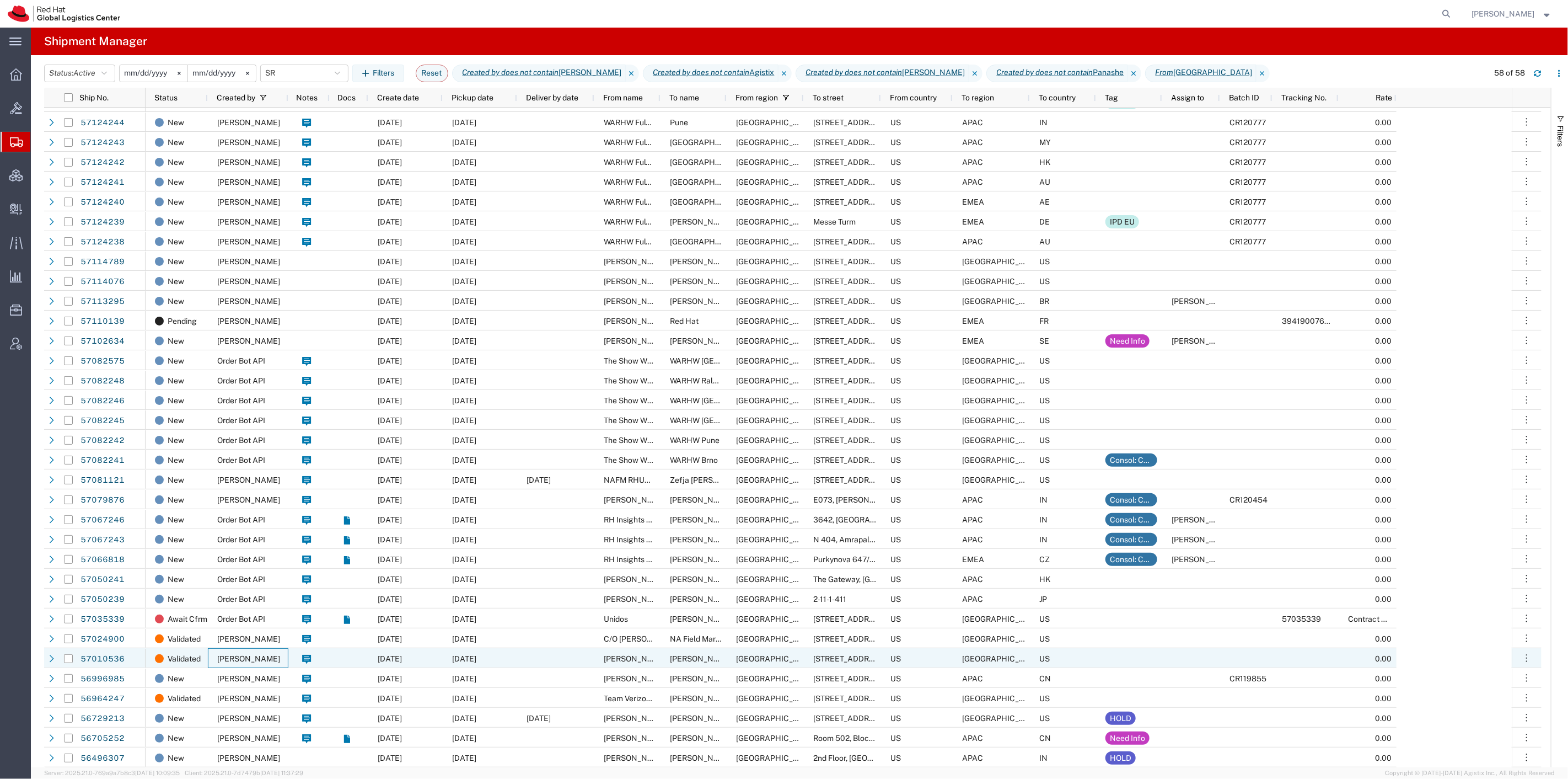
click at [253, 657] on span "[PERSON_NAME]" at bounding box center [248, 658] width 63 height 9
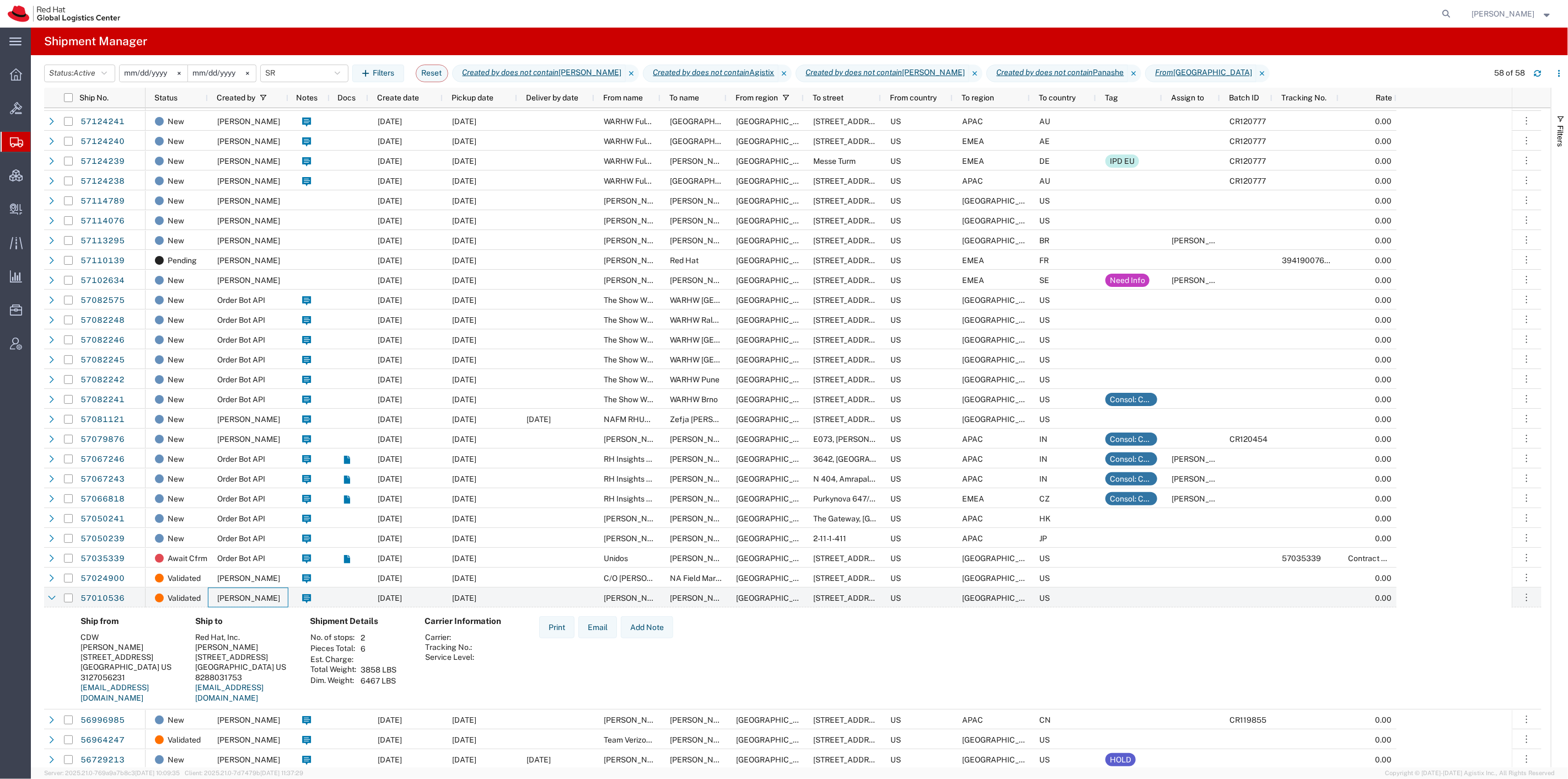
scroll to position [593, 0]
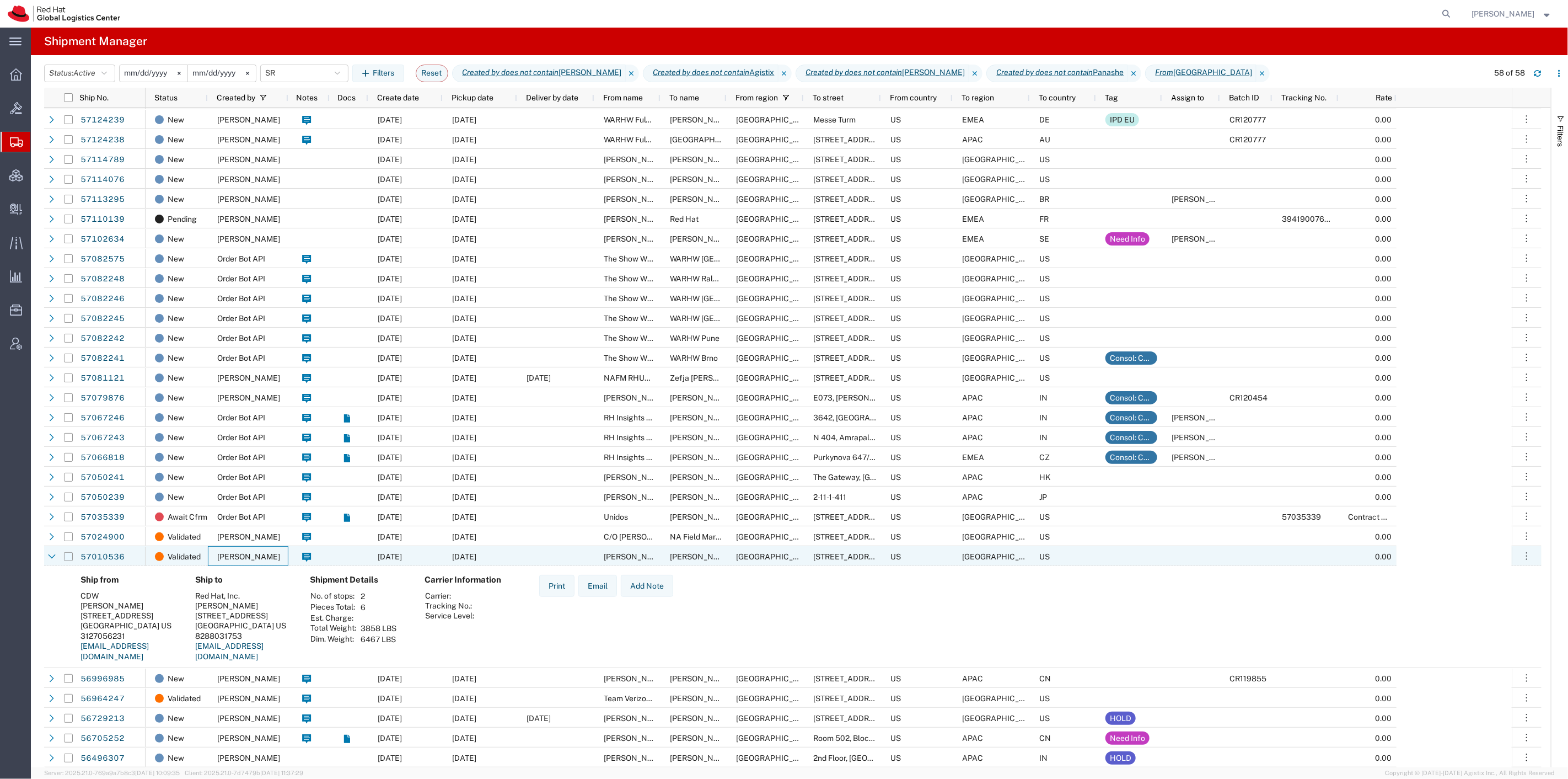
click at [68, 559] on input "Press Space to toggle row selection (unchecked)" at bounding box center [67, 556] width 9 height 9
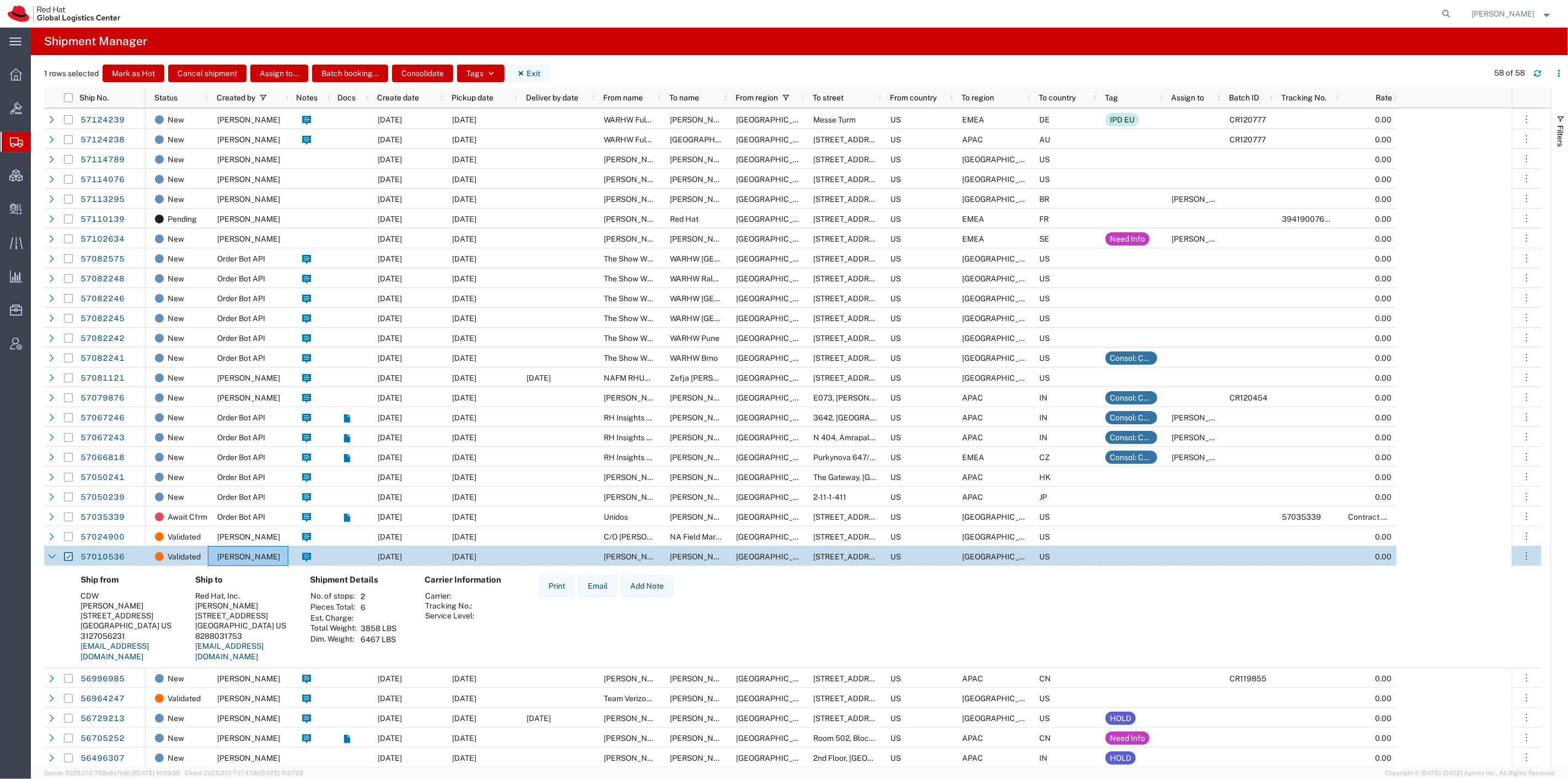
click at [522, 75] on icon "button" at bounding box center [521, 73] width 8 height 8
checkbox input "false"
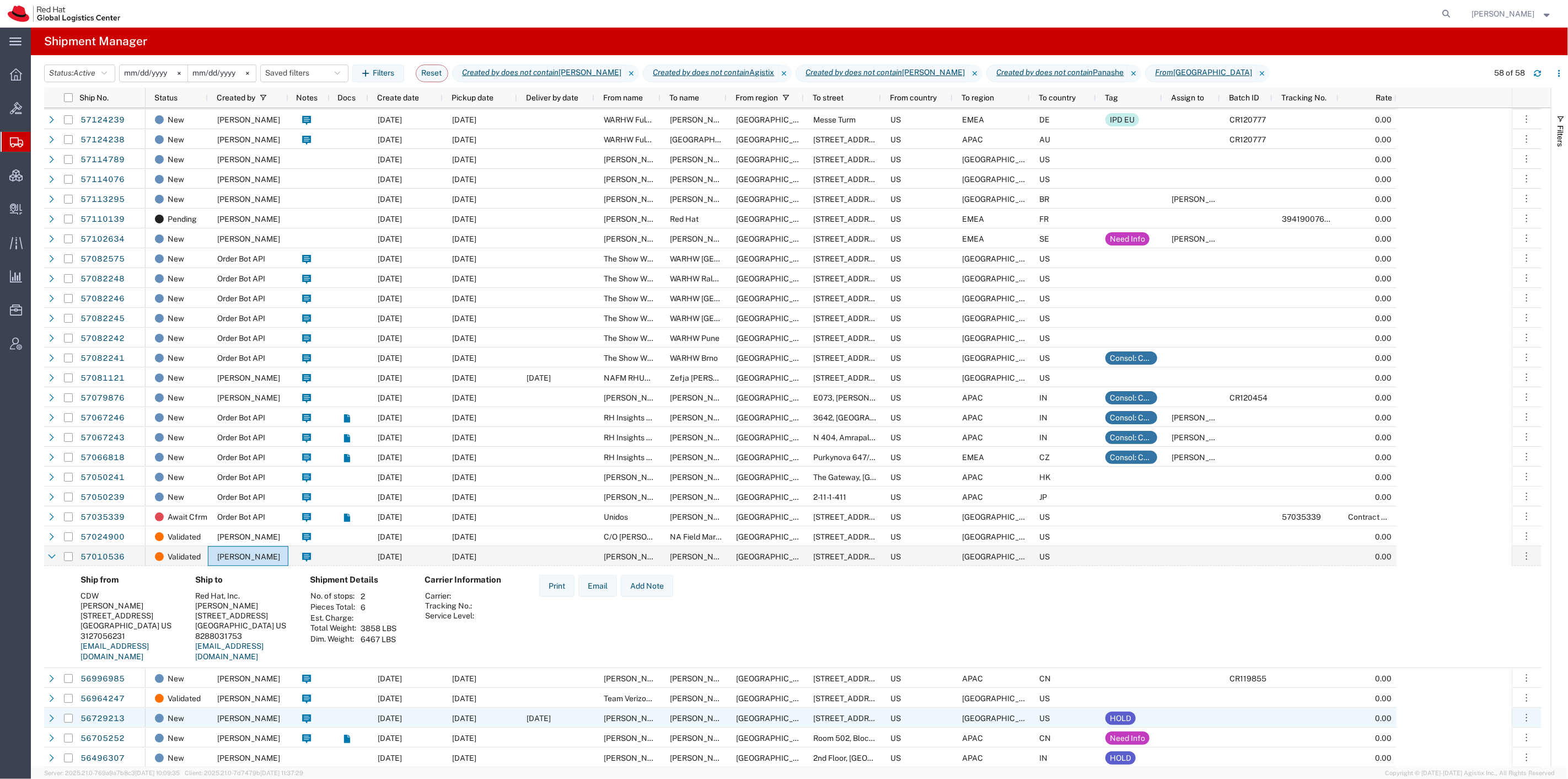
click at [364, 713] on div at bounding box center [348, 717] width 39 height 20
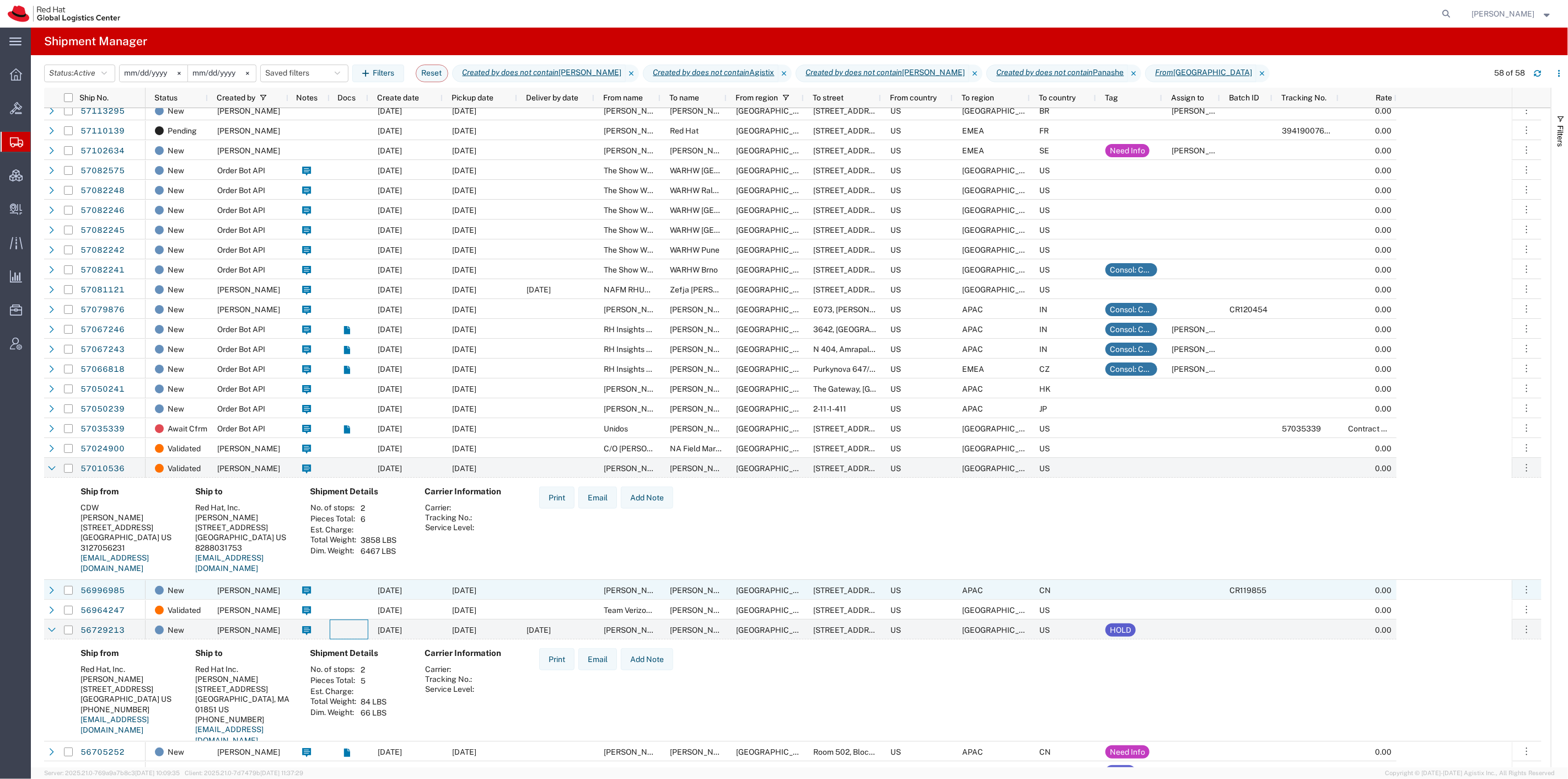
scroll to position [683, 0]
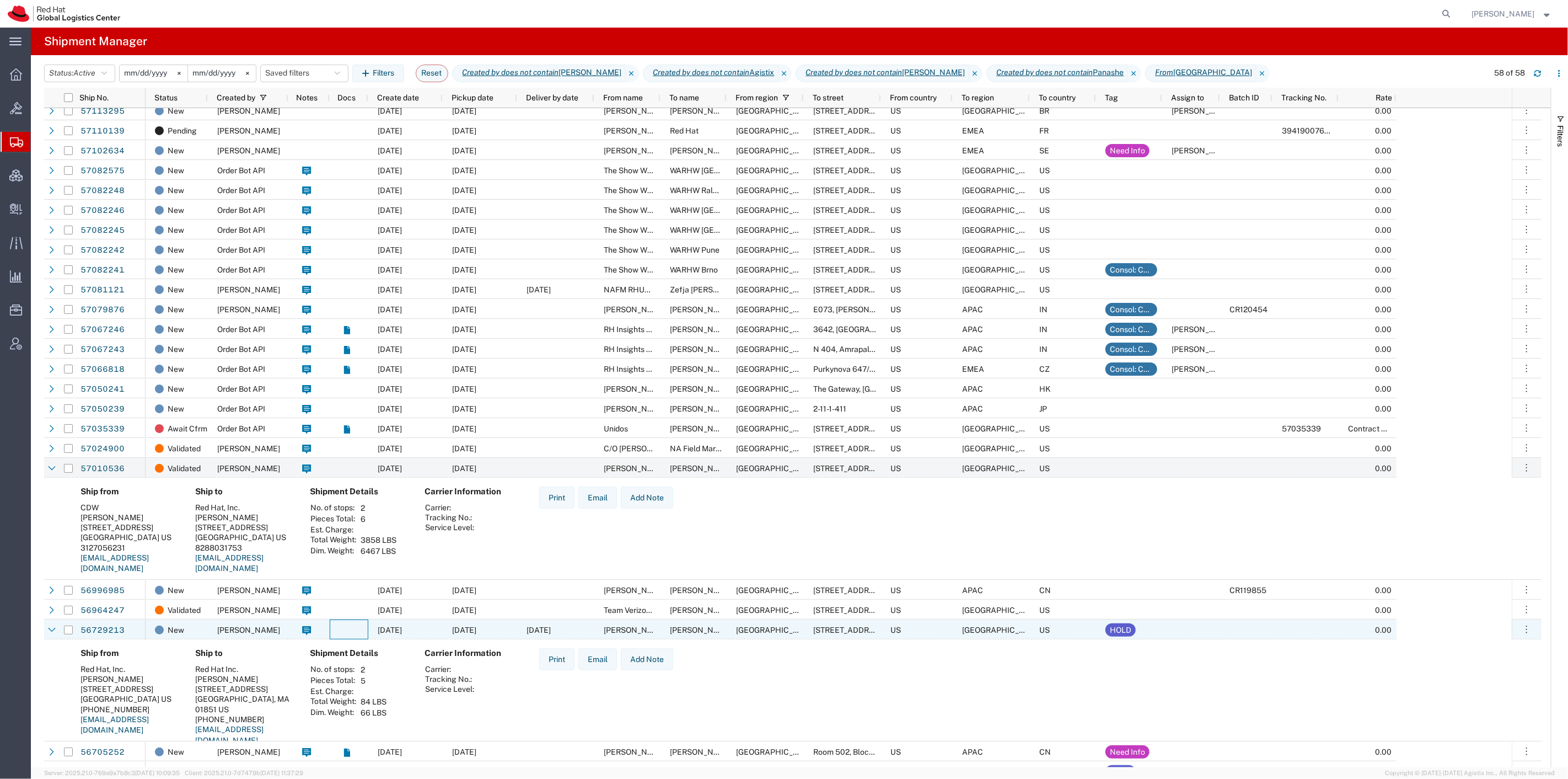
click at [274, 627] on div "[PERSON_NAME]" at bounding box center [248, 629] width 80 height 20
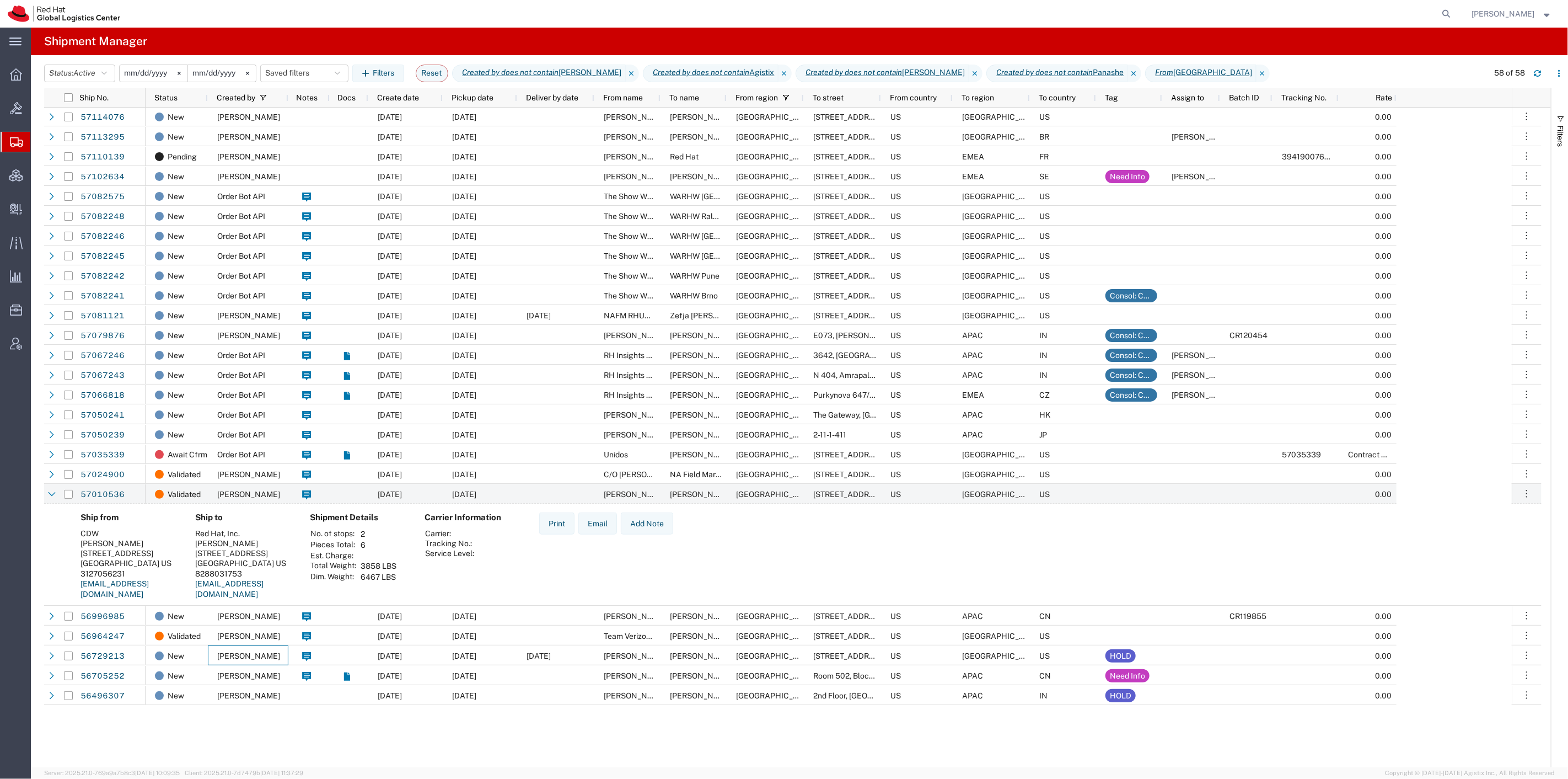
scroll to position [593, 0]
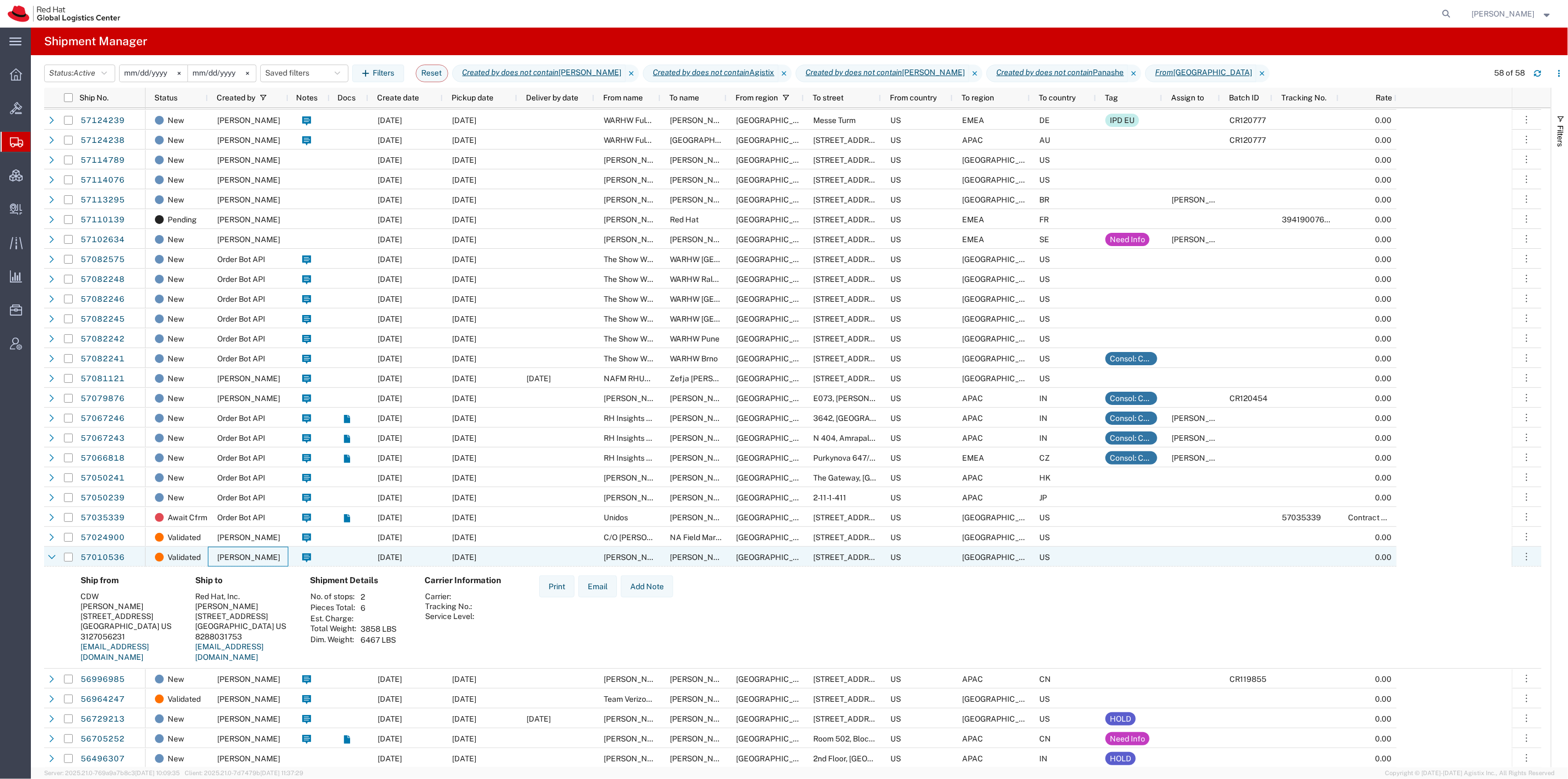
click at [261, 554] on span "[PERSON_NAME]" at bounding box center [248, 557] width 63 height 9
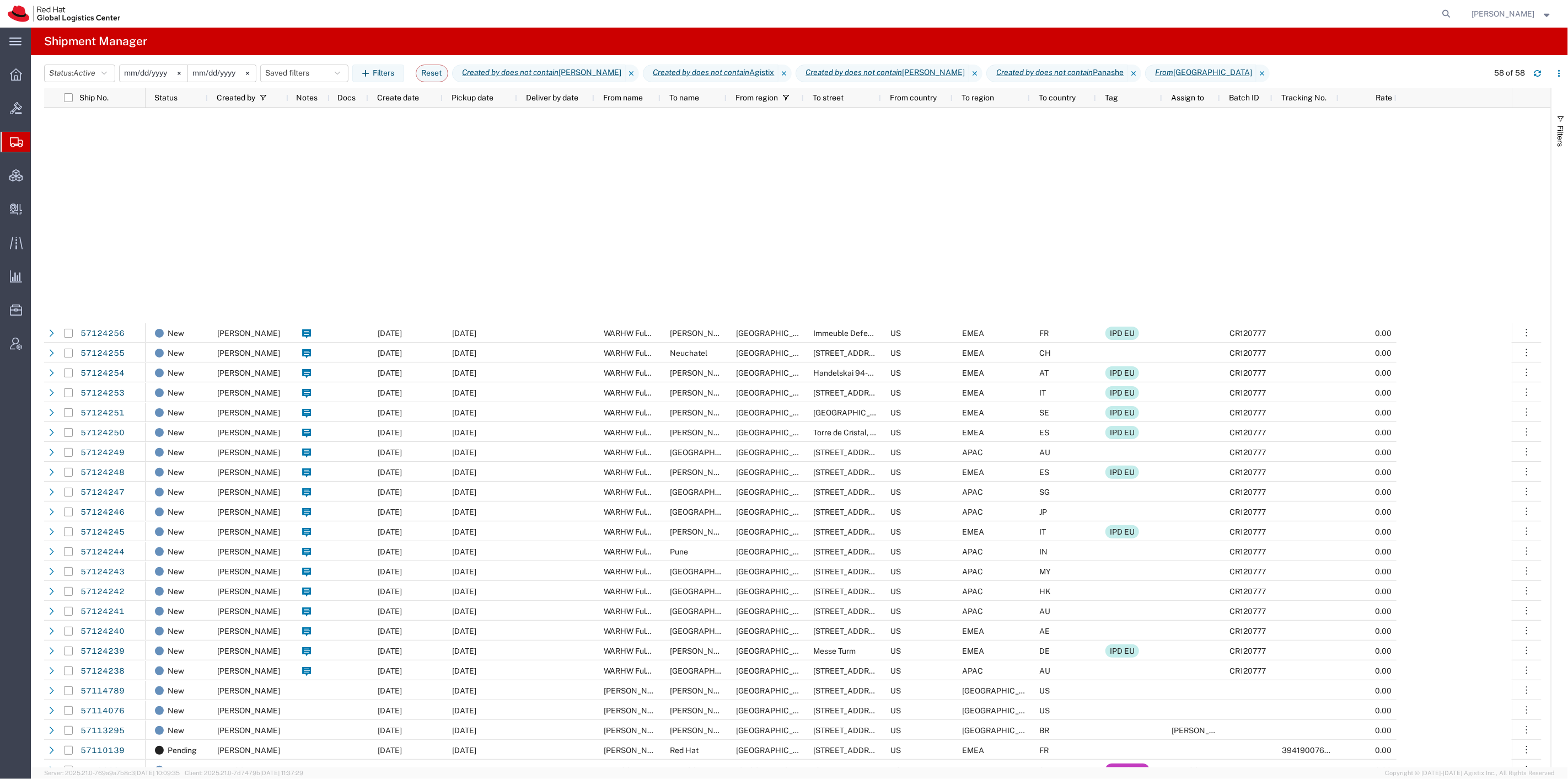
scroll to position [492, 0]
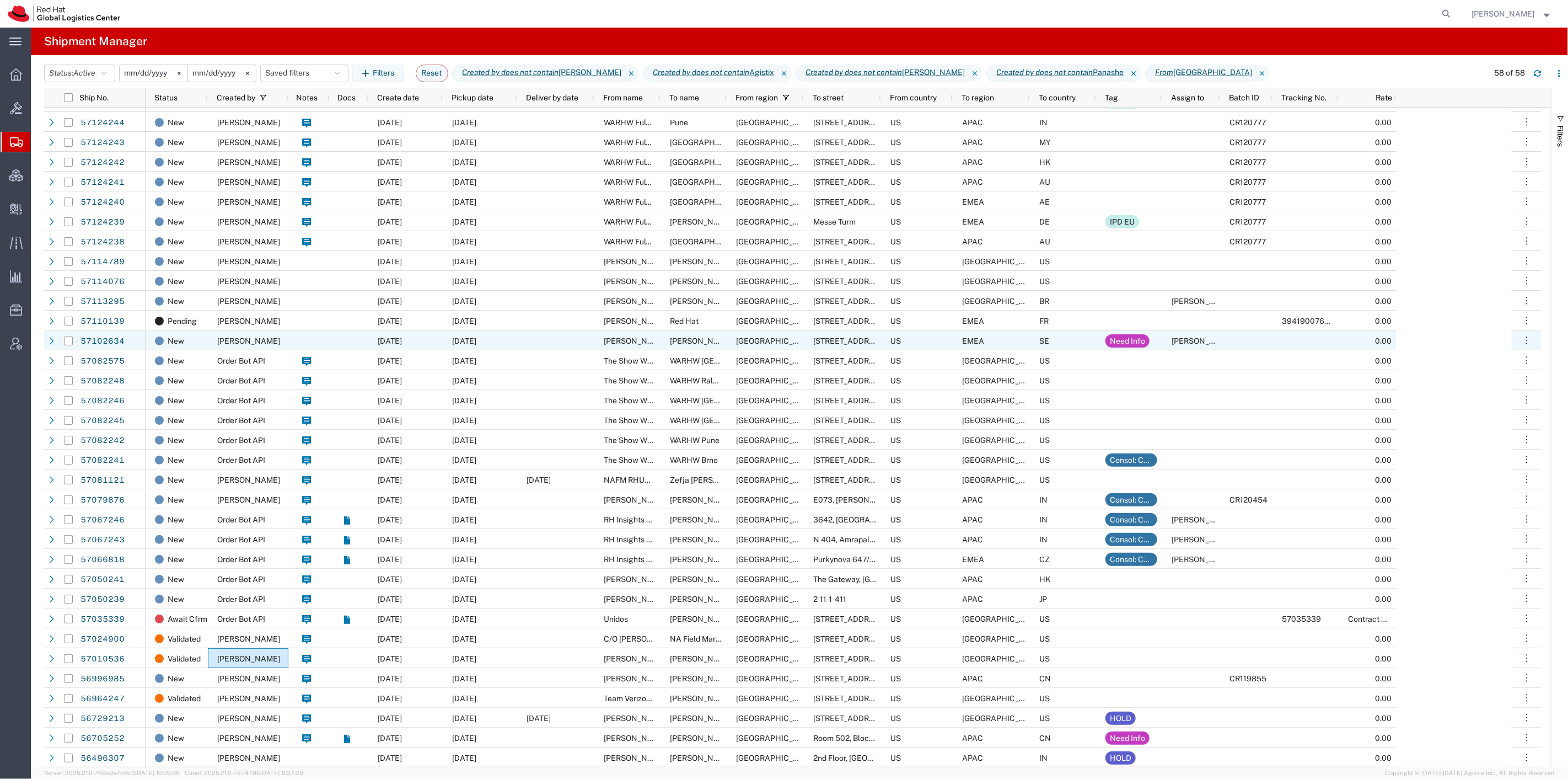
click at [437, 331] on div "[DATE]" at bounding box center [405, 340] width 74 height 20
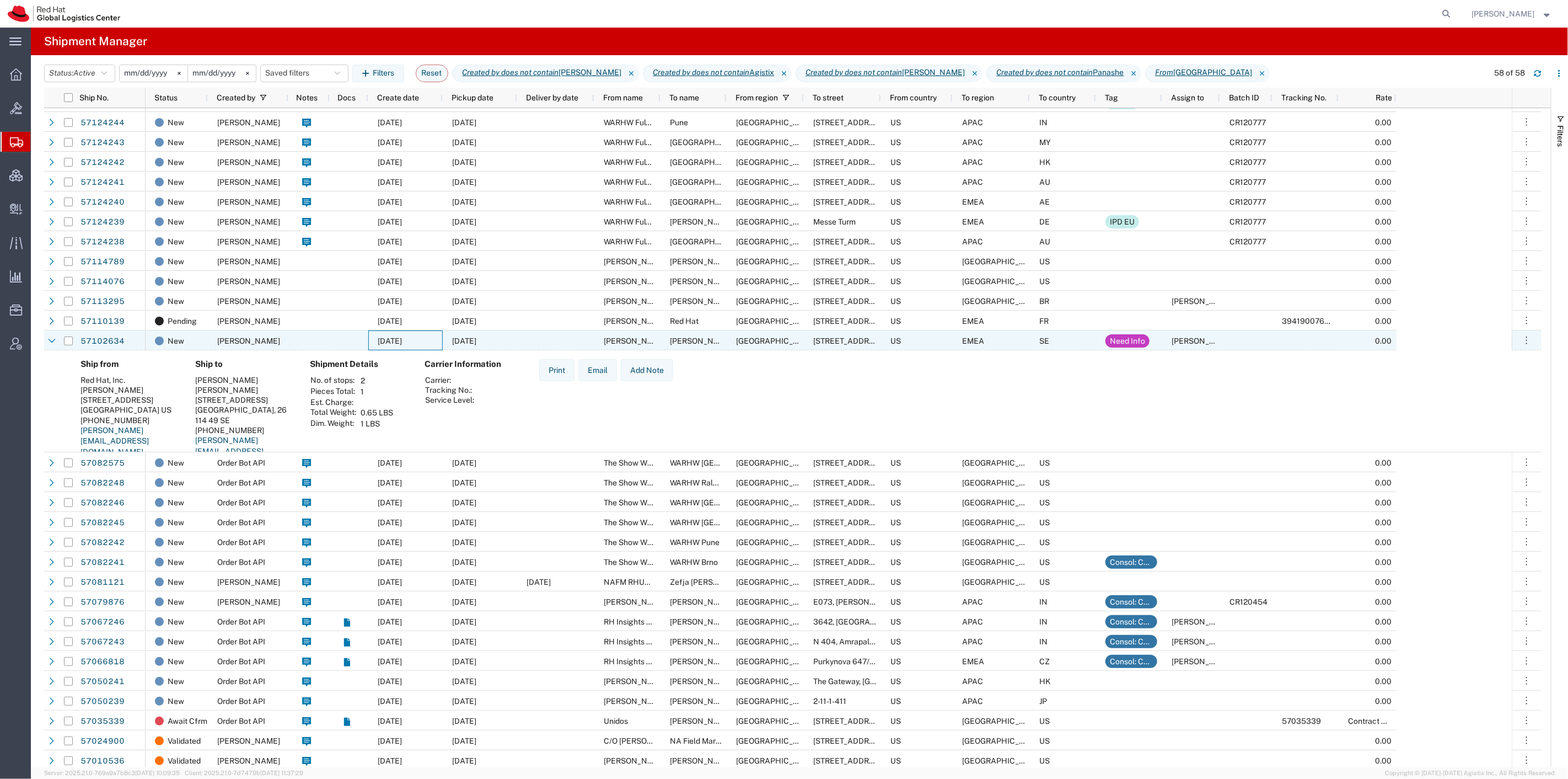
click at [333, 337] on div at bounding box center [348, 340] width 39 height 20
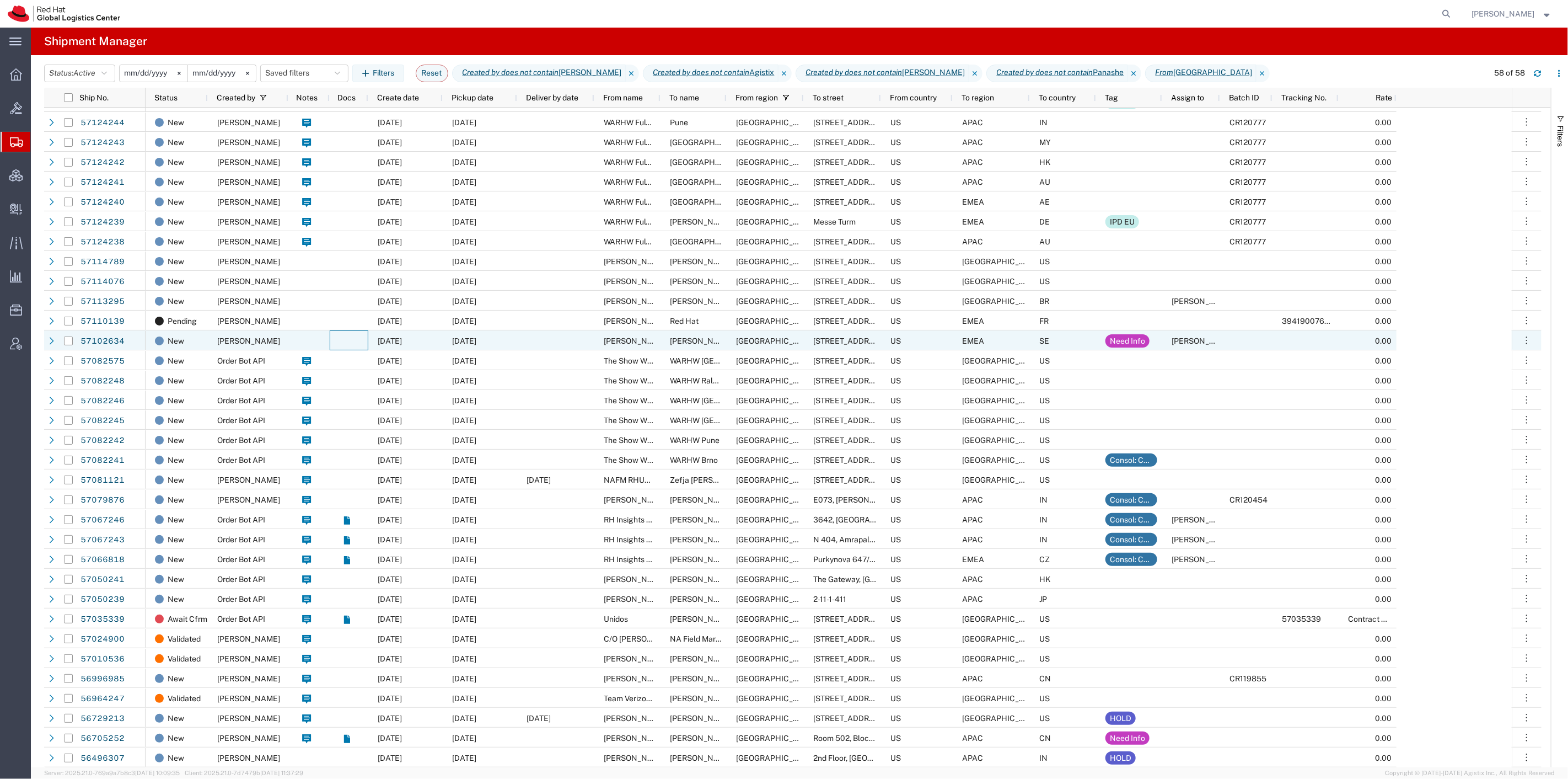
scroll to position [492, 0]
